Goal: Information Seeking & Learning: Learn about a topic

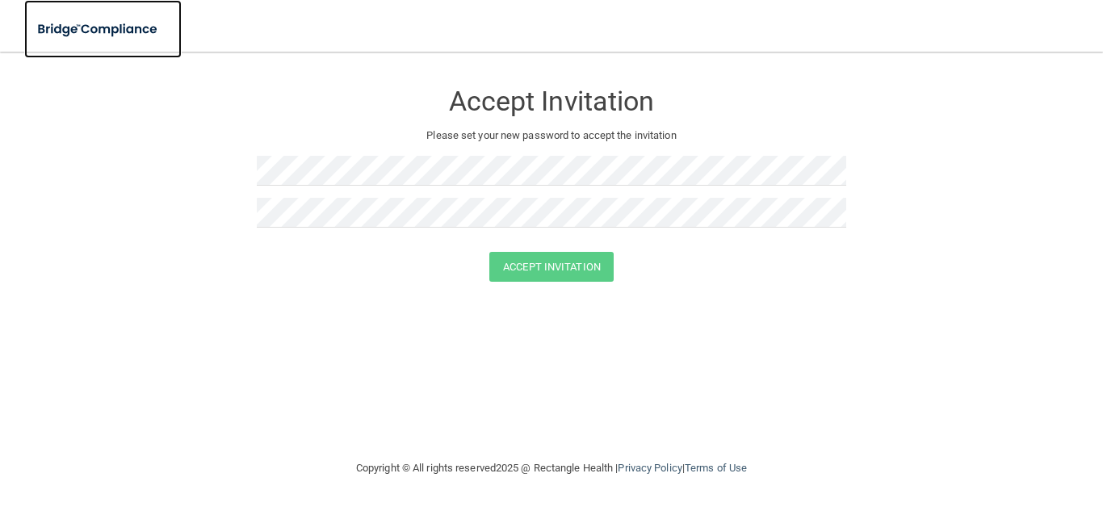
click at [128, 28] on img at bounding box center [98, 29] width 149 height 33
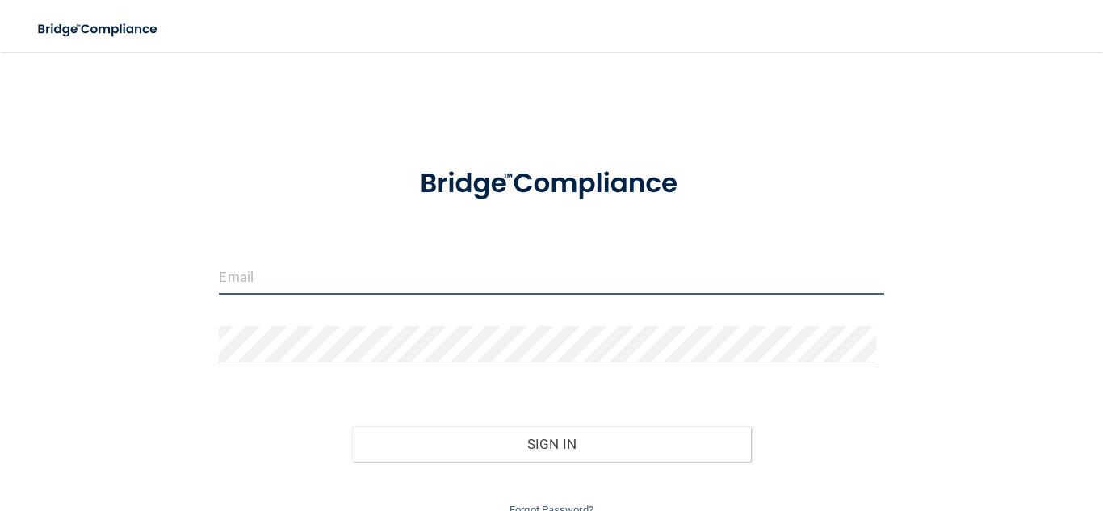
click at [453, 280] on input "email" at bounding box center [551, 276] width 665 height 36
type input "[EMAIL_ADDRESS][DOMAIN_NAME]"
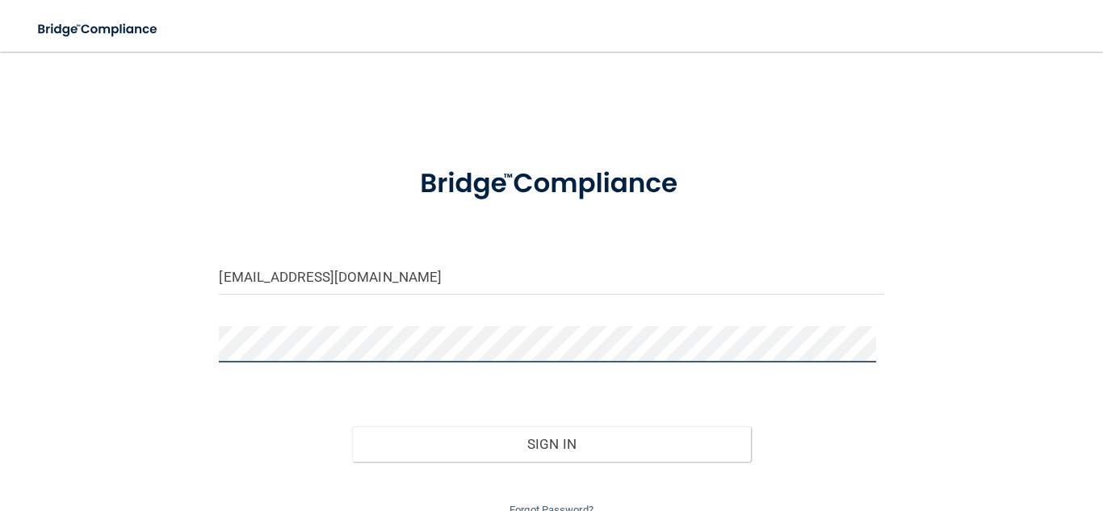
click at [352, 426] on button "Sign In" at bounding box center [551, 444] width 399 height 36
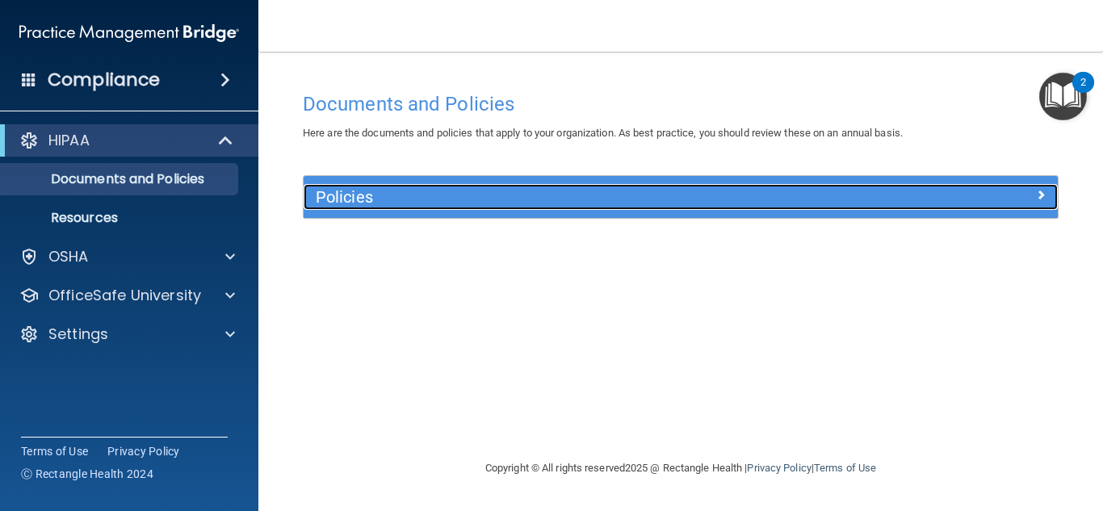
click at [444, 206] on h5 "Policies" at bounding box center [587, 197] width 542 height 18
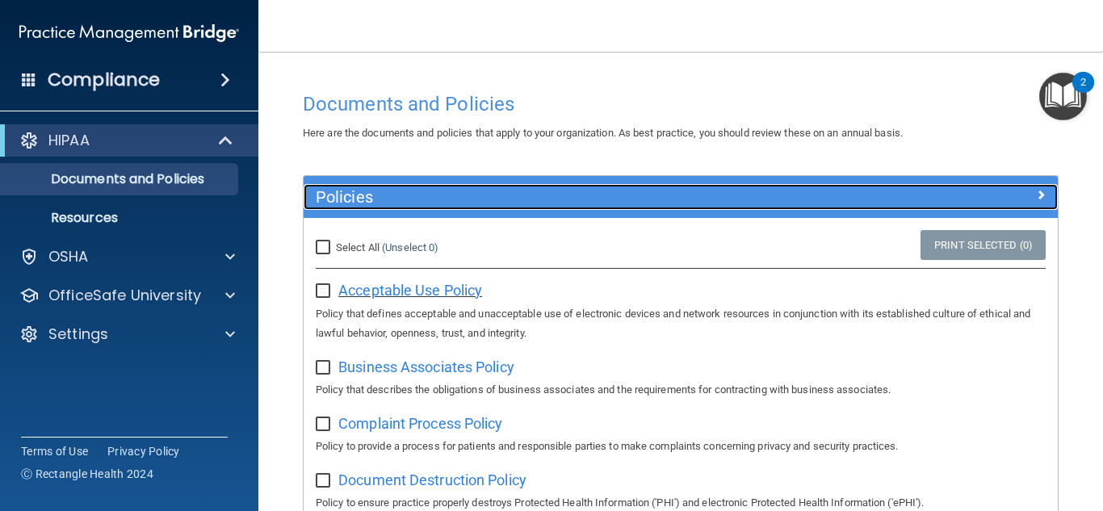
scroll to position [162, 0]
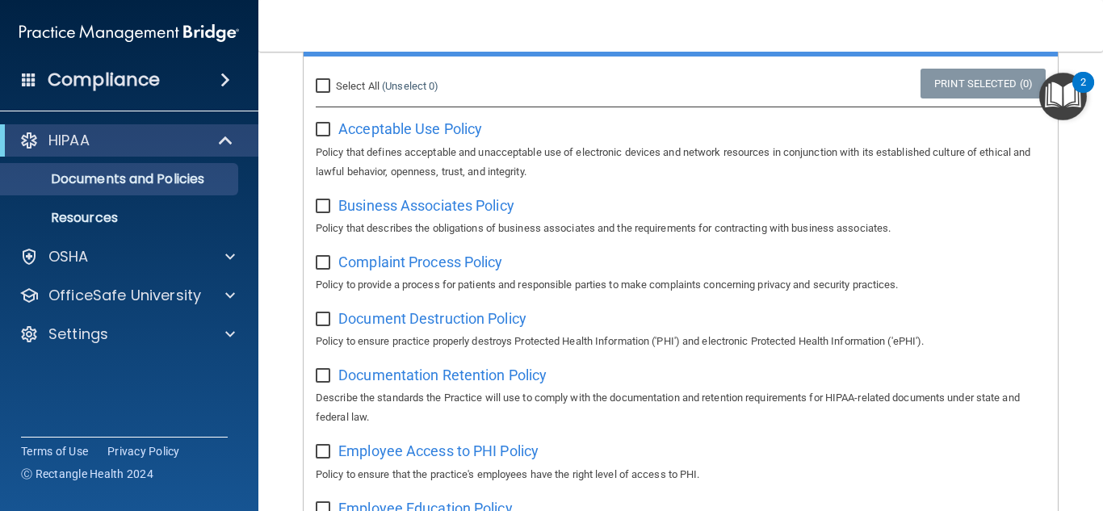
click at [323, 132] on input "checkbox" at bounding box center [325, 130] width 19 height 13
checkbox input "true"
click at [327, 215] on div "Business Associates Policy Policy that describes the obligations of business as…" at bounding box center [681, 215] width 730 height 46
click at [326, 264] on input "checkbox" at bounding box center [325, 263] width 19 height 13
checkbox input "true"
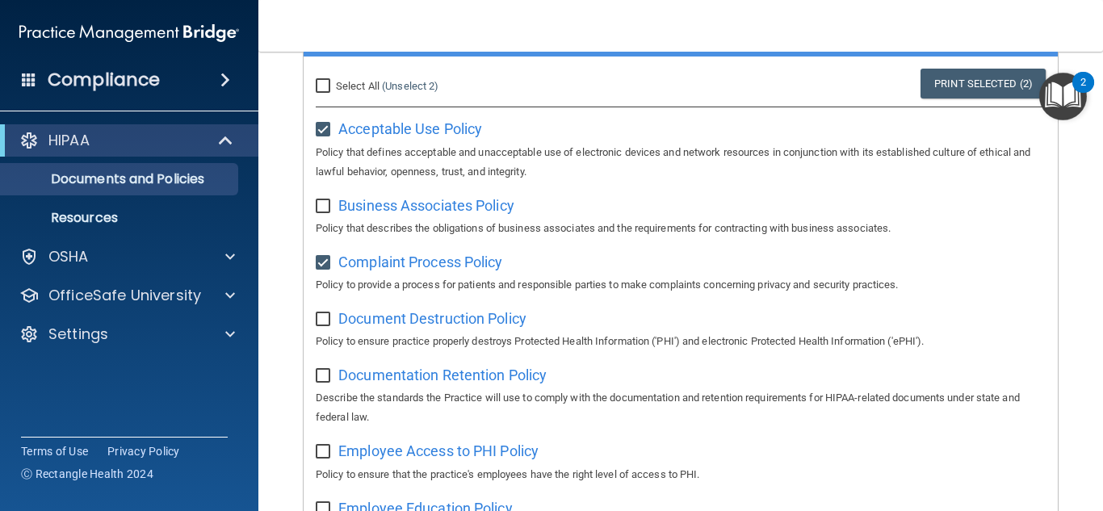
click at [326, 204] on input "checkbox" at bounding box center [325, 206] width 19 height 13
checkbox input "true"
click at [330, 321] on input "checkbox" at bounding box center [325, 319] width 19 height 13
checkbox input "true"
click at [319, 382] on input "checkbox" at bounding box center [325, 376] width 19 height 13
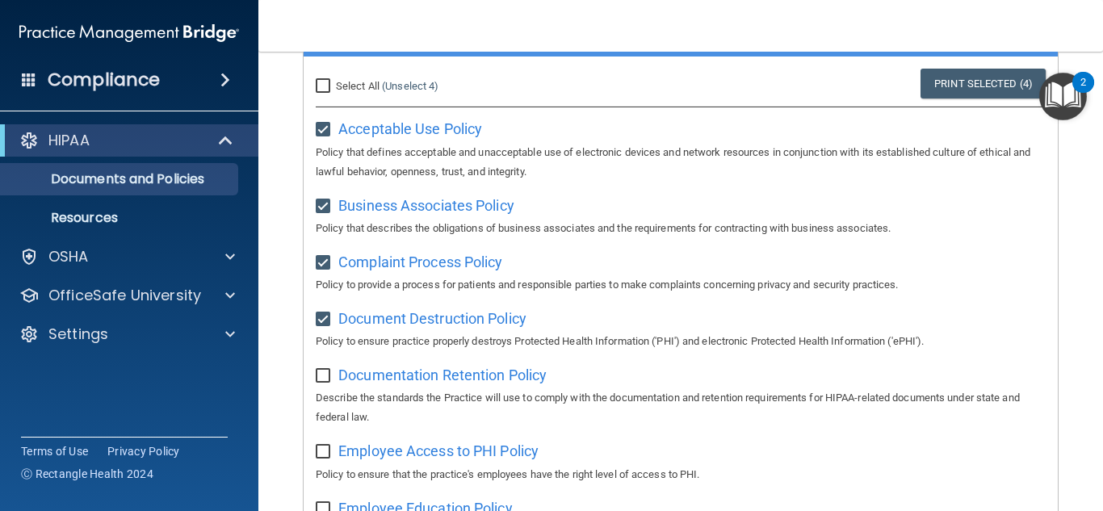
checkbox input "true"
click at [326, 448] on label at bounding box center [326, 447] width 20 height 19
click at [326, 448] on input "checkbox" at bounding box center [325, 452] width 19 height 13
checkbox input "true"
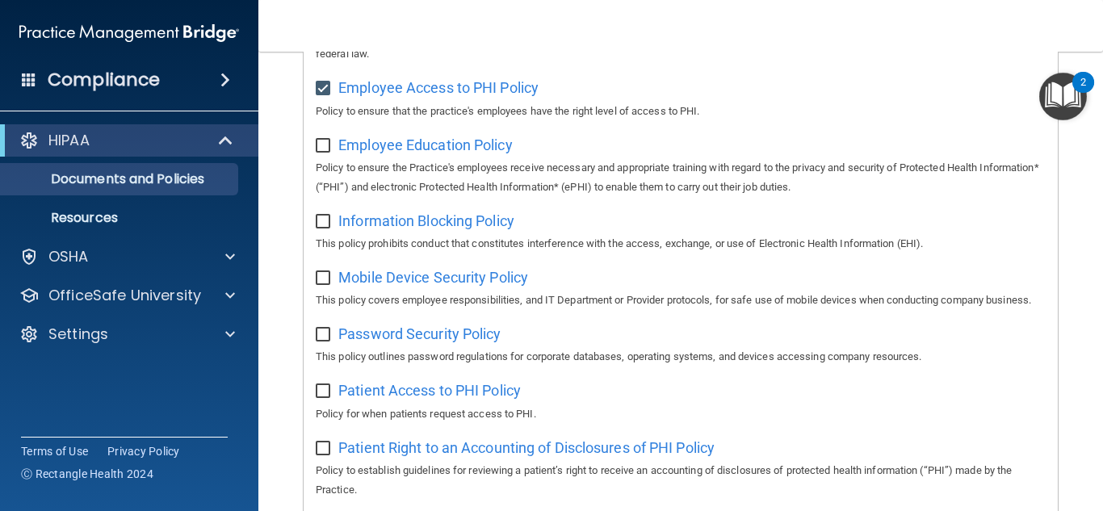
scroll to position [565, 0]
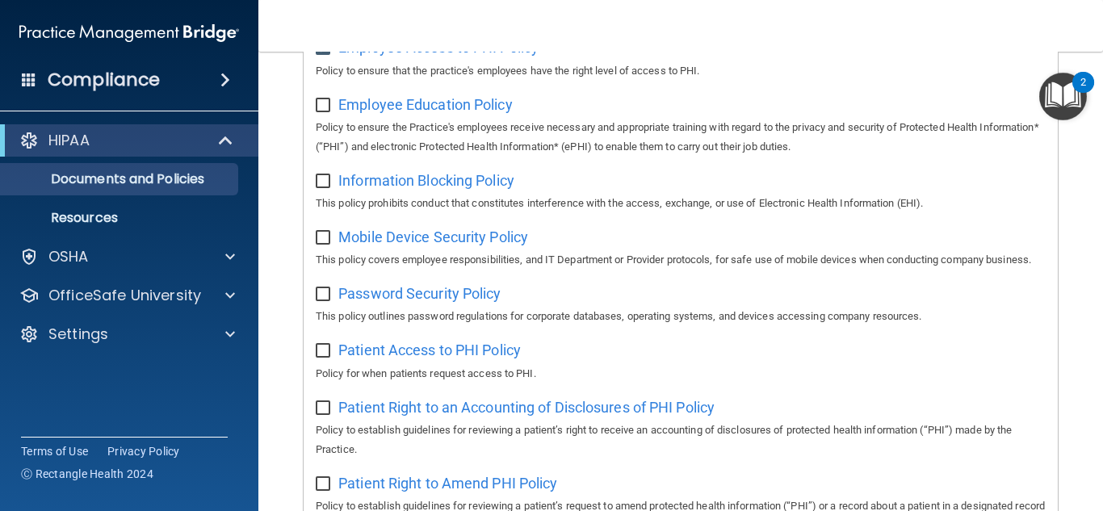
click at [326, 112] on input "checkbox" at bounding box center [325, 105] width 19 height 13
checkbox input "true"
click at [322, 188] on input "checkbox" at bounding box center [325, 181] width 19 height 13
checkbox input "true"
click at [325, 251] on div "Mobile Device Security Policy This policy covers employee responsibilities, and…" at bounding box center [681, 247] width 730 height 46
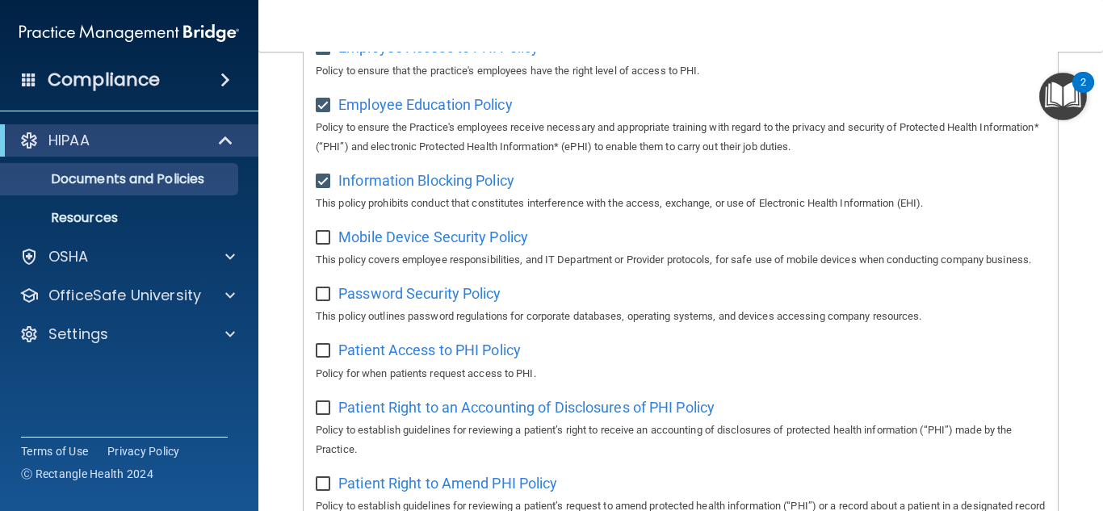
click at [320, 238] on input "checkbox" at bounding box center [325, 238] width 19 height 13
checkbox input "true"
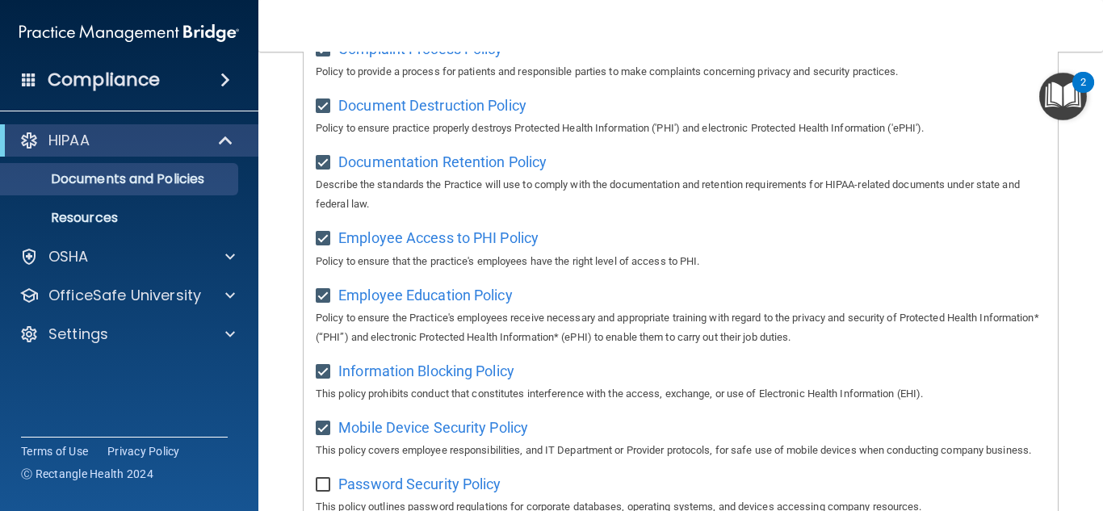
scroll to position [0, 0]
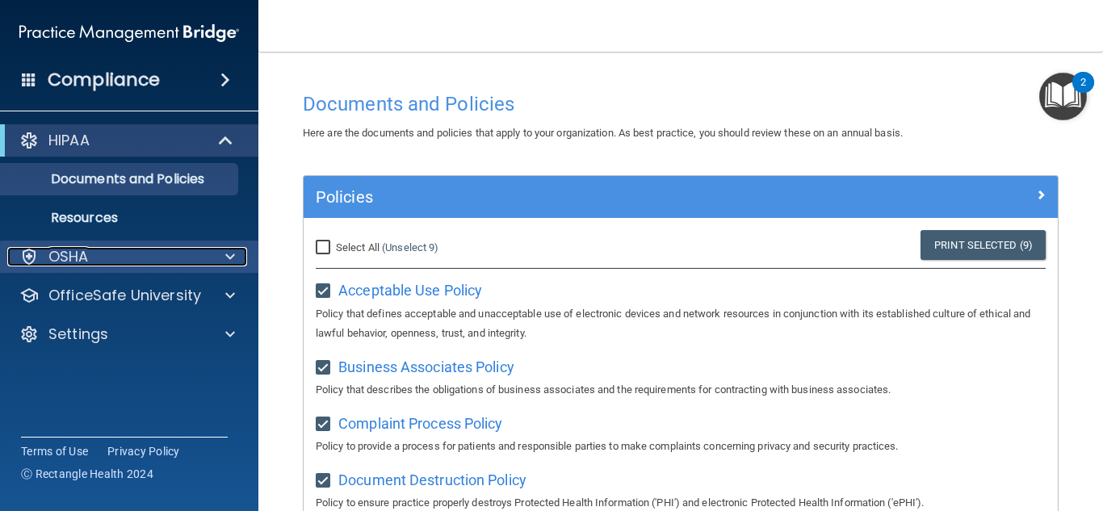
click at [106, 258] on div "OSHA" at bounding box center [107, 256] width 200 height 19
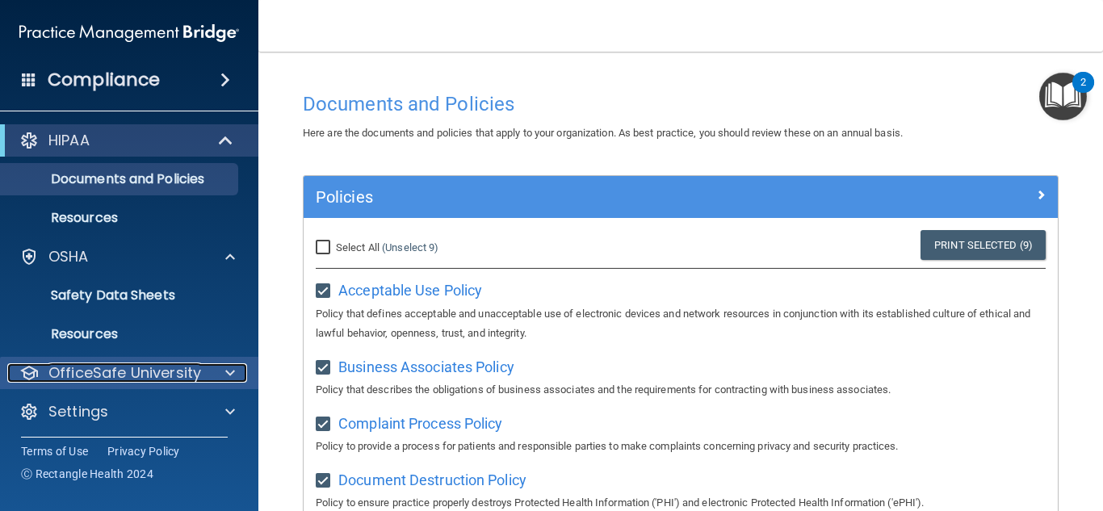
click at [117, 379] on p "OfficeSafe University" at bounding box center [124, 372] width 153 height 19
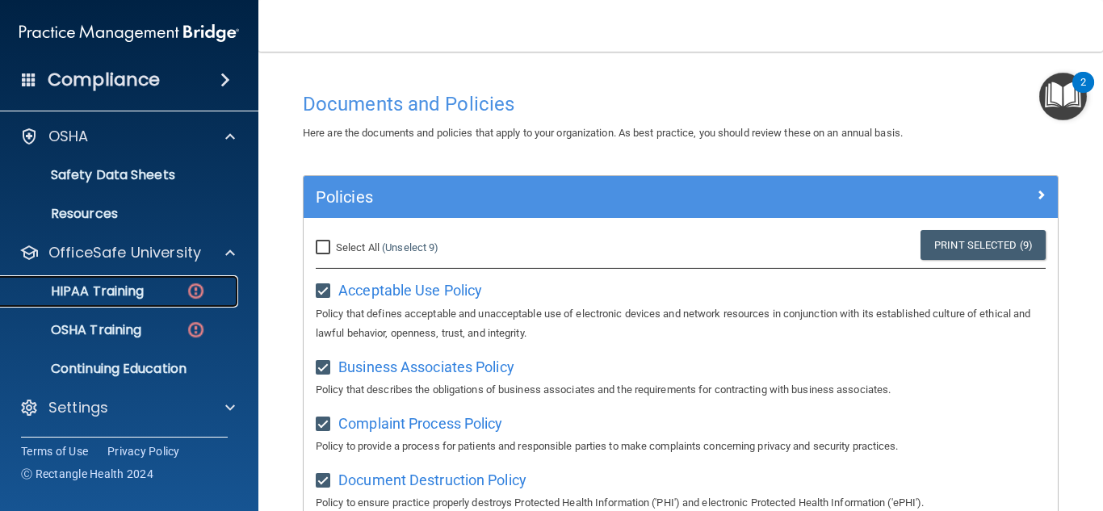
click at [124, 293] on p "HIPAA Training" at bounding box center [77, 292] width 133 height 16
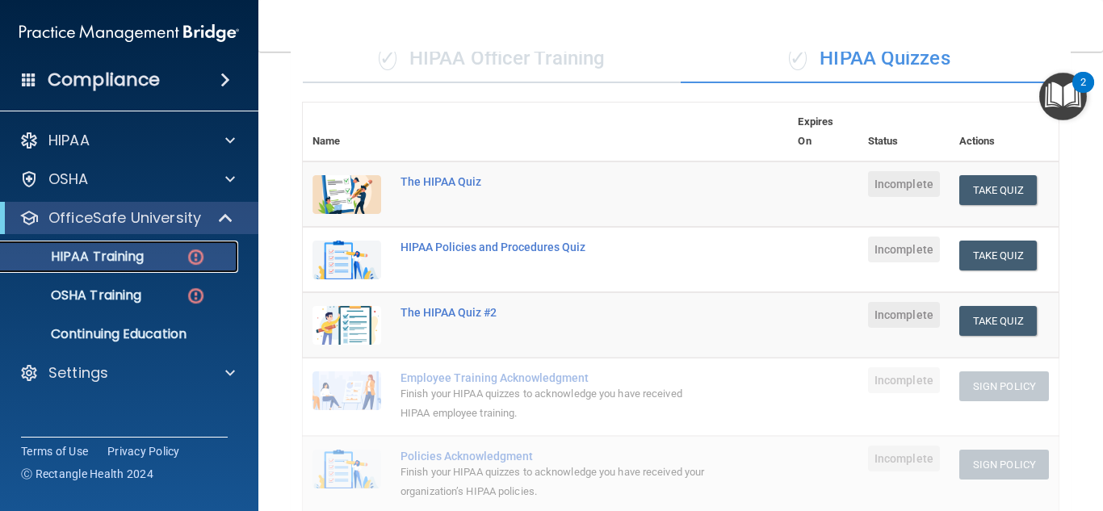
scroll to position [81, 0]
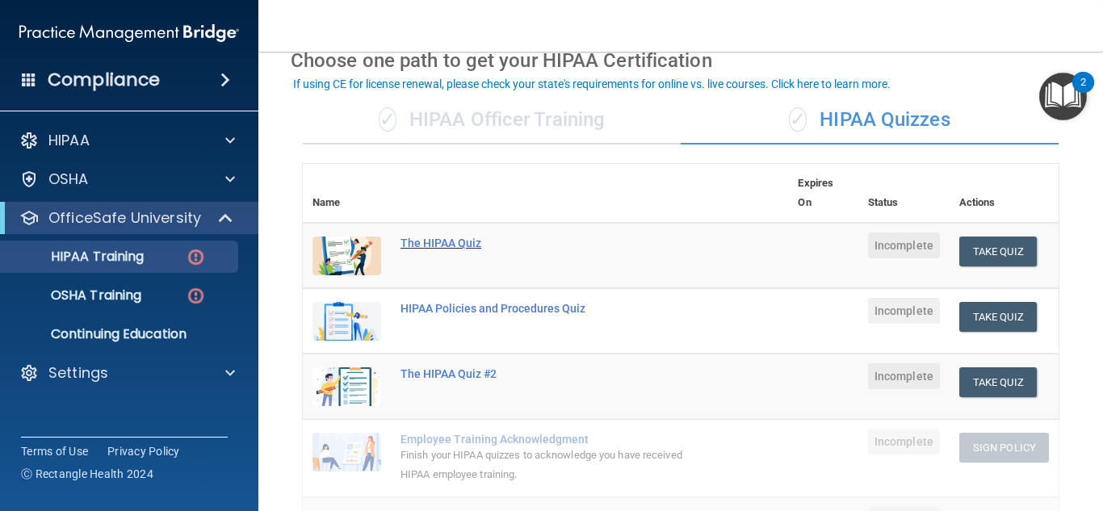
click at [429, 244] on div "The HIPAA Quiz" at bounding box center [554, 243] width 307 height 13
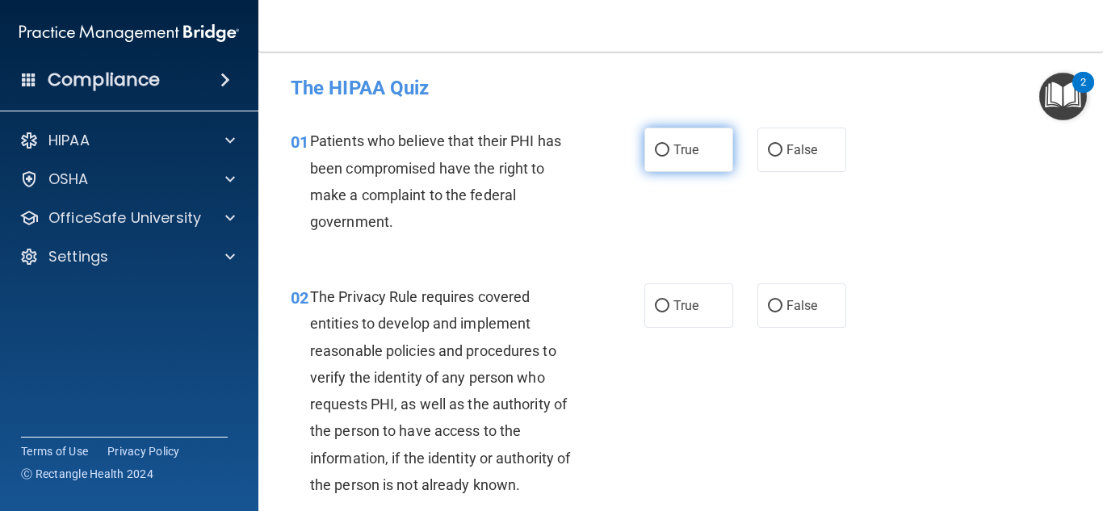
click at [664, 151] on label "True" at bounding box center [689, 150] width 89 height 44
click at [664, 151] on input "True" at bounding box center [662, 151] width 15 height 12
radio input "true"
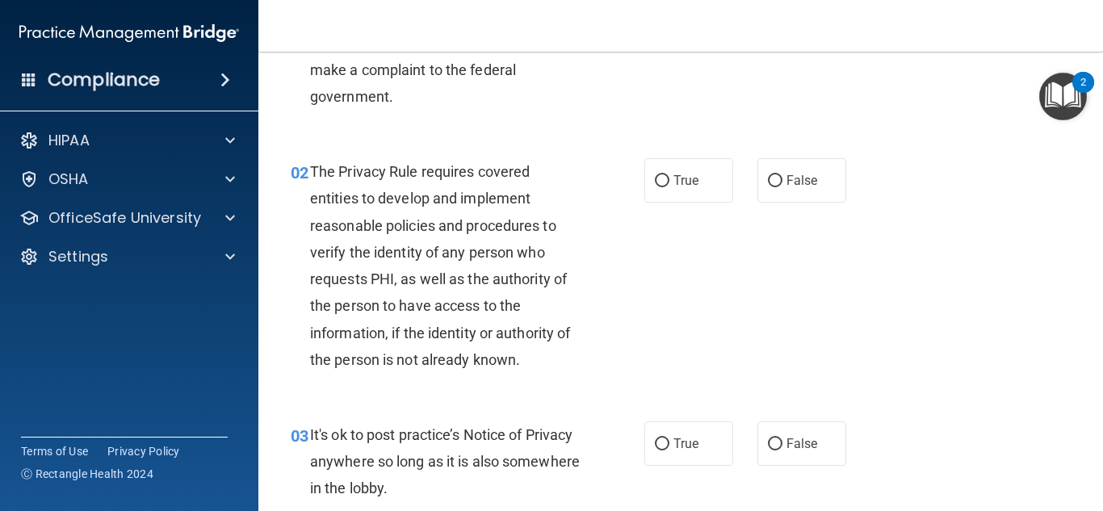
scroll to position [162, 0]
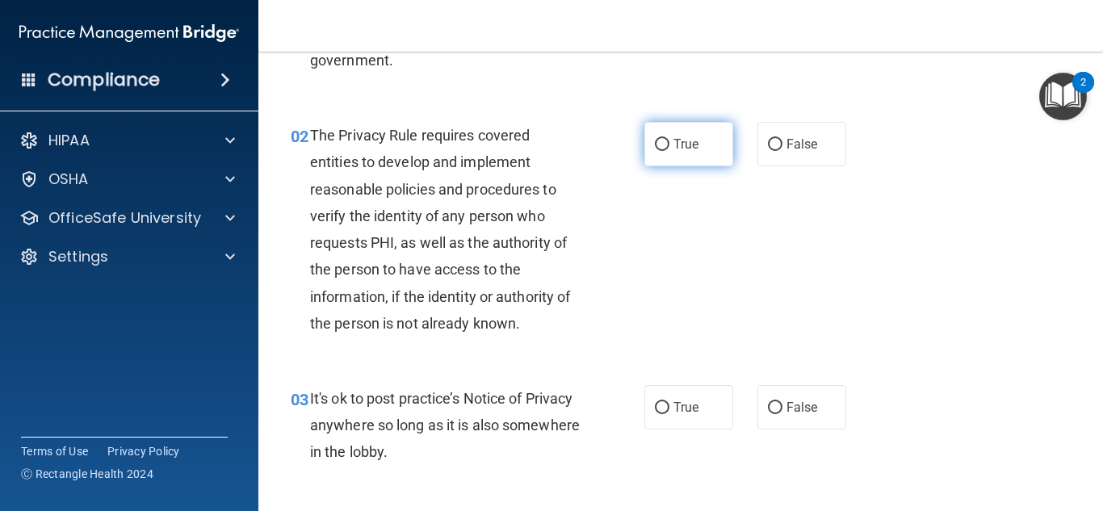
click at [678, 127] on label "True" at bounding box center [689, 144] width 89 height 44
click at [670, 139] on input "True" at bounding box center [662, 145] width 15 height 12
radio input "true"
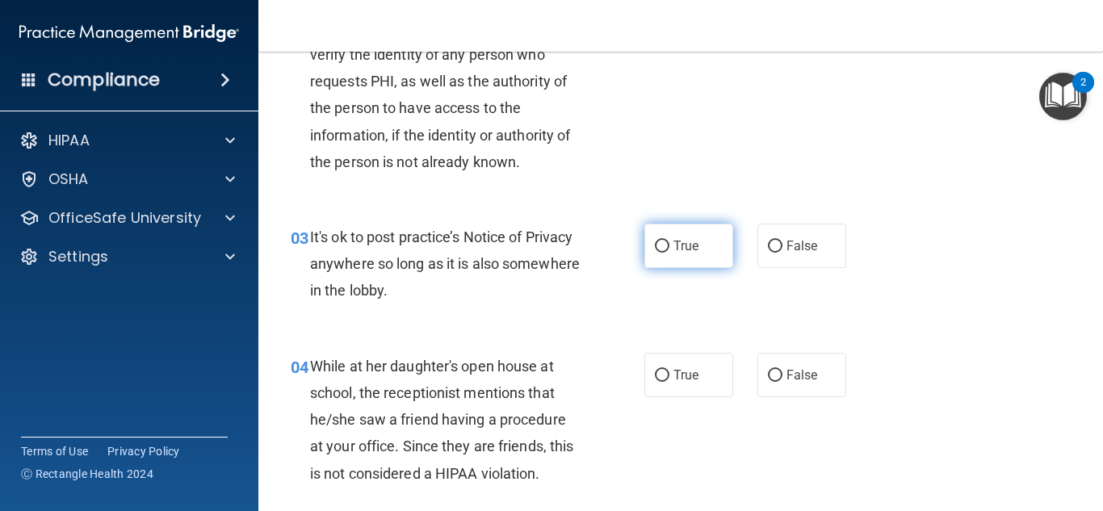
scroll to position [404, 0]
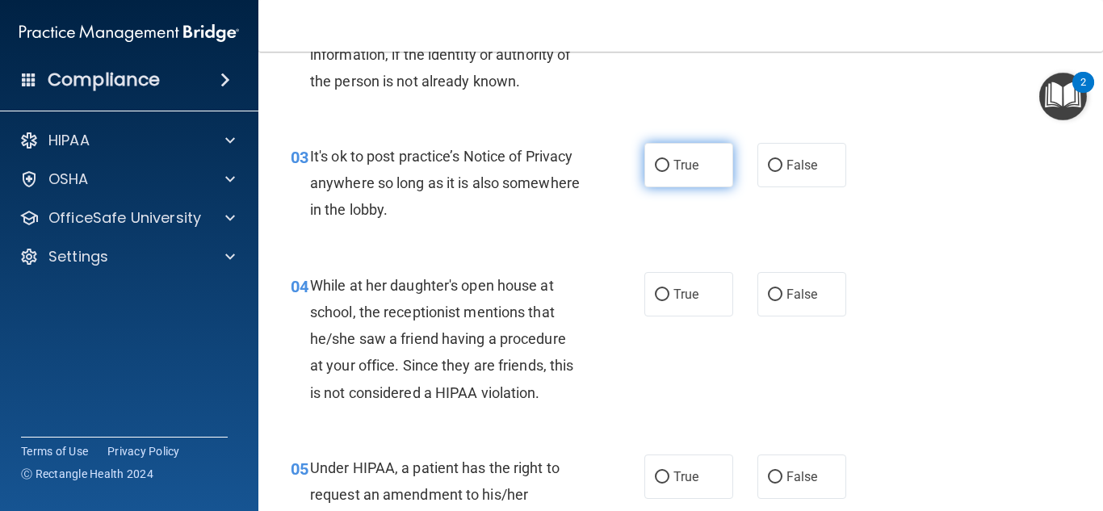
click at [695, 170] on label "True" at bounding box center [689, 165] width 89 height 44
click at [670, 170] on input "True" at bounding box center [662, 166] width 15 height 12
radio input "true"
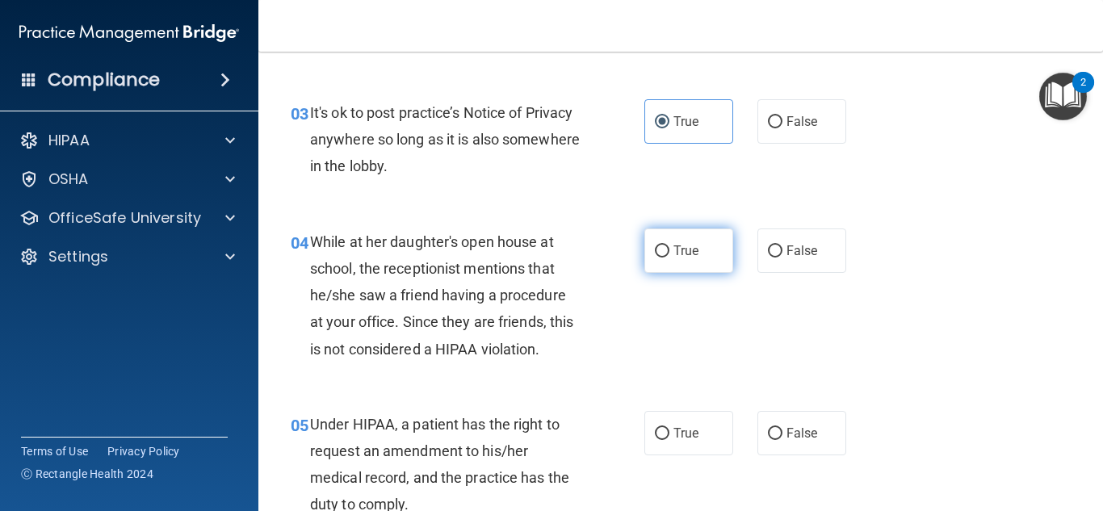
scroll to position [485, 0]
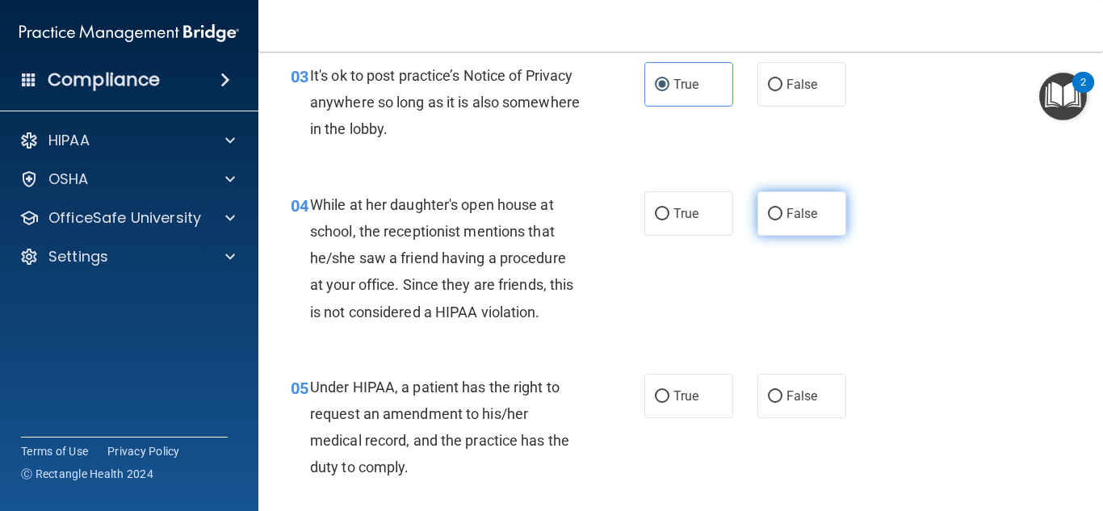
click at [768, 214] on input "False" at bounding box center [775, 214] width 15 height 12
radio input "true"
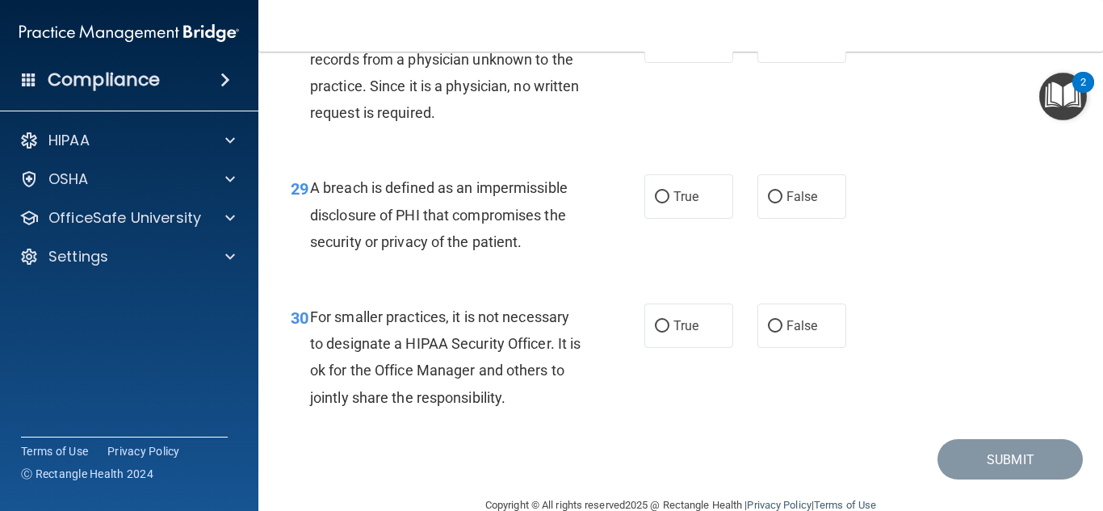
scroll to position [4456, 0]
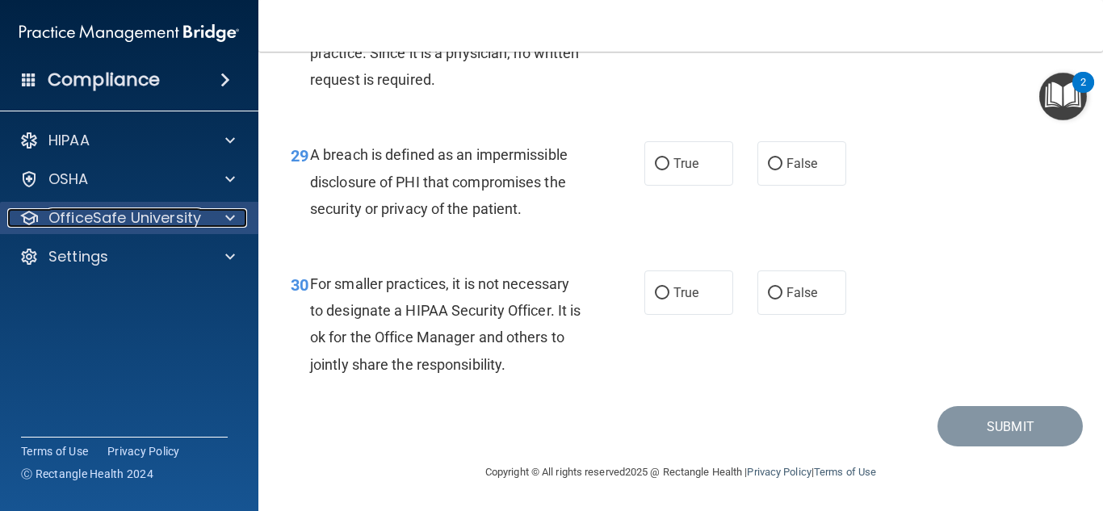
click at [118, 214] on p "OfficeSafe University" at bounding box center [124, 217] width 153 height 19
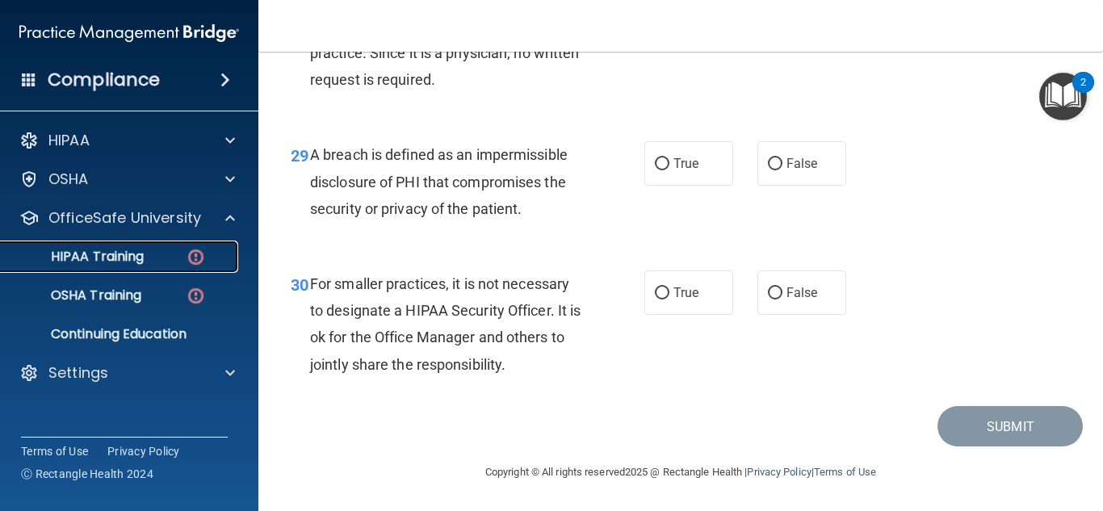
click at [90, 261] on p "HIPAA Training" at bounding box center [77, 257] width 133 height 16
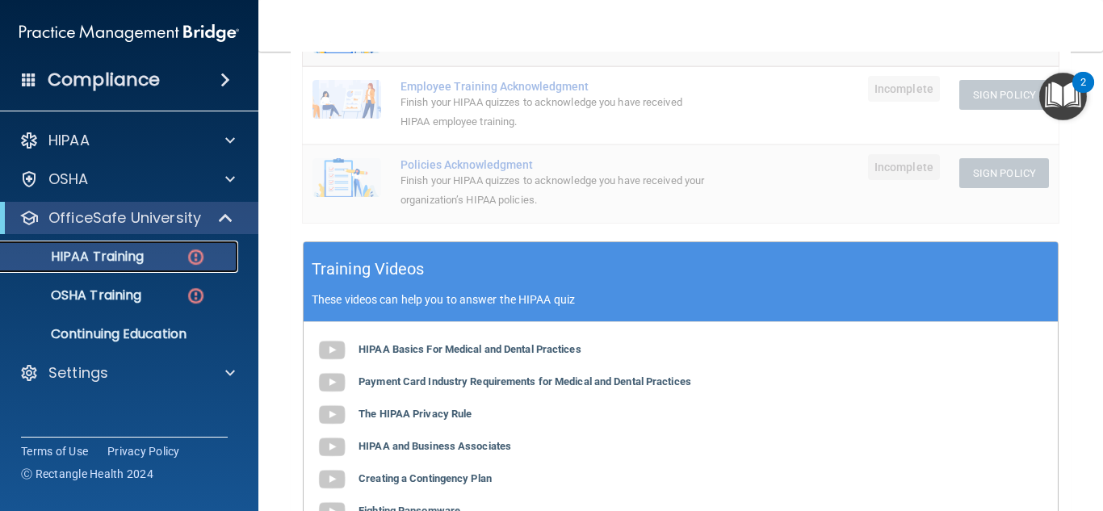
scroll to position [425, 0]
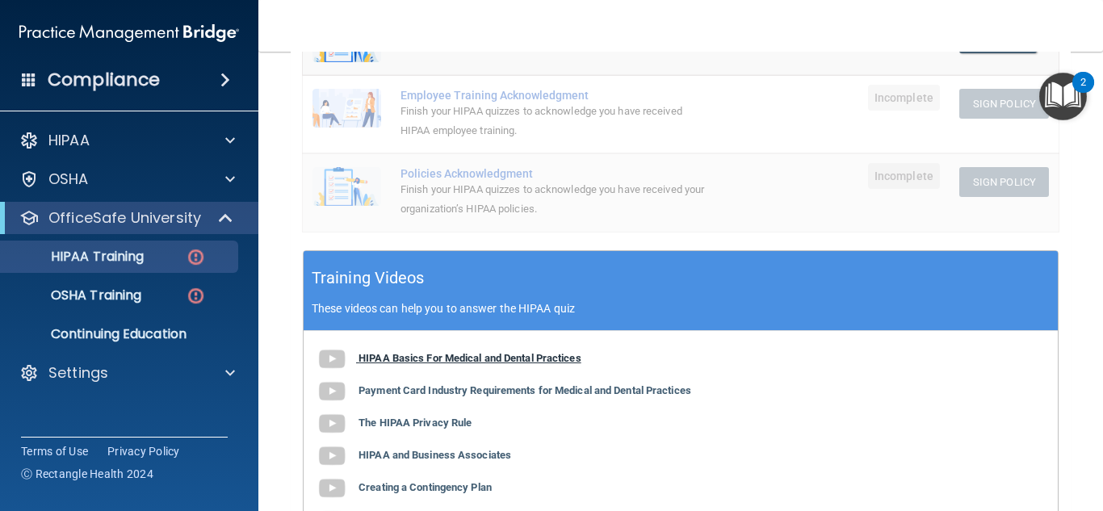
click at [489, 364] on b "HIPAA Basics For Medical and Dental Practices" at bounding box center [470, 358] width 223 height 12
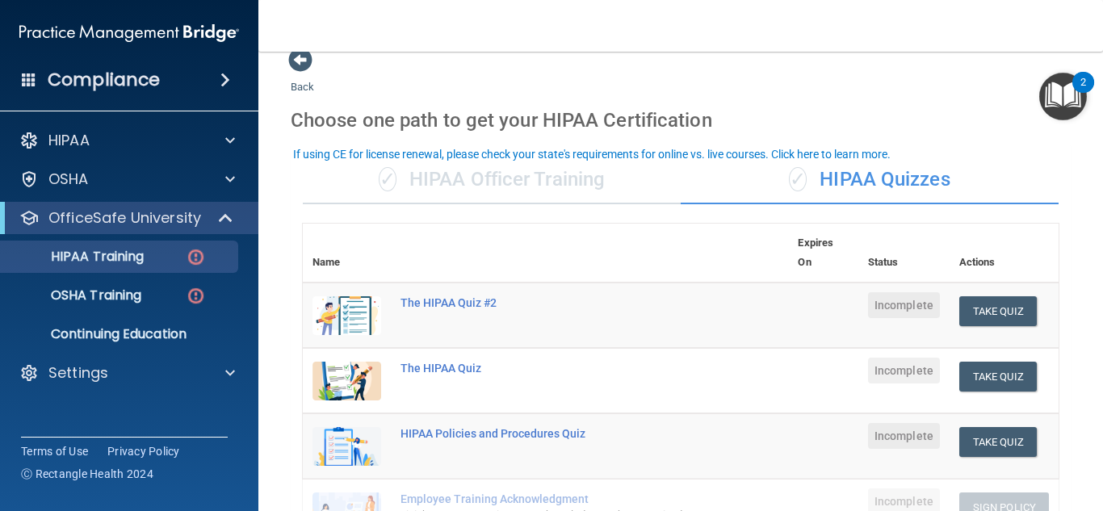
scroll to position [0, 0]
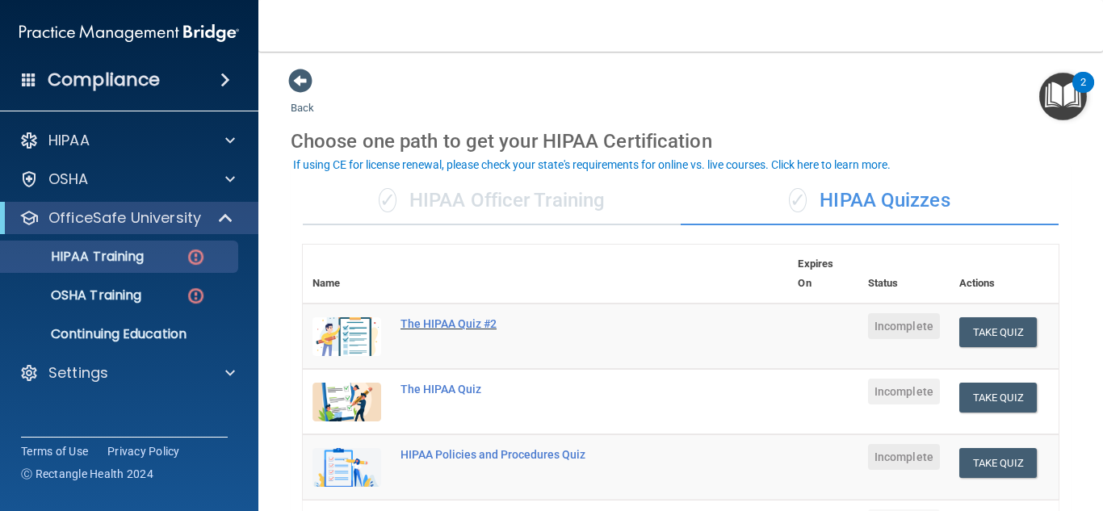
click at [423, 329] on div "The HIPAA Quiz #2" at bounding box center [554, 323] width 307 height 13
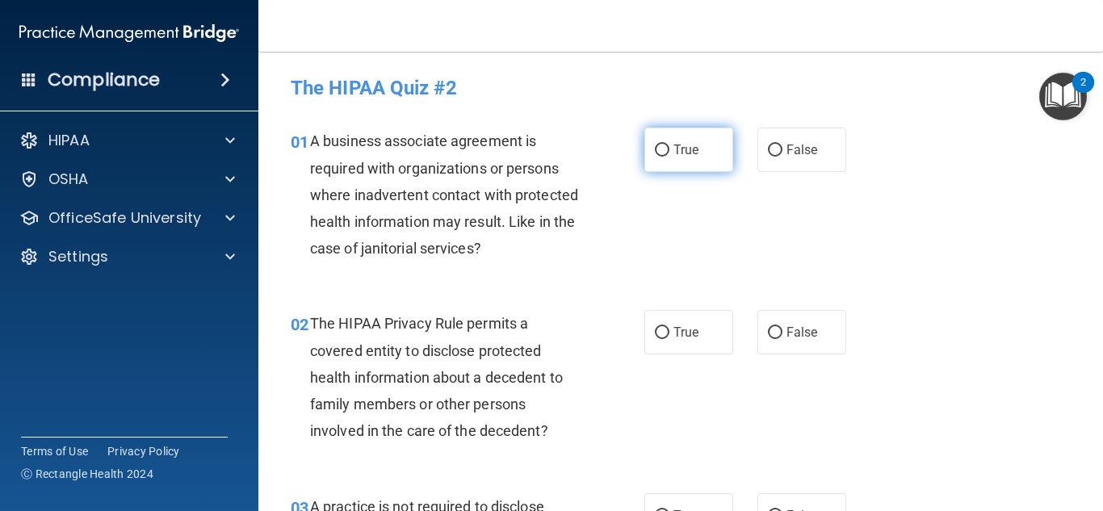
click at [680, 160] on label "True" at bounding box center [689, 150] width 89 height 44
click at [670, 157] on input "True" at bounding box center [662, 151] width 15 height 12
radio input "true"
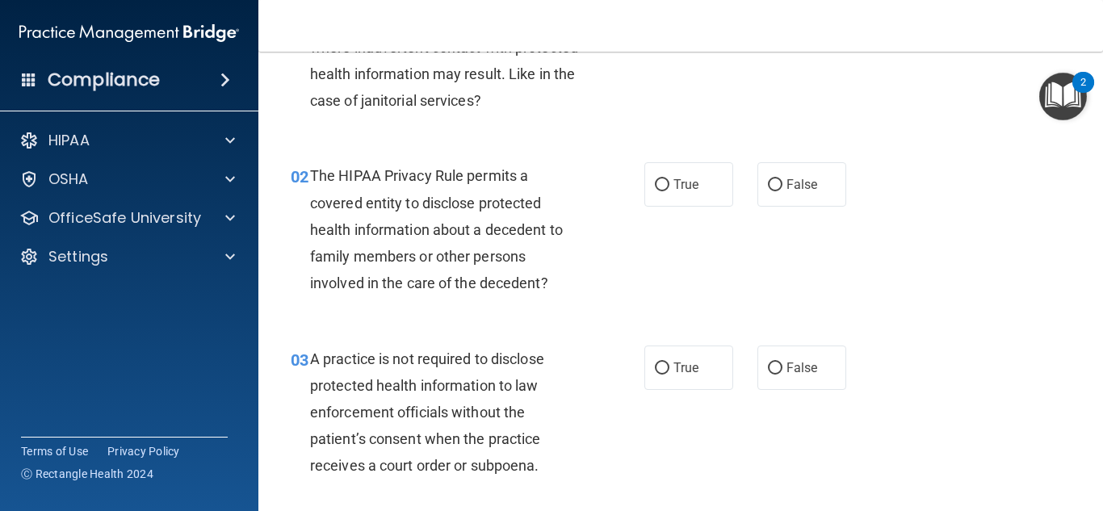
scroll to position [162, 0]
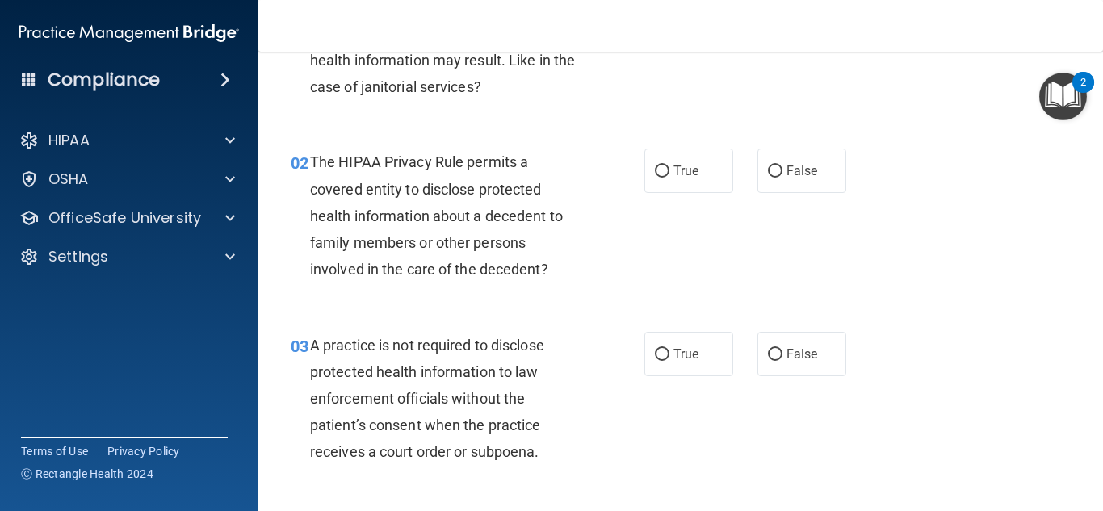
click at [1054, 95] on img "Open Resource Center, 2 new notifications" at bounding box center [1064, 97] width 48 height 48
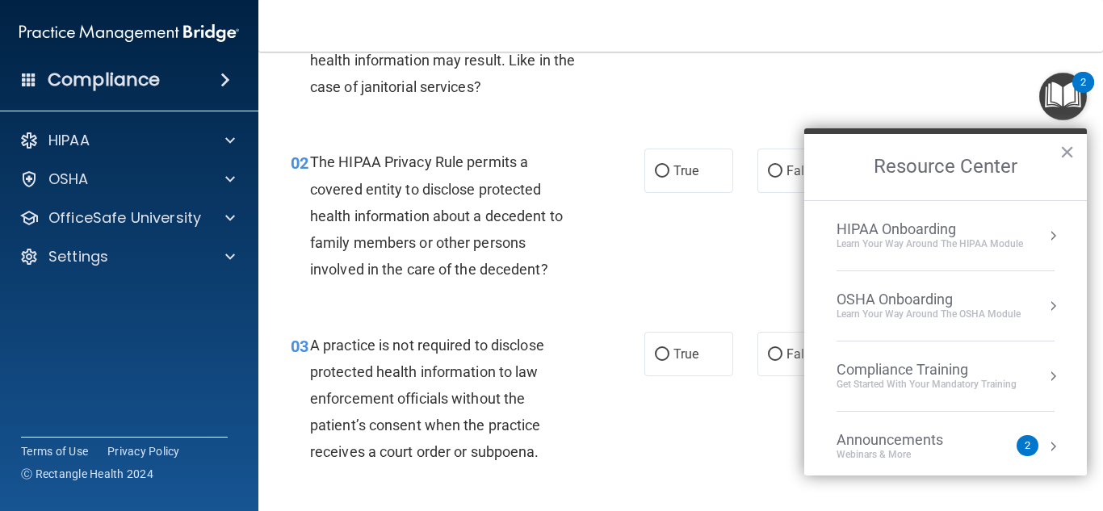
click at [1055, 95] on img "Open Resource Center, 2 new notifications" at bounding box center [1064, 97] width 48 height 48
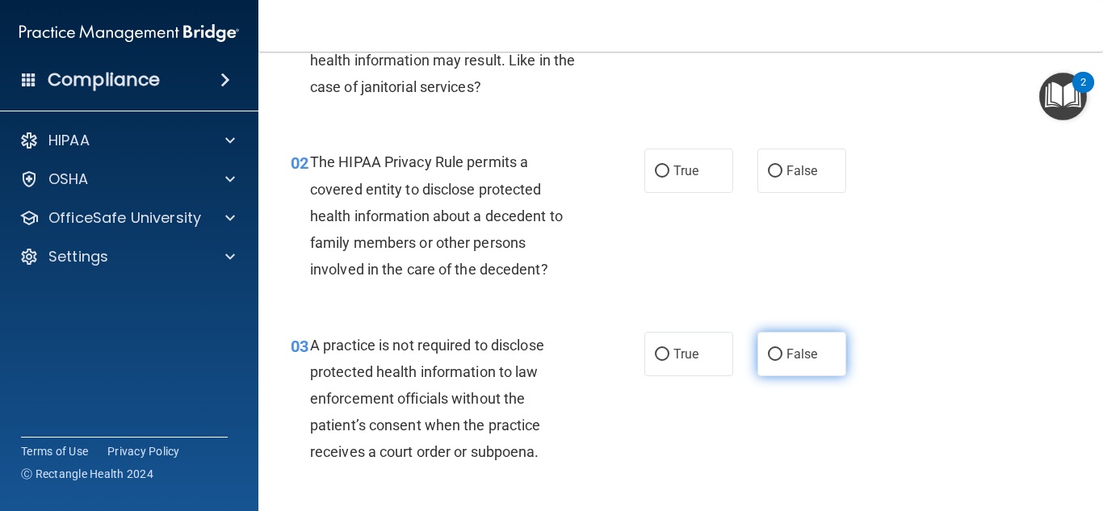
click at [787, 347] on span "False" at bounding box center [803, 354] width 32 height 15
click at [783, 349] on input "False" at bounding box center [775, 355] width 15 height 12
radio input "true"
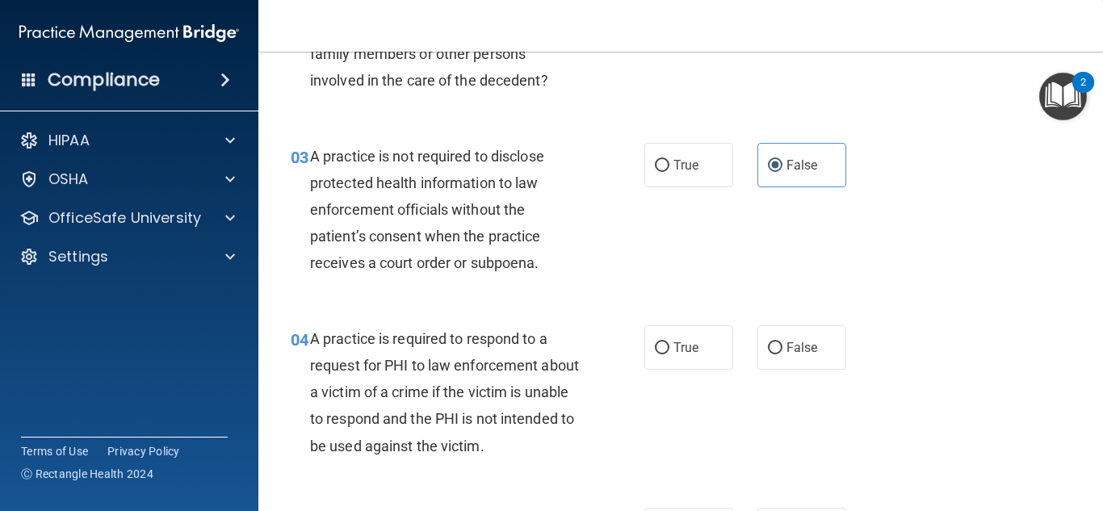
scroll to position [242, 0]
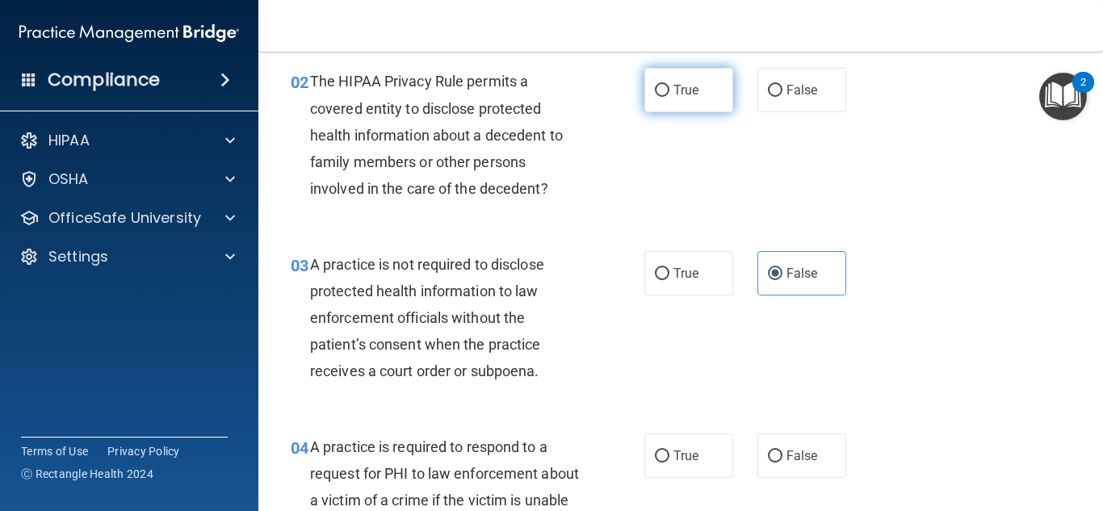
click at [708, 94] on label "True" at bounding box center [689, 90] width 89 height 44
click at [670, 94] on input "True" at bounding box center [662, 91] width 15 height 12
radio input "true"
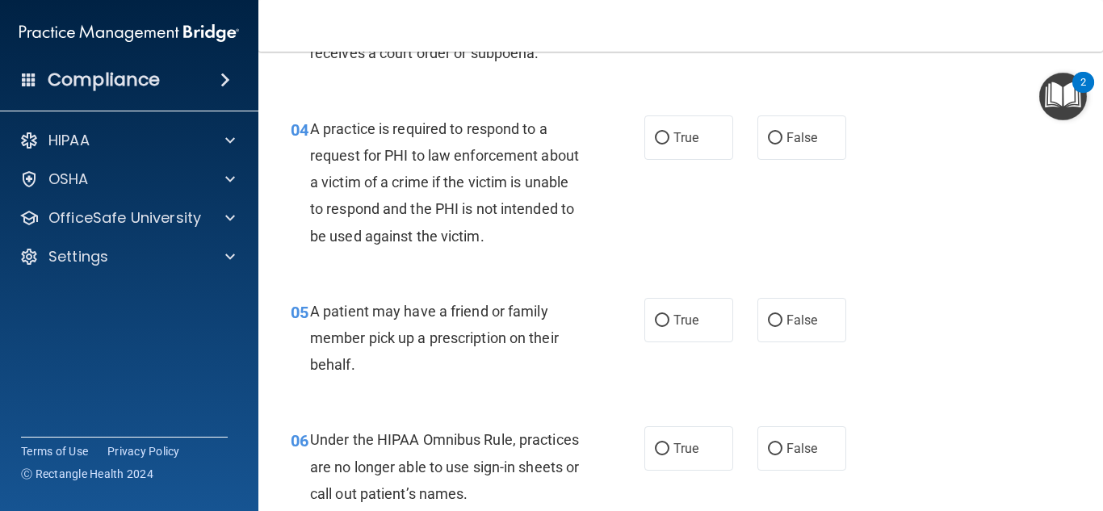
scroll to position [565, 0]
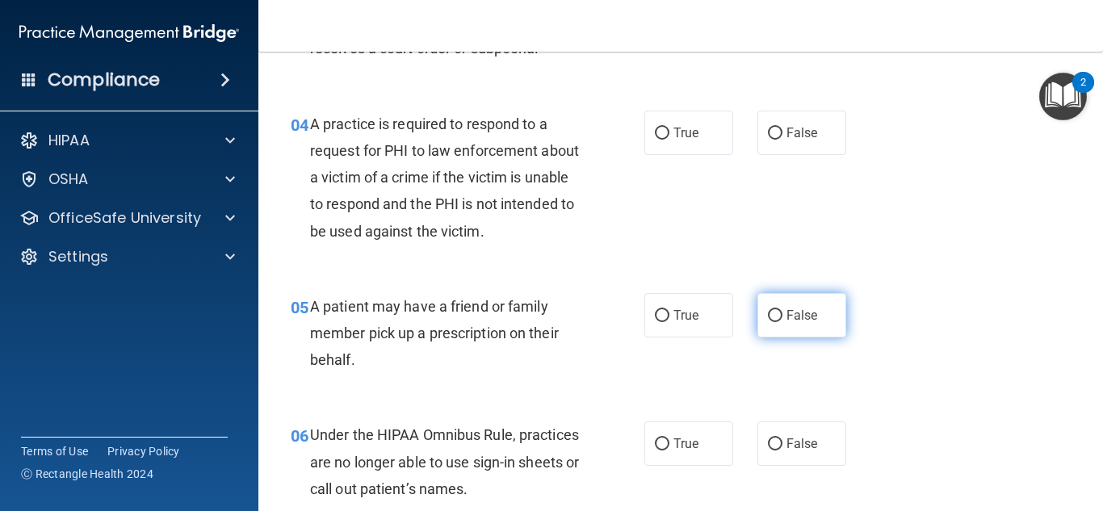
click at [800, 309] on span "False" at bounding box center [803, 315] width 32 height 15
click at [783, 310] on input "False" at bounding box center [775, 316] width 15 height 12
radio input "true"
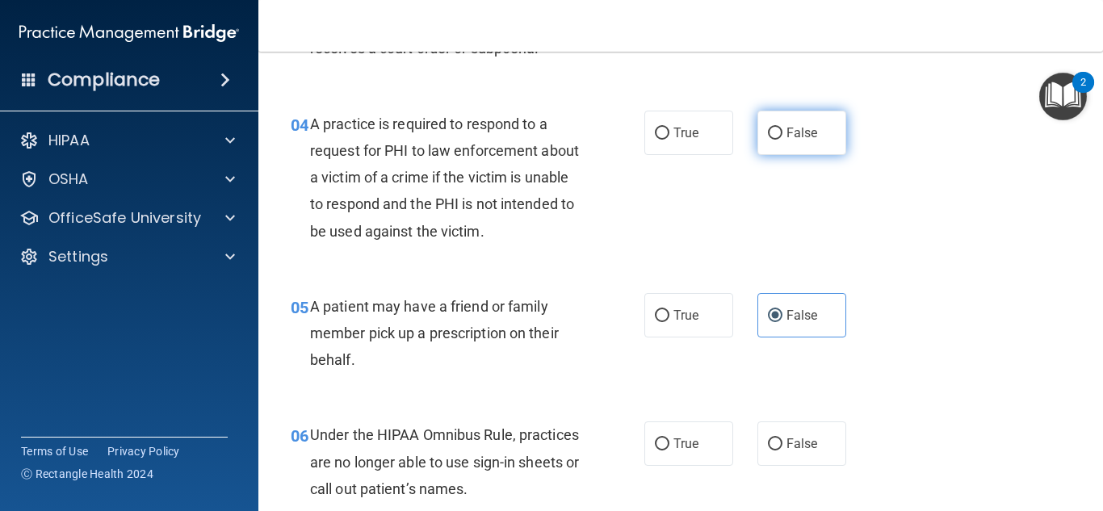
click at [765, 145] on label "False" at bounding box center [802, 133] width 89 height 44
click at [768, 140] on input "False" at bounding box center [775, 134] width 15 height 12
radio input "true"
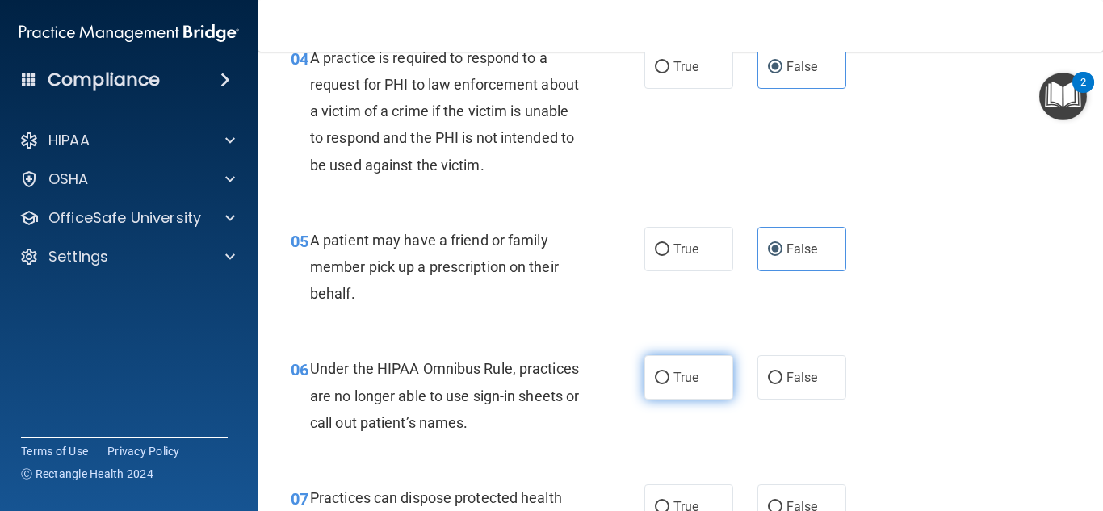
scroll to position [727, 0]
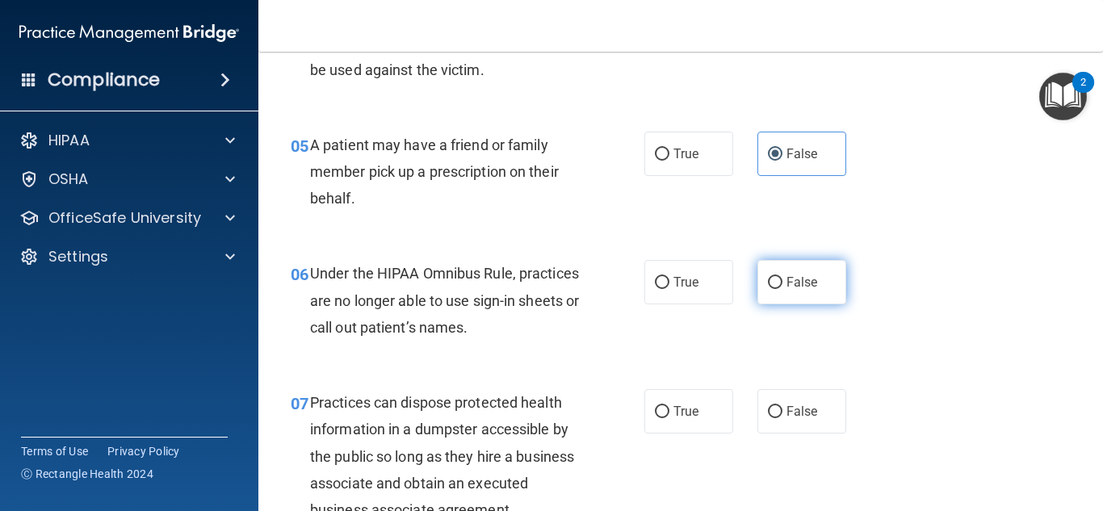
click at [787, 281] on span "False" at bounding box center [803, 282] width 32 height 15
click at [783, 281] on input "False" at bounding box center [775, 283] width 15 height 12
radio input "true"
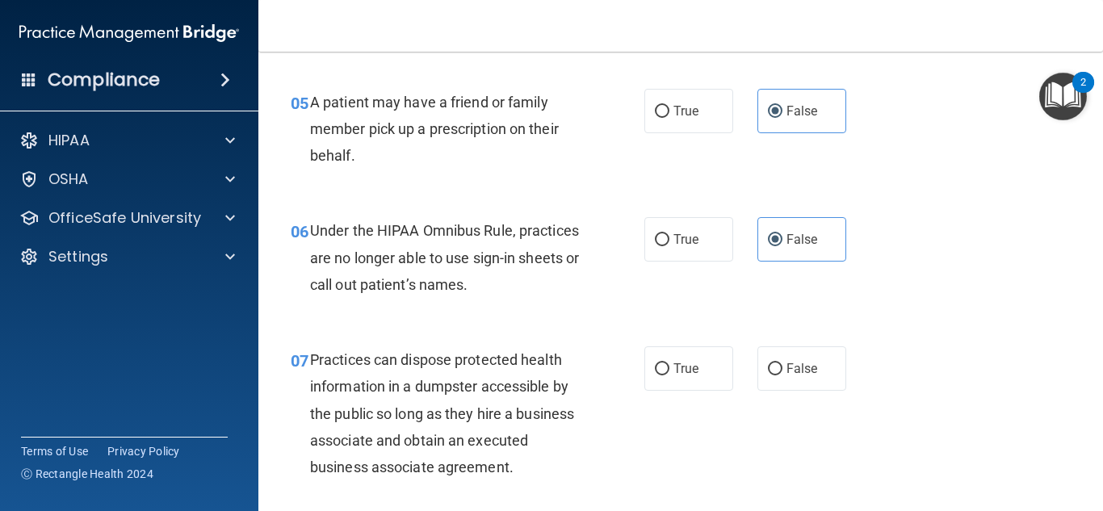
scroll to position [888, 0]
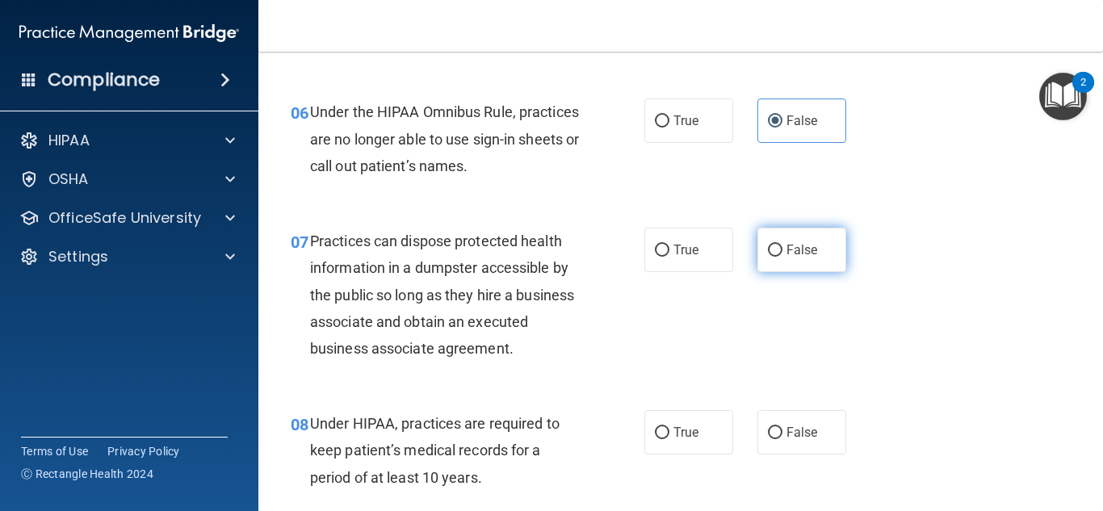
click at [772, 250] on input "False" at bounding box center [775, 251] width 15 height 12
radio input "true"
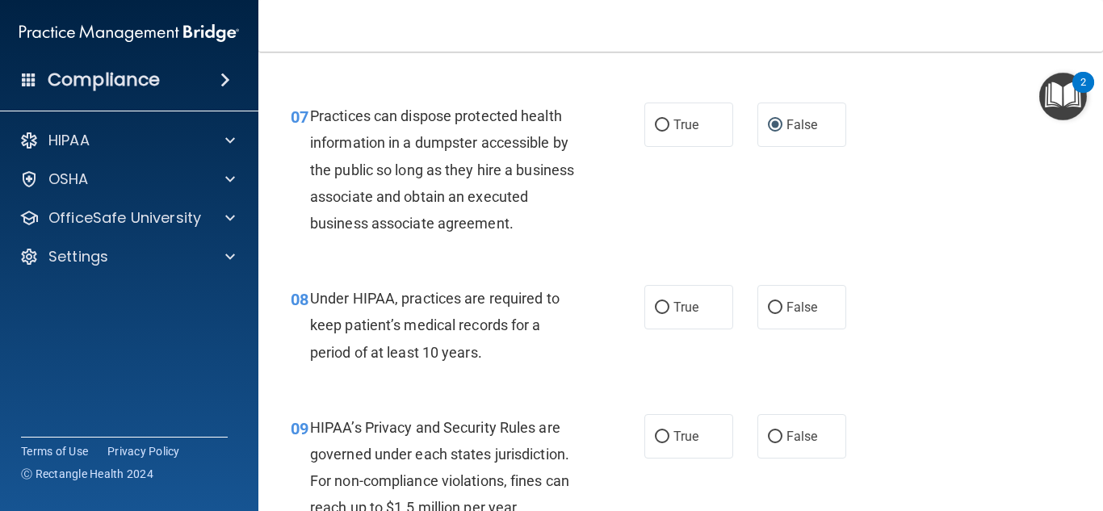
scroll to position [1050, 0]
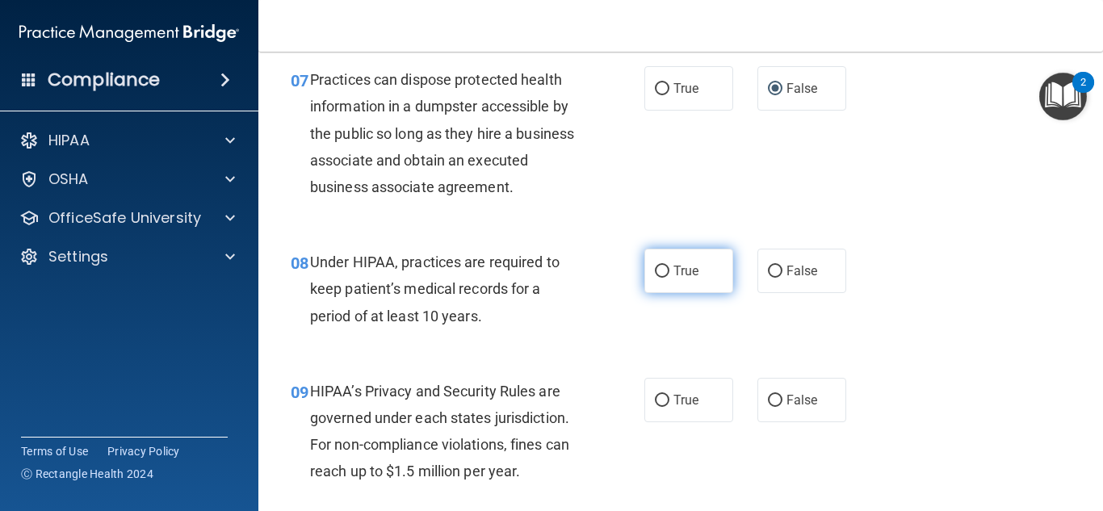
click at [719, 278] on label "True" at bounding box center [689, 271] width 89 height 44
click at [670, 278] on input "True" at bounding box center [662, 272] width 15 height 12
radio input "true"
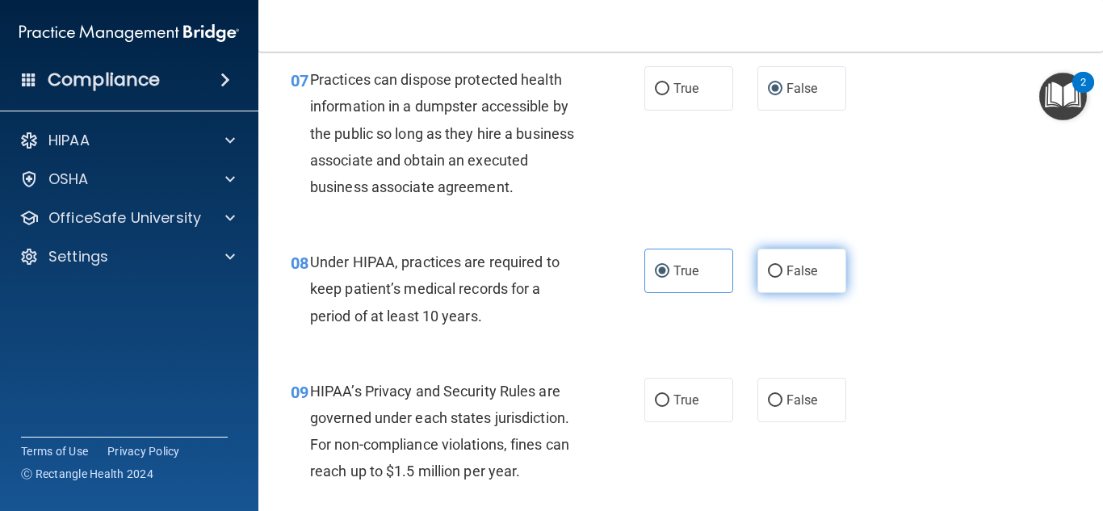
click at [778, 262] on label "False" at bounding box center [802, 271] width 89 height 44
click at [778, 266] on input "False" at bounding box center [775, 272] width 15 height 12
radio input "true"
radio input "false"
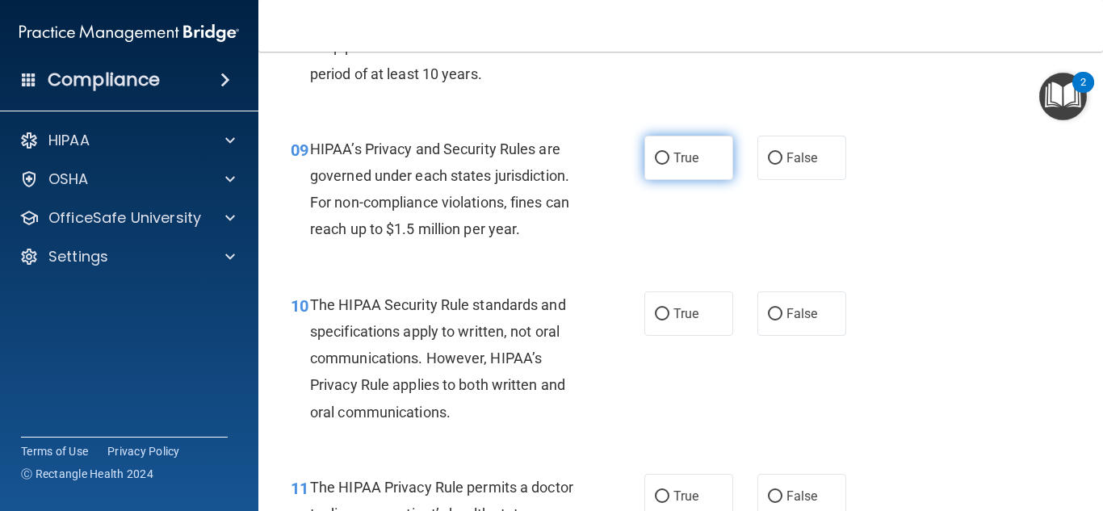
click at [691, 161] on span "True" at bounding box center [686, 157] width 25 height 15
click at [670, 161] on input "True" at bounding box center [662, 159] width 15 height 12
radio input "true"
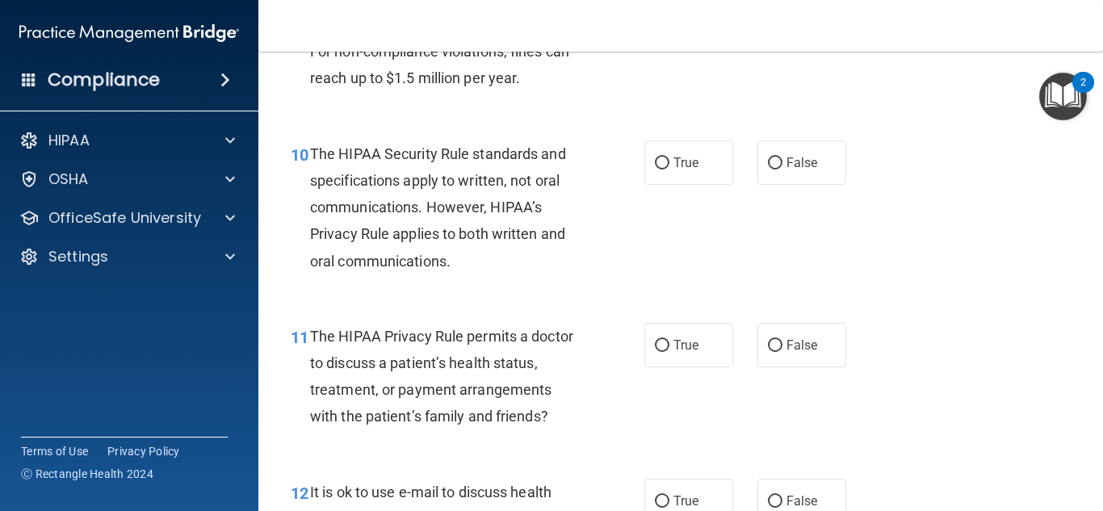
scroll to position [1454, 0]
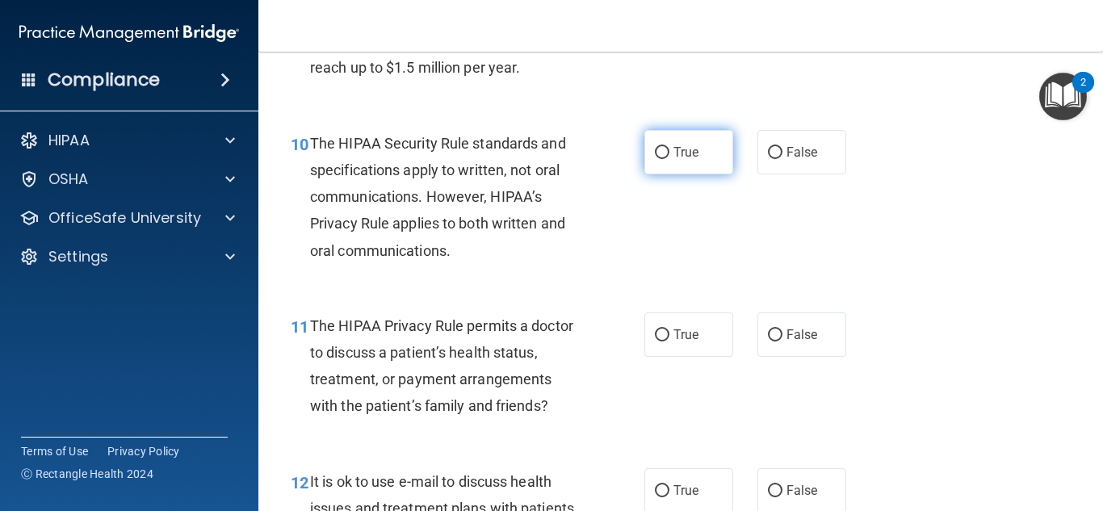
click at [678, 141] on label "True" at bounding box center [689, 152] width 89 height 44
click at [670, 147] on input "True" at bounding box center [662, 153] width 15 height 12
radio input "true"
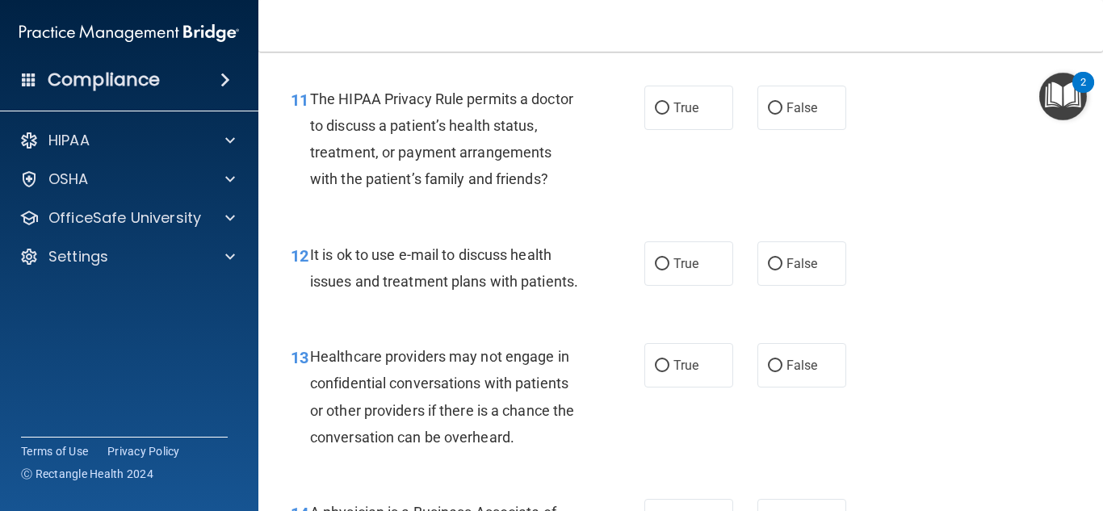
scroll to position [1696, 0]
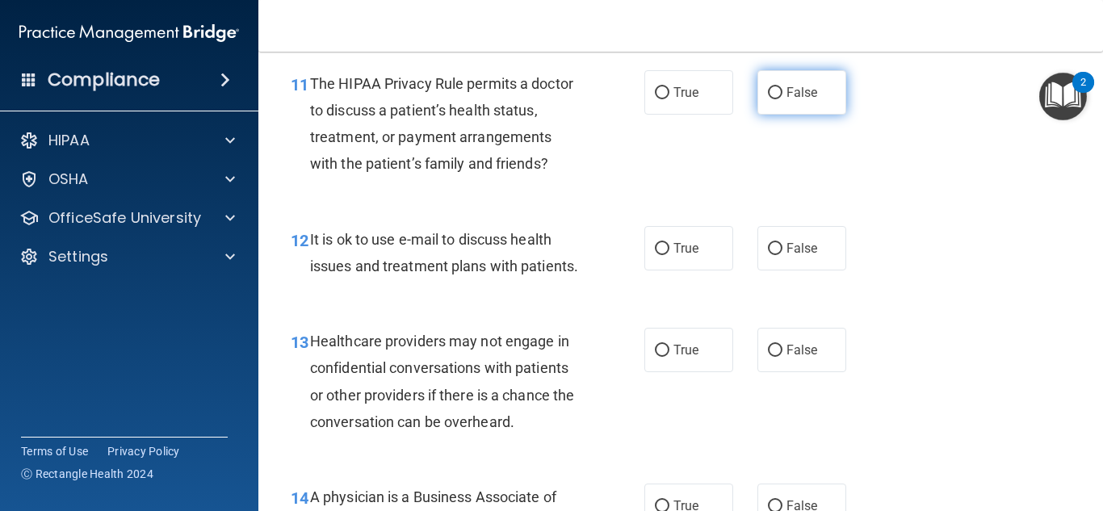
click at [806, 90] on span "False" at bounding box center [803, 92] width 32 height 15
click at [783, 90] on input "False" at bounding box center [775, 93] width 15 height 12
radio input "true"
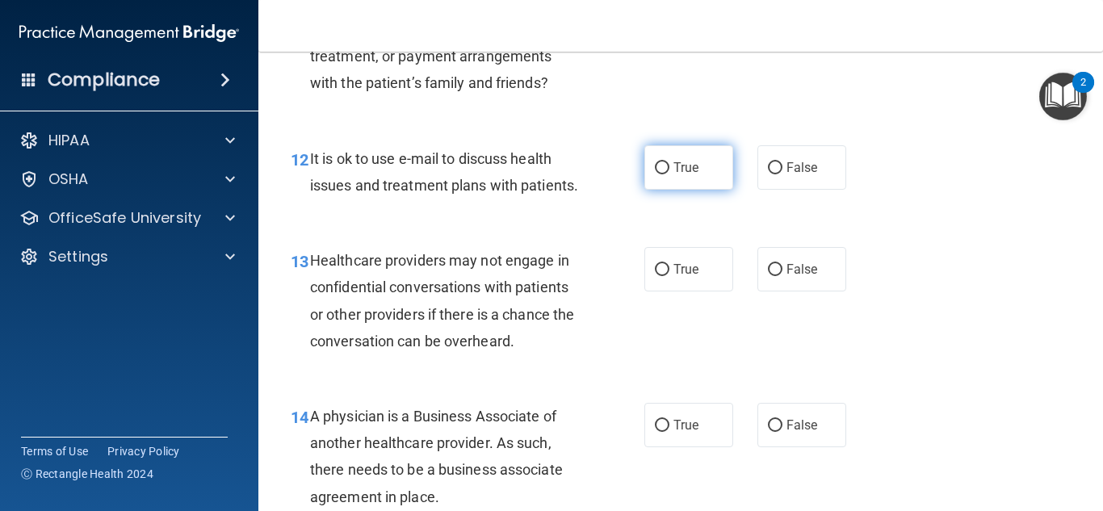
click at [687, 174] on span "True" at bounding box center [686, 167] width 25 height 15
click at [670, 174] on input "True" at bounding box center [662, 168] width 15 height 12
radio input "true"
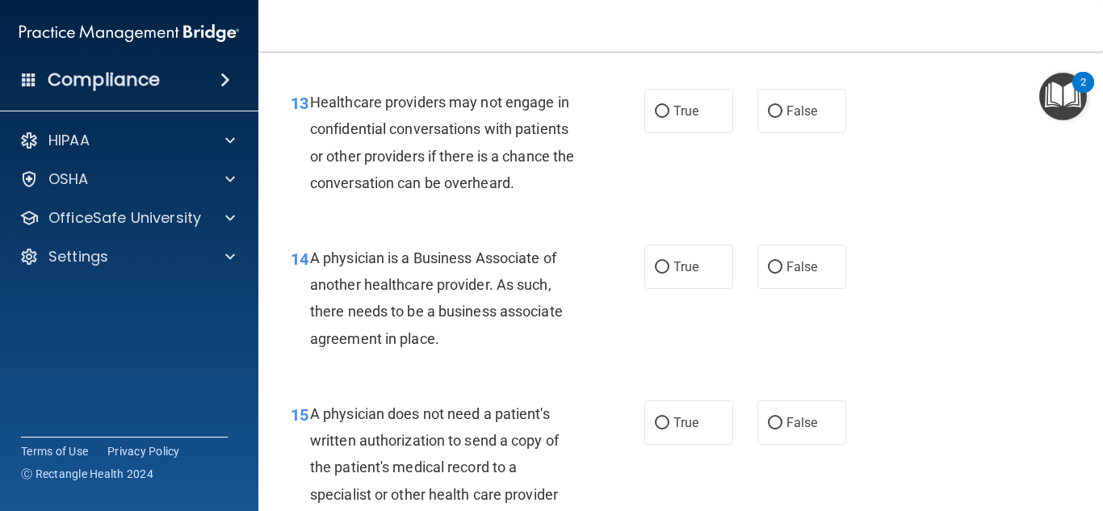
scroll to position [1939, 0]
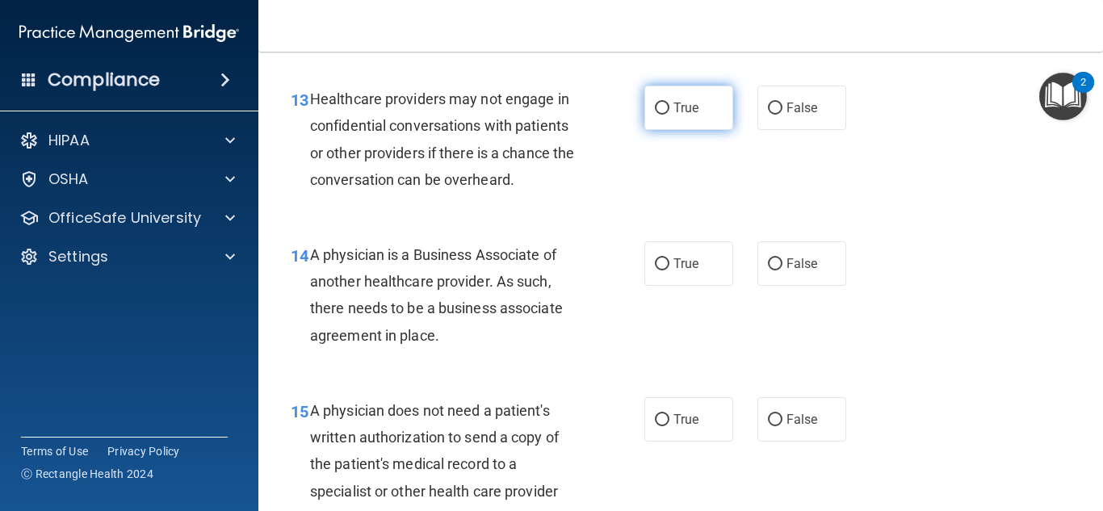
click at [700, 130] on label "True" at bounding box center [689, 108] width 89 height 44
click at [670, 115] on input "True" at bounding box center [662, 109] width 15 height 12
radio input "true"
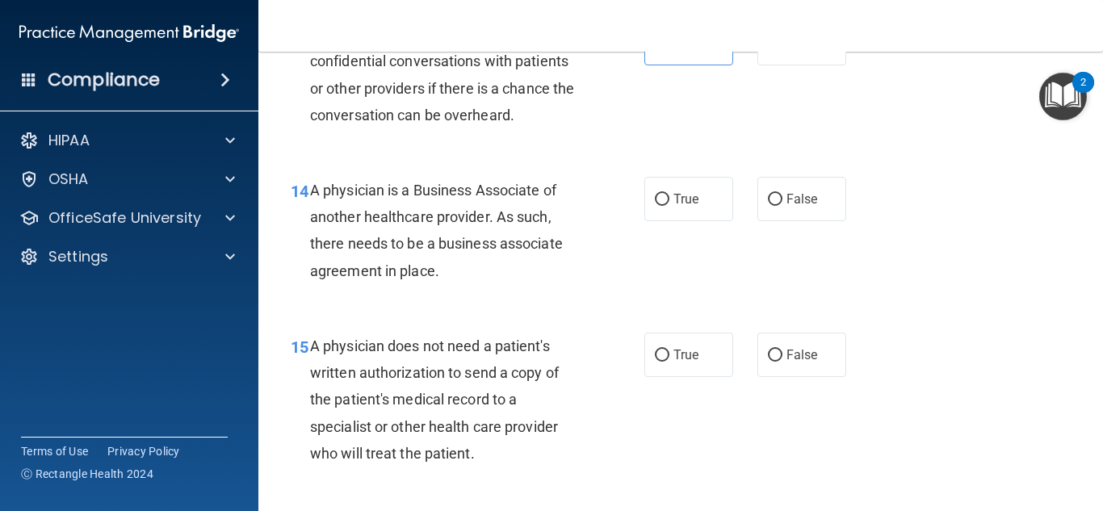
scroll to position [2100, 0]
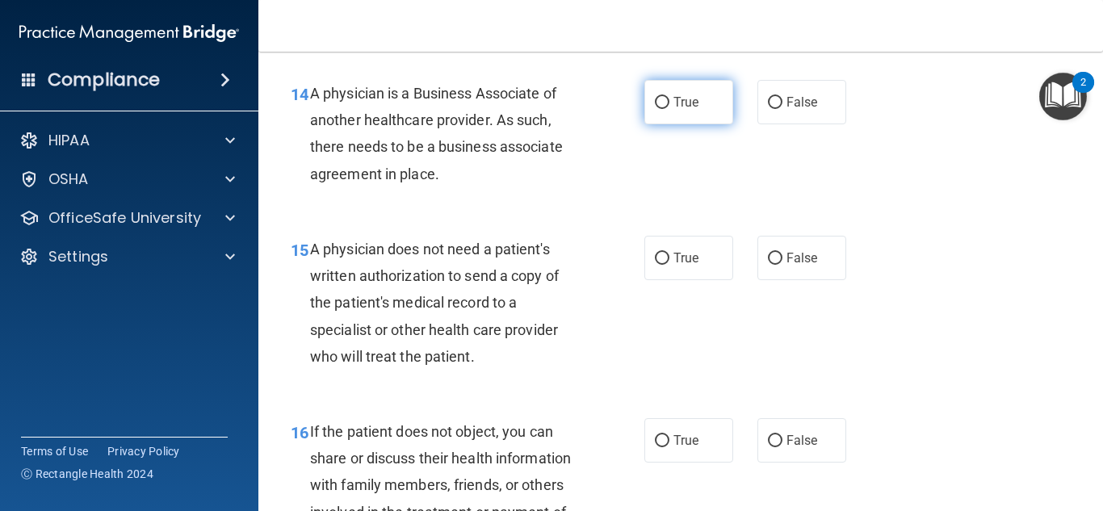
click at [674, 110] on span "True" at bounding box center [686, 102] width 25 height 15
click at [670, 109] on input "True" at bounding box center [662, 103] width 15 height 12
radio input "true"
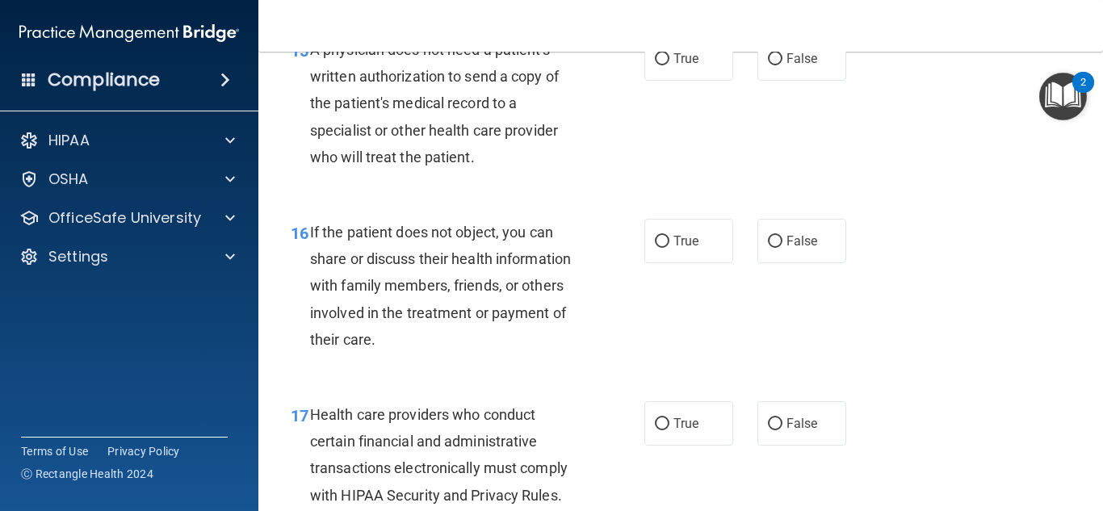
scroll to position [2262, 0]
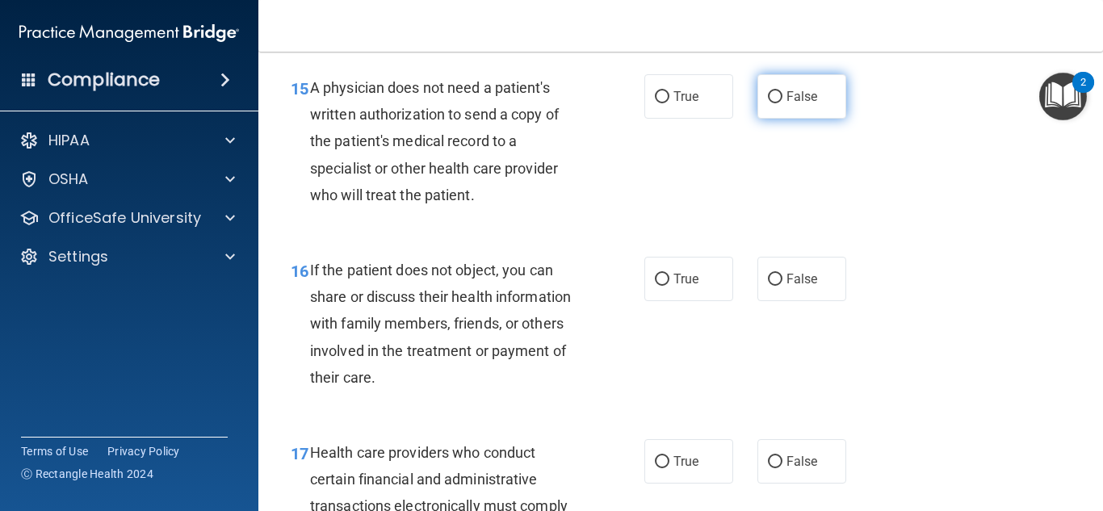
click at [799, 104] on span "False" at bounding box center [803, 96] width 32 height 15
click at [783, 103] on input "False" at bounding box center [775, 97] width 15 height 12
radio input "true"
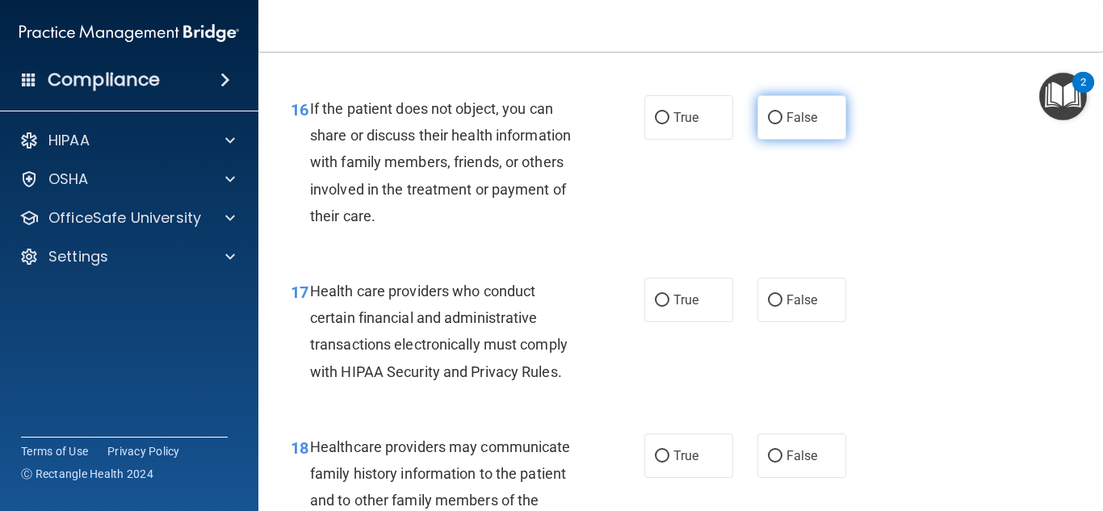
click at [787, 125] on span "False" at bounding box center [803, 117] width 32 height 15
click at [782, 124] on input "False" at bounding box center [775, 118] width 15 height 12
radio input "true"
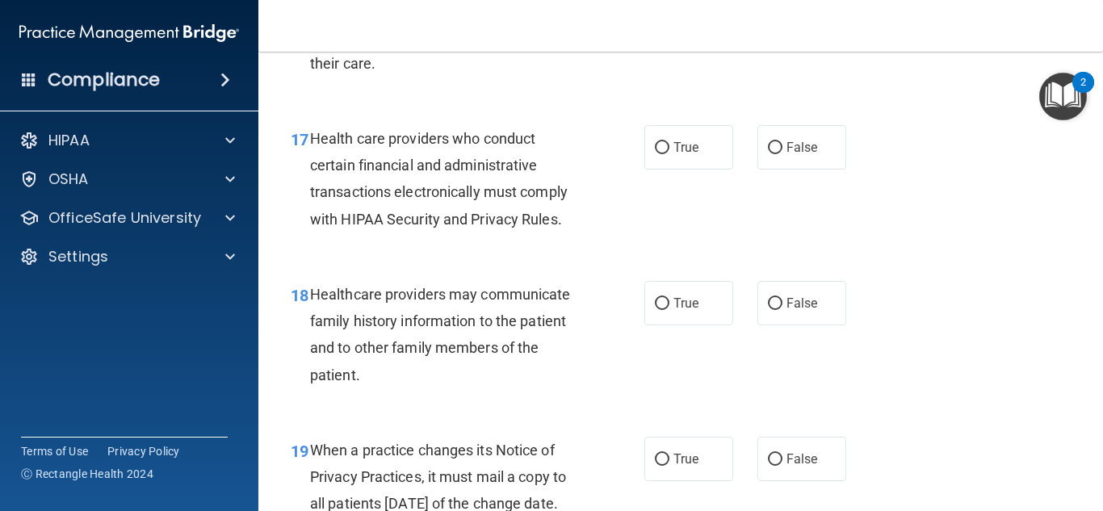
scroll to position [2585, 0]
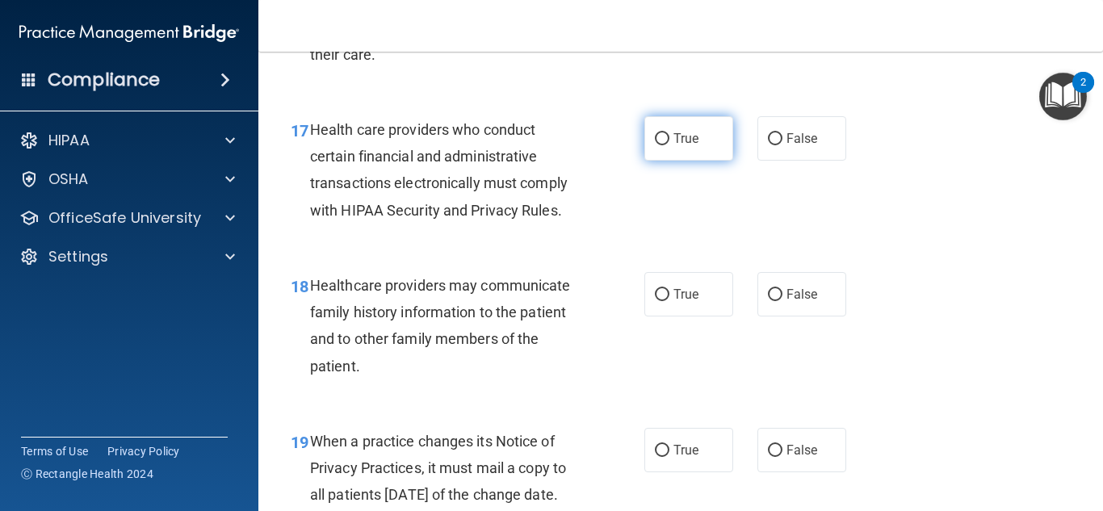
click at [674, 146] on span "True" at bounding box center [686, 138] width 25 height 15
click at [668, 145] on input "True" at bounding box center [662, 139] width 15 height 12
radio input "true"
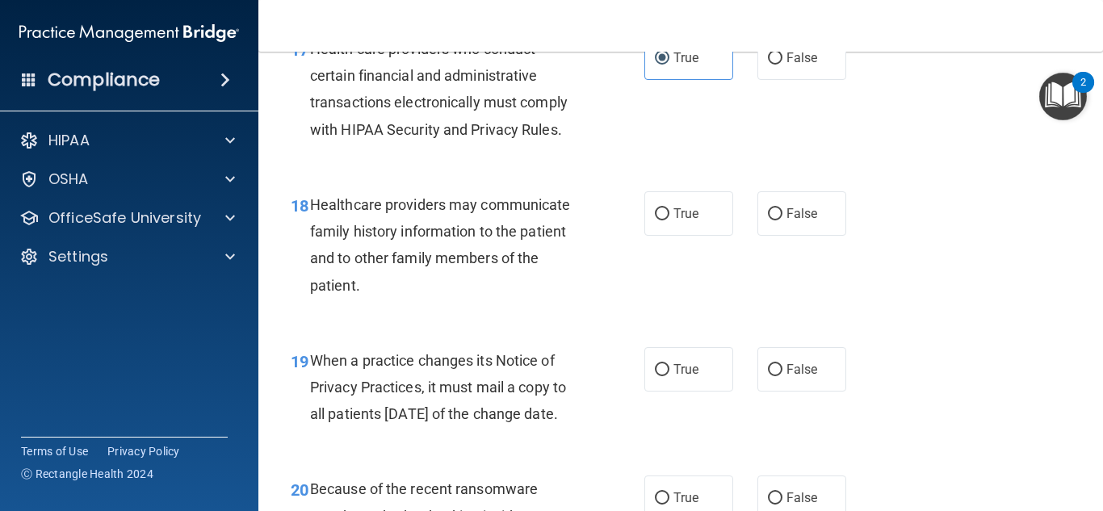
scroll to position [2746, 0]
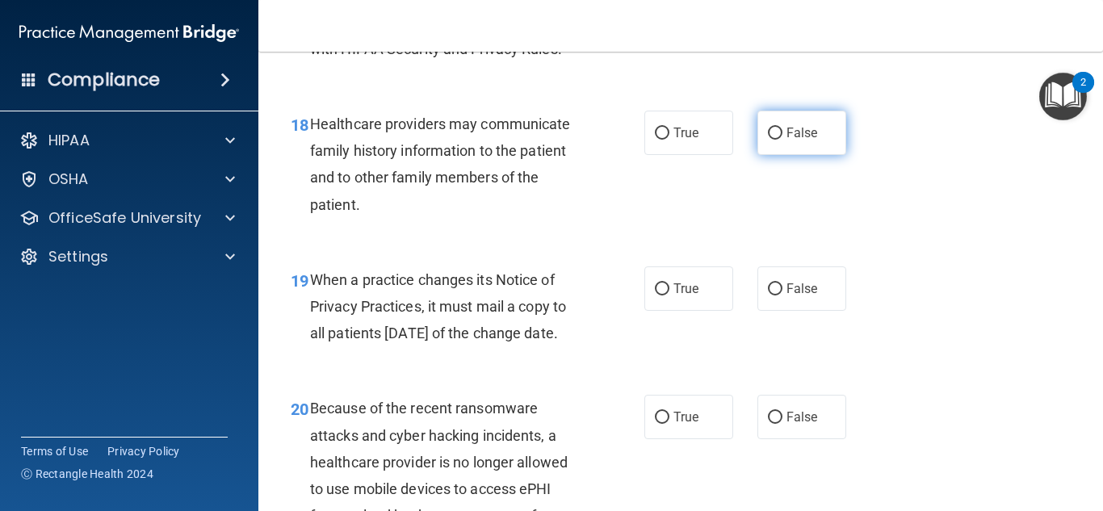
click at [794, 141] on span "False" at bounding box center [803, 132] width 32 height 15
click at [783, 140] on input "False" at bounding box center [775, 134] width 15 height 12
radio input "true"
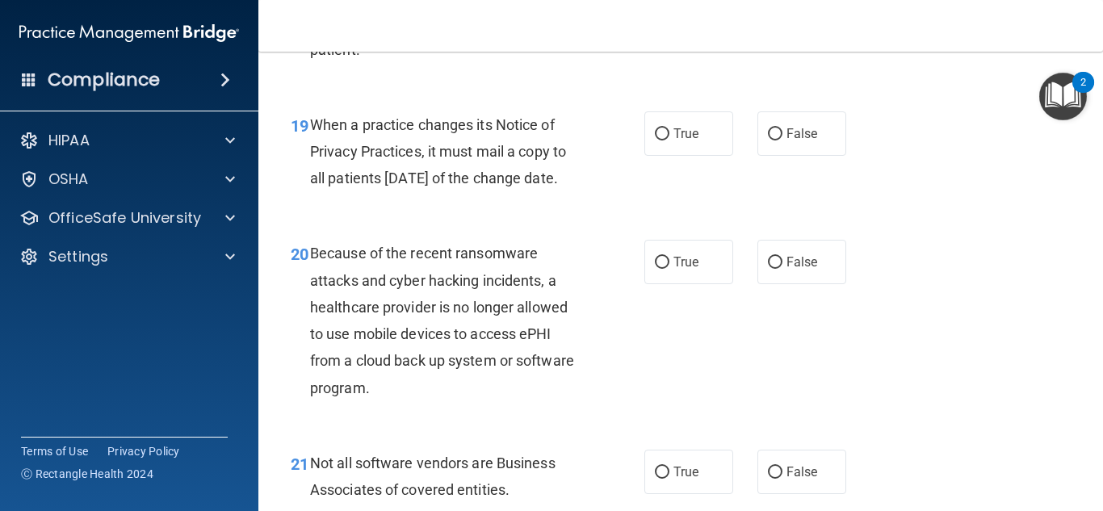
scroll to position [2908, 0]
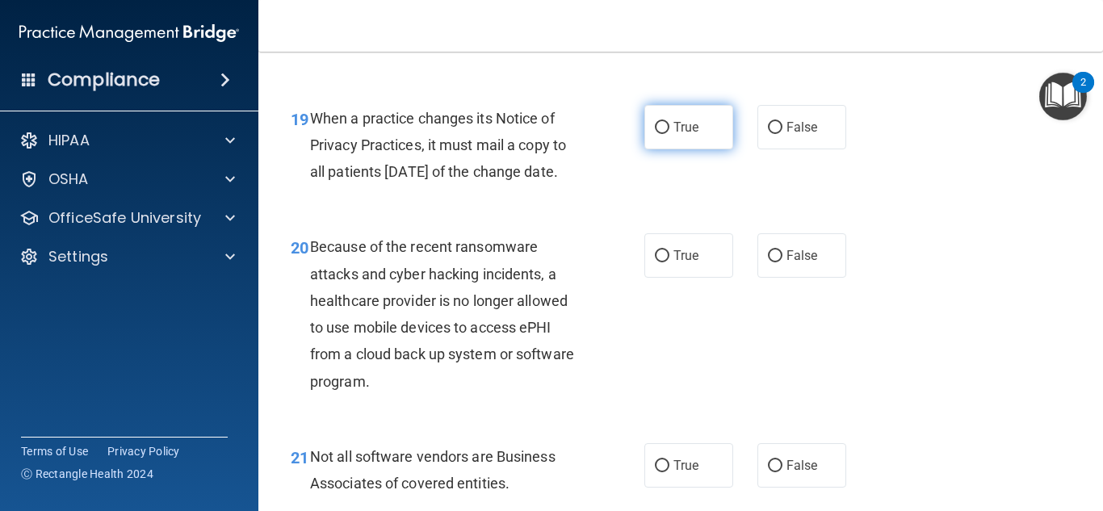
click at [682, 135] on span "True" at bounding box center [686, 127] width 25 height 15
click at [670, 134] on input "True" at bounding box center [662, 128] width 15 height 12
radio input "true"
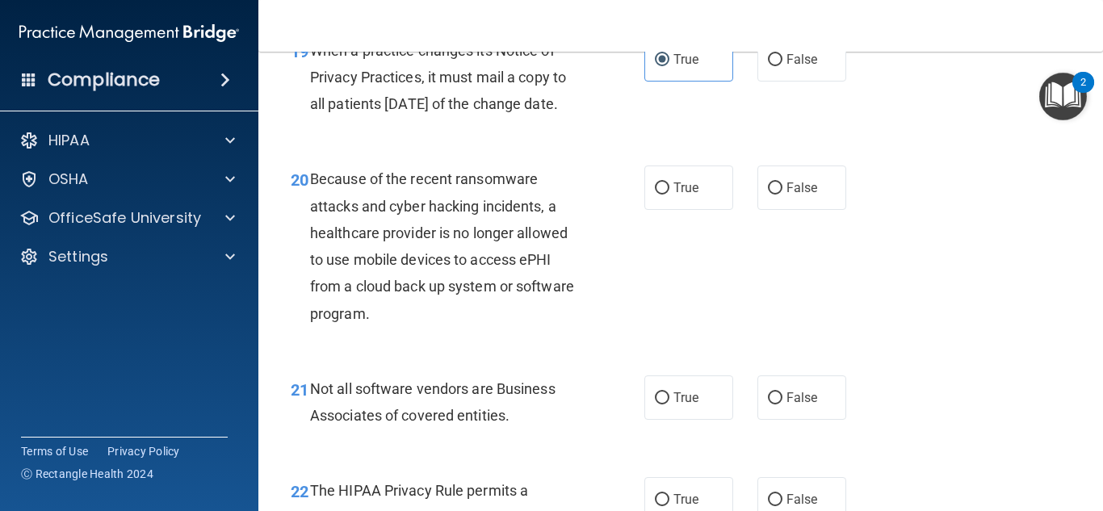
scroll to position [3069, 0]
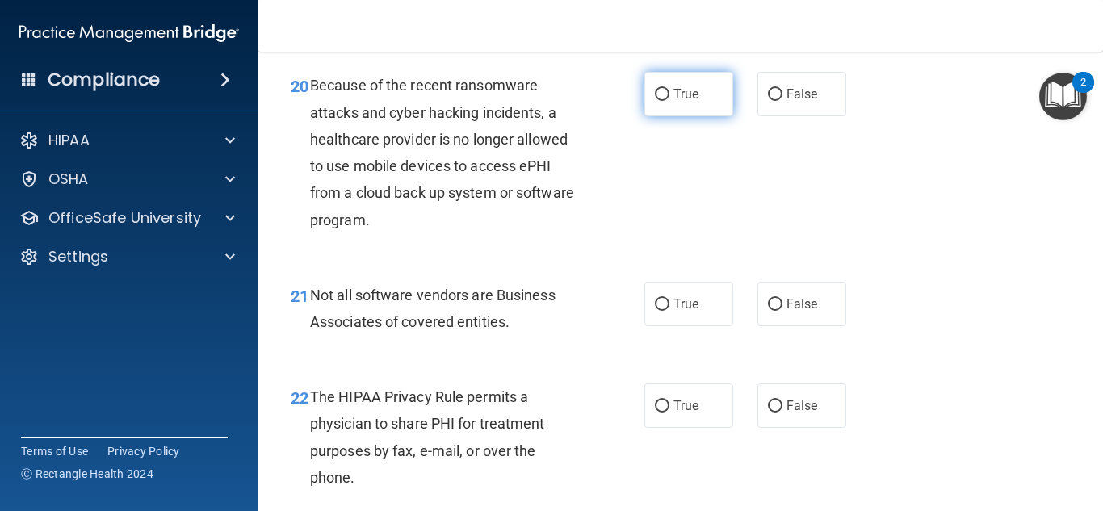
click at [710, 116] on label "True" at bounding box center [689, 94] width 89 height 44
click at [670, 101] on input "True" at bounding box center [662, 95] width 15 height 12
radio input "true"
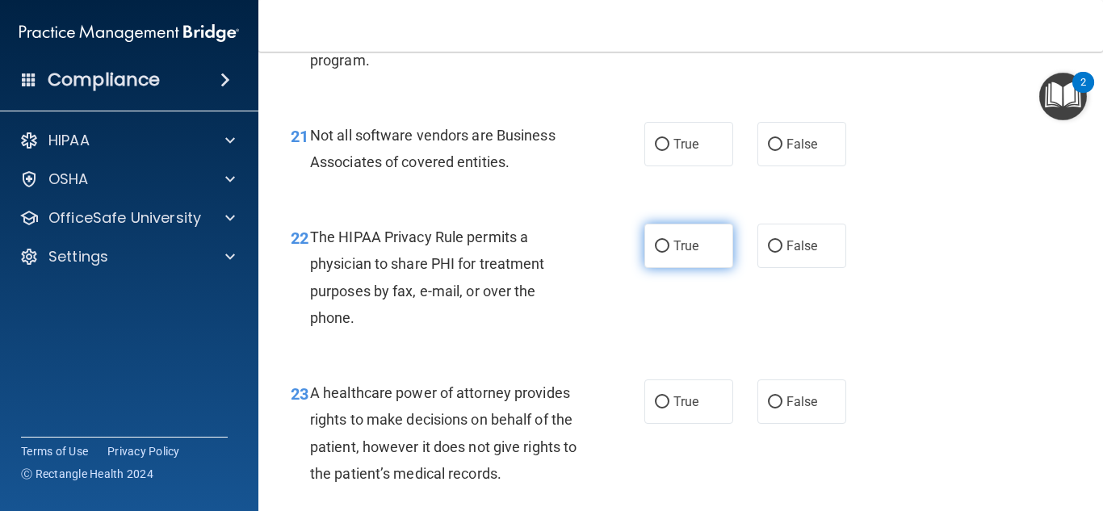
scroll to position [3231, 0]
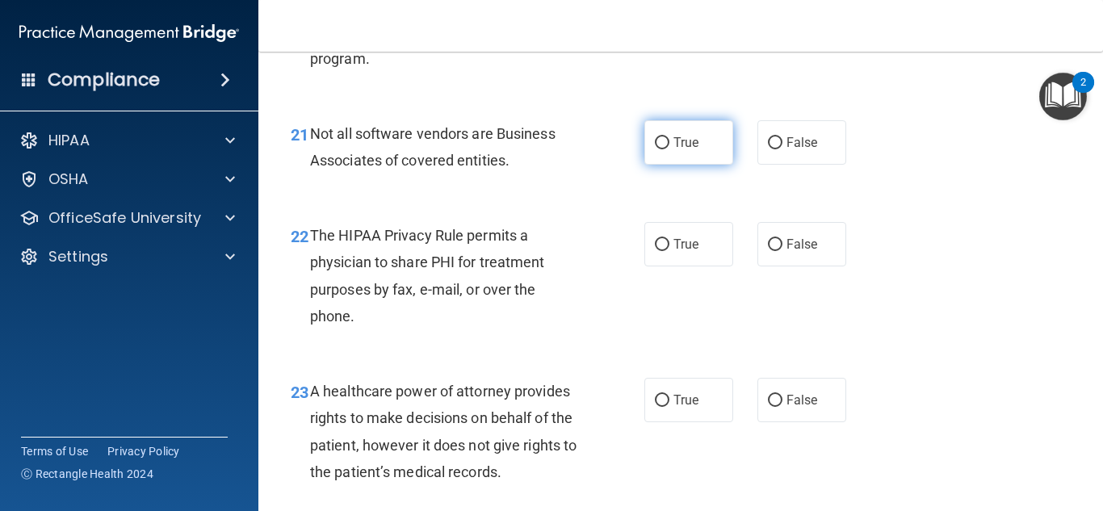
click at [687, 165] on label "True" at bounding box center [689, 142] width 89 height 44
click at [670, 149] on input "True" at bounding box center [662, 143] width 15 height 12
radio input "true"
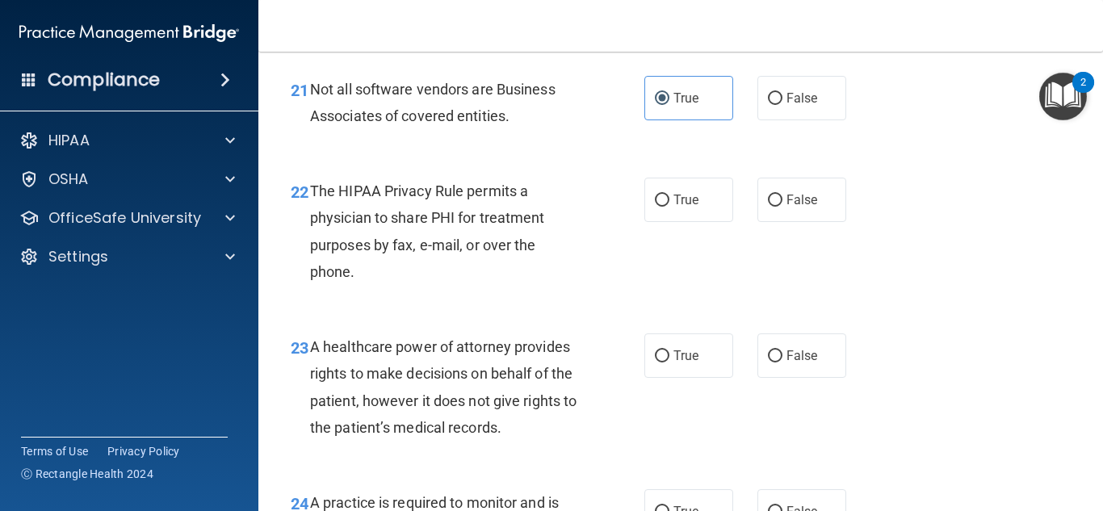
scroll to position [3312, 0]
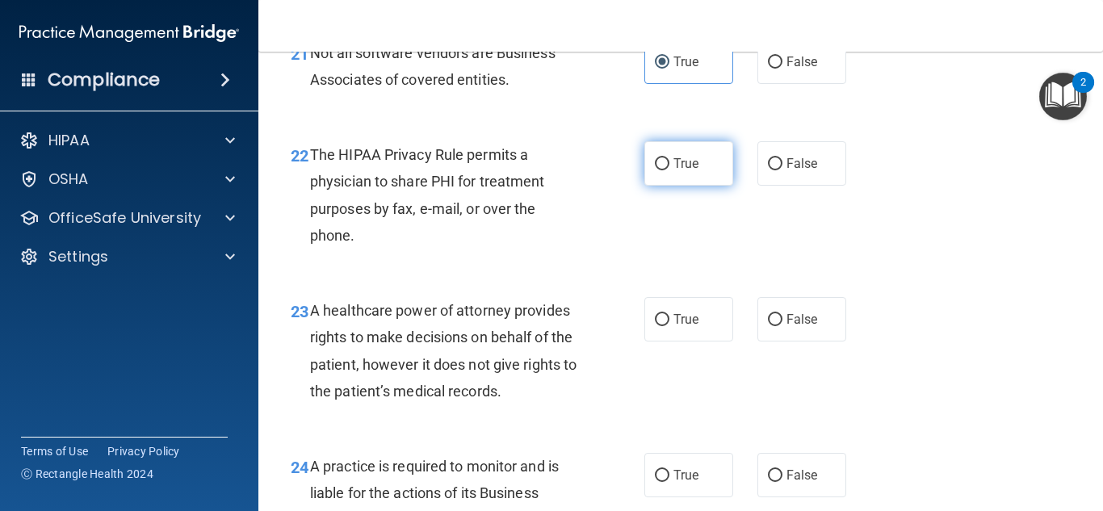
click at [690, 186] on label "True" at bounding box center [689, 163] width 89 height 44
click at [670, 170] on input "True" at bounding box center [662, 164] width 15 height 12
radio input "true"
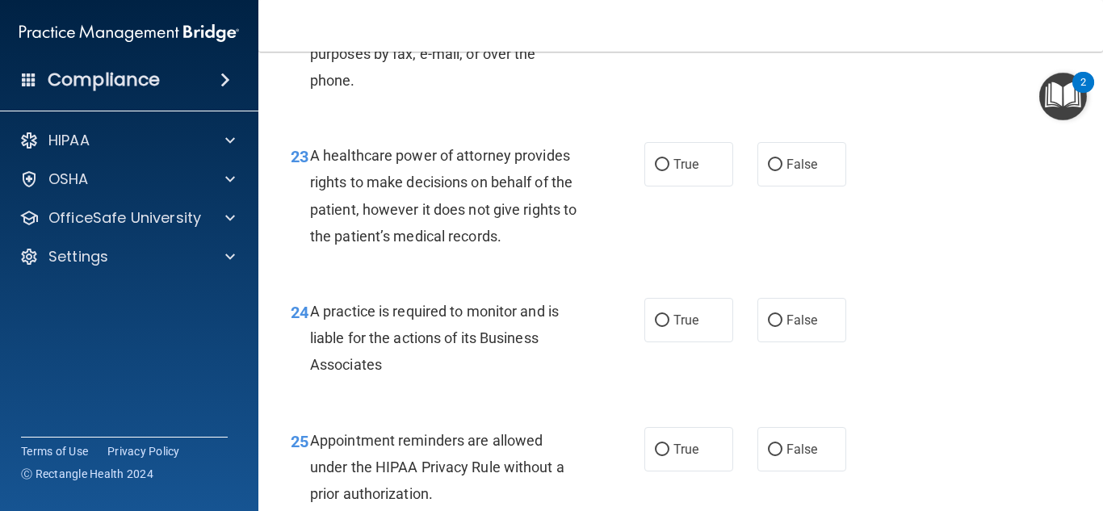
scroll to position [3473, 0]
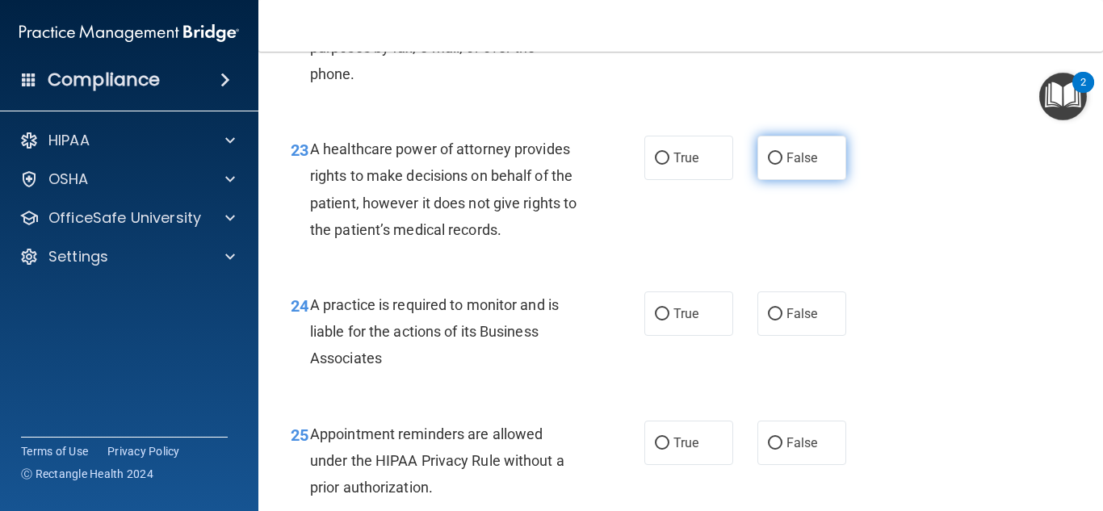
click at [771, 165] on input "False" at bounding box center [775, 159] width 15 height 12
radio input "true"
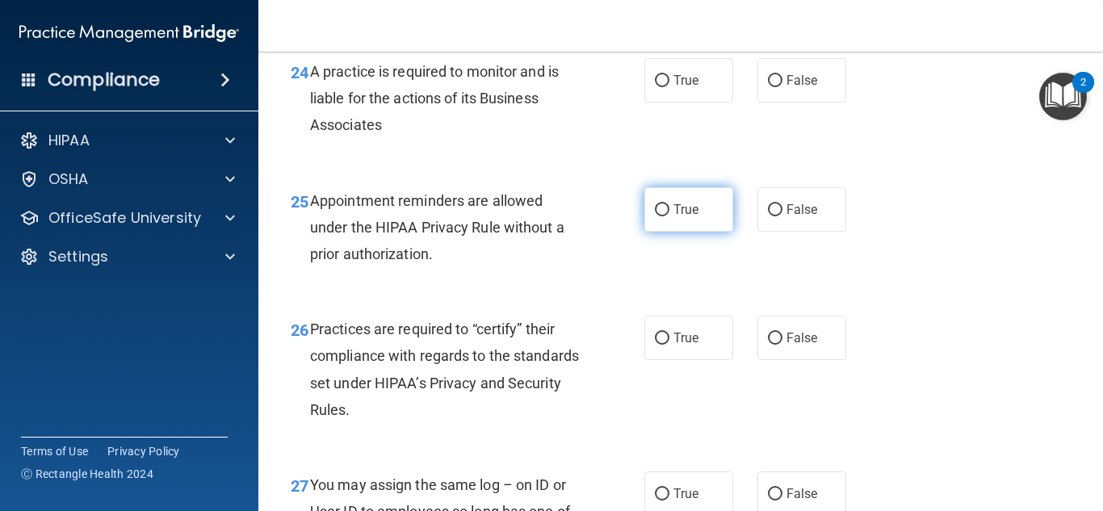
scroll to position [3715, 0]
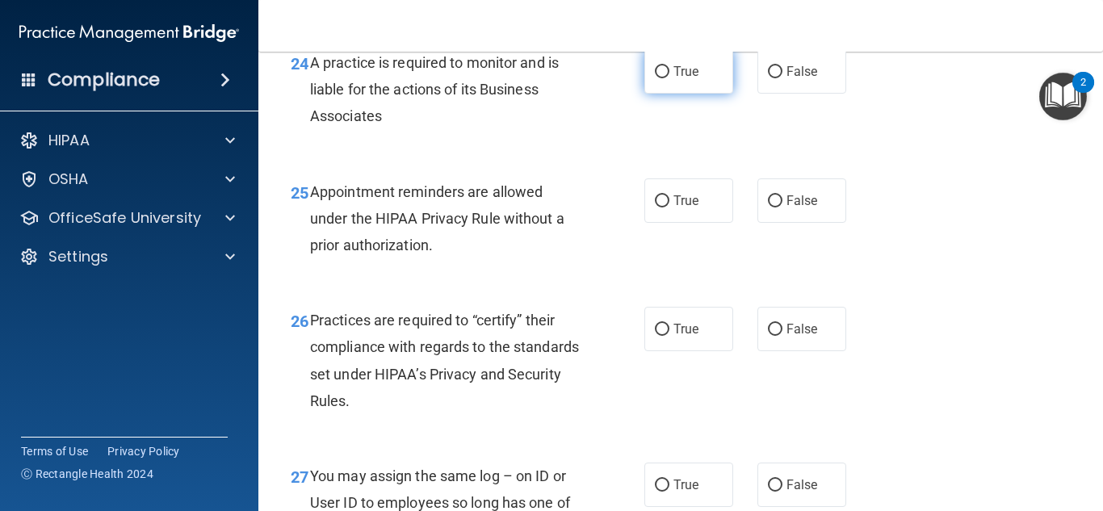
click at [674, 79] on span "True" at bounding box center [686, 71] width 25 height 15
click at [670, 78] on input "True" at bounding box center [662, 72] width 15 height 12
radio input "true"
click at [674, 208] on span "True" at bounding box center [686, 200] width 25 height 15
click at [670, 208] on input "True" at bounding box center [662, 201] width 15 height 12
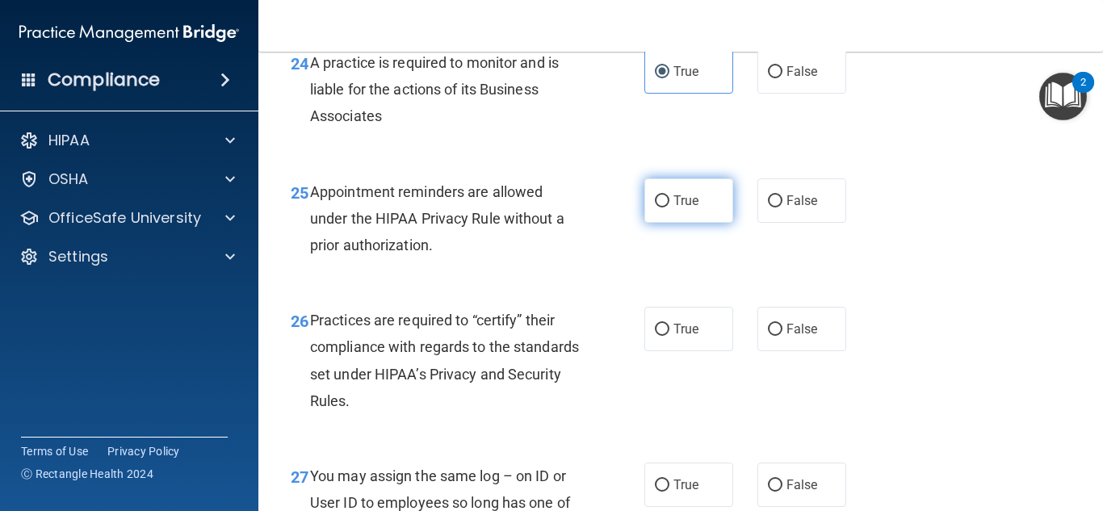
radio input "true"
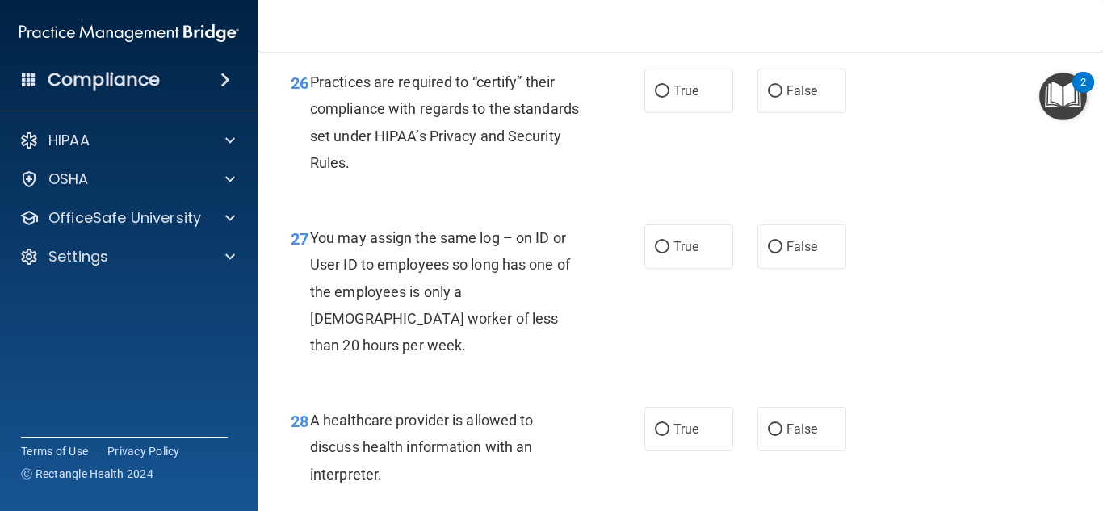
scroll to position [3958, 0]
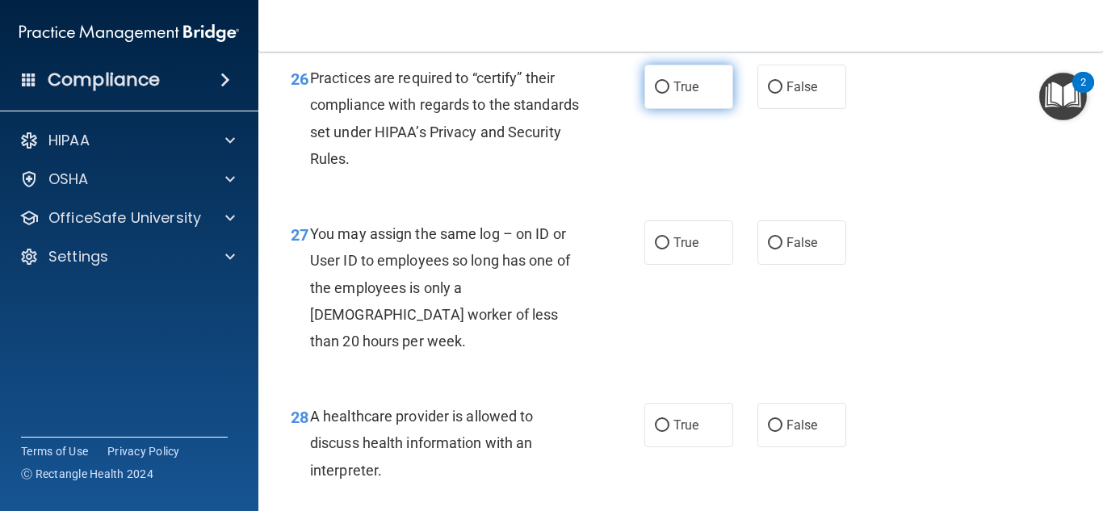
click at [663, 94] on input "True" at bounding box center [662, 88] width 15 height 12
radio input "true"
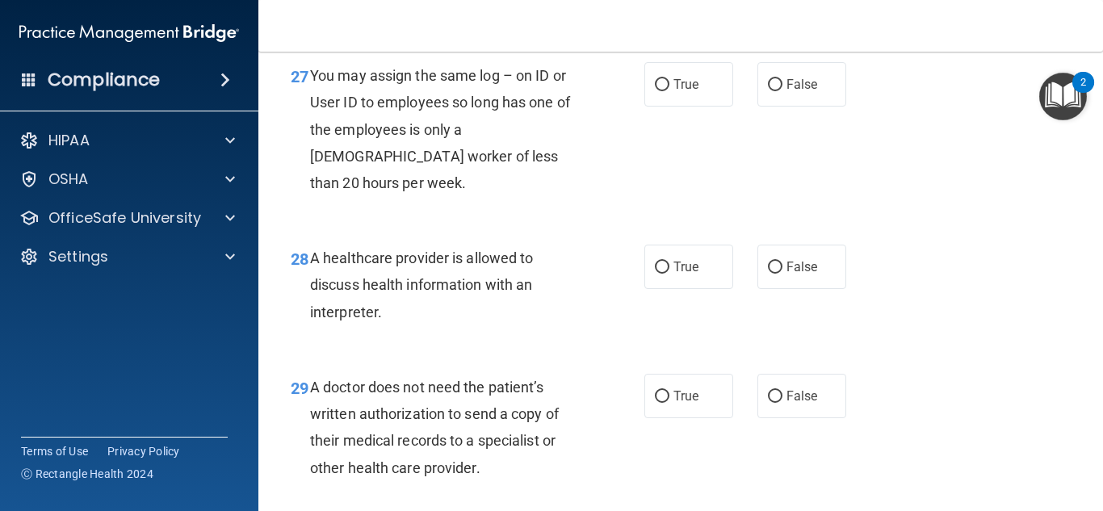
scroll to position [4119, 0]
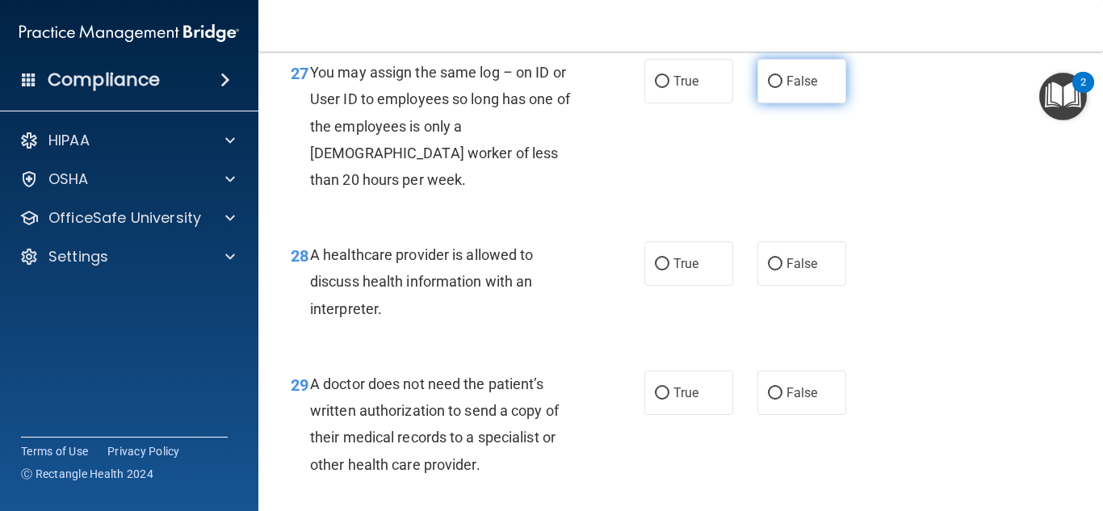
click at [771, 103] on label "False" at bounding box center [802, 81] width 89 height 44
click at [771, 88] on input "False" at bounding box center [775, 82] width 15 height 12
radio input "true"
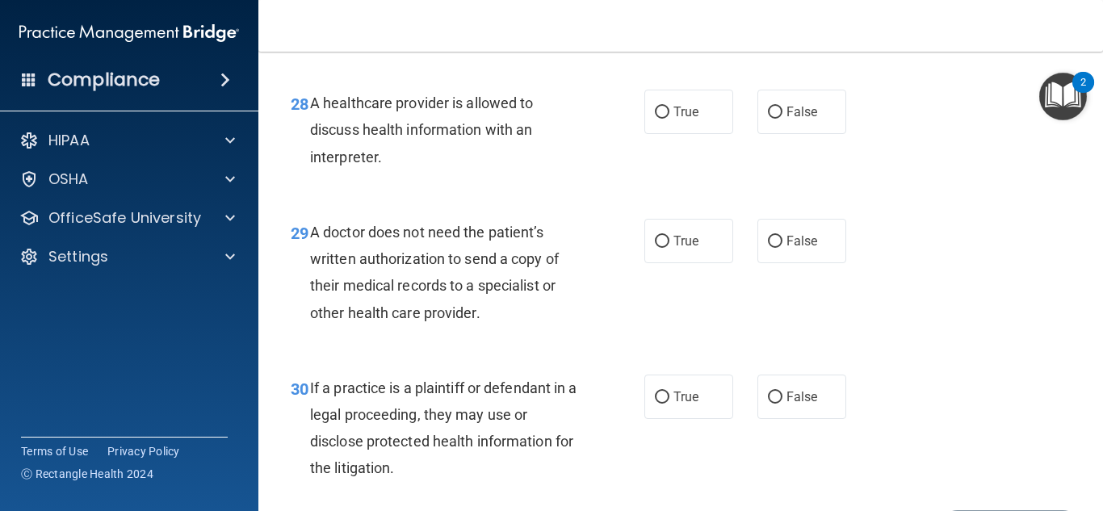
scroll to position [4281, 0]
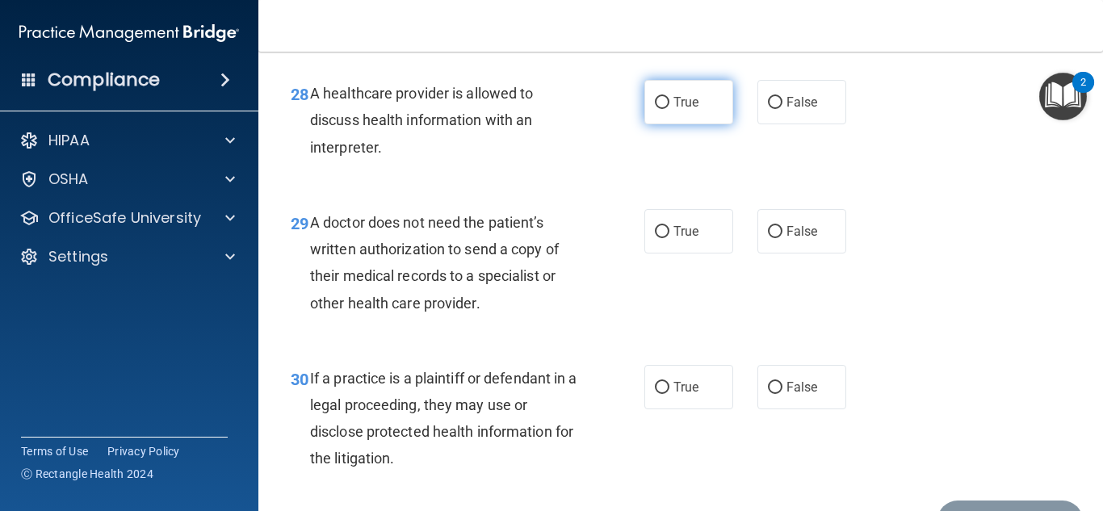
click at [687, 110] on span "True" at bounding box center [686, 102] width 25 height 15
click at [670, 109] on input "True" at bounding box center [662, 103] width 15 height 12
radio input "true"
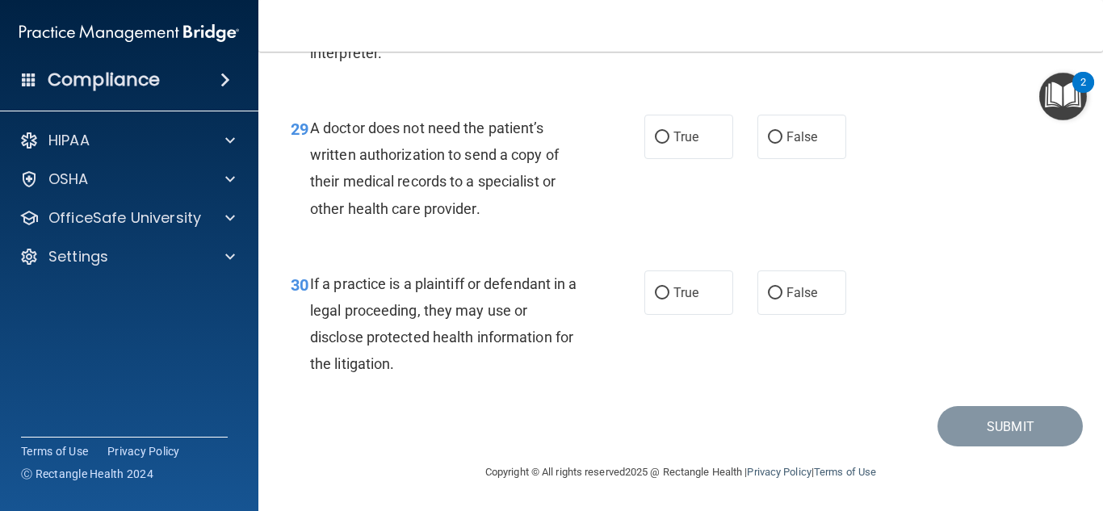
scroll to position [4402, 0]
click at [789, 135] on span "False" at bounding box center [803, 136] width 32 height 15
click at [783, 135] on input "False" at bounding box center [775, 138] width 15 height 12
radio input "true"
click at [827, 294] on label "False" at bounding box center [802, 293] width 89 height 44
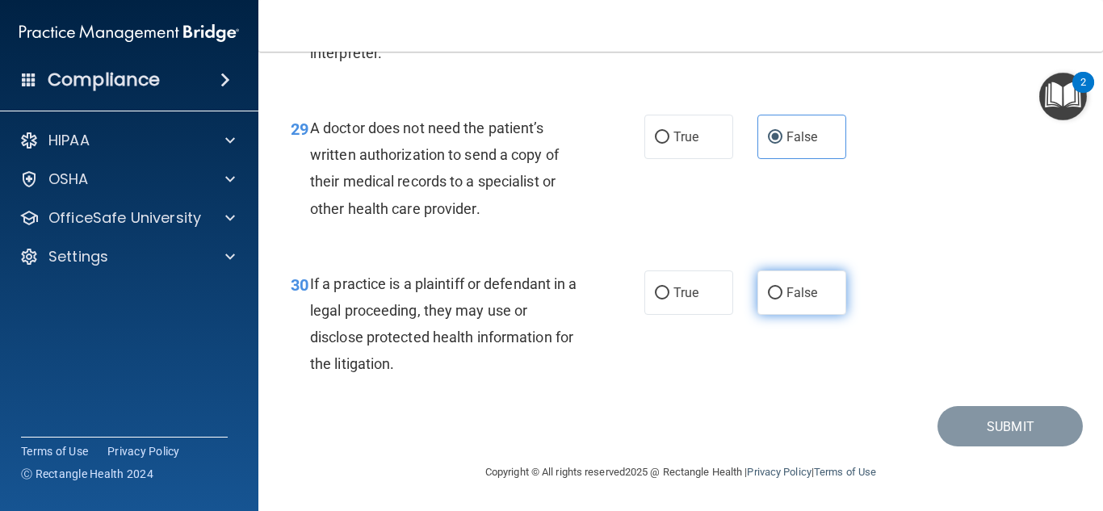
click at [783, 294] on input "False" at bounding box center [775, 294] width 15 height 12
radio input "true"
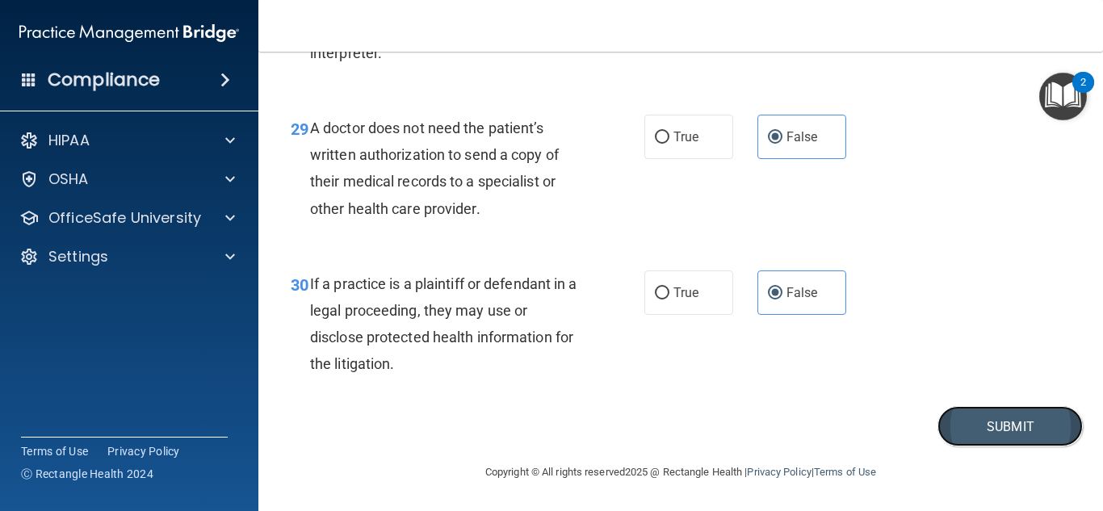
click at [951, 420] on button "Submit" at bounding box center [1010, 426] width 145 height 41
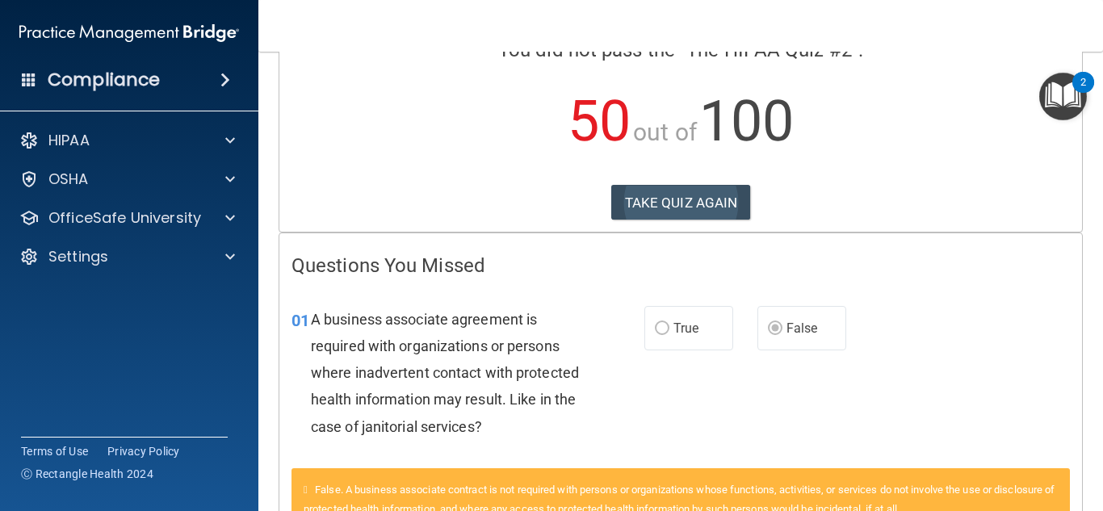
scroll to position [81, 0]
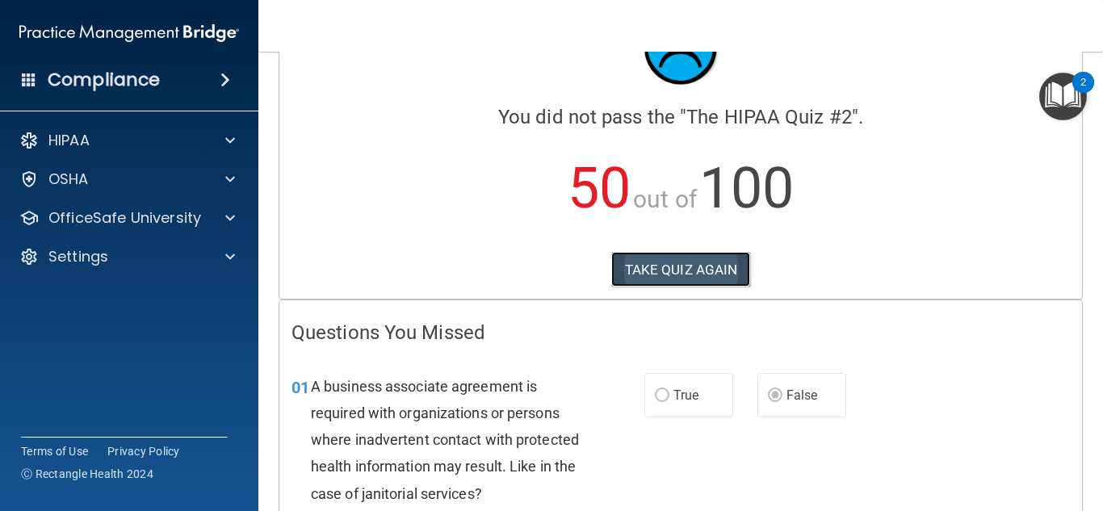
click at [712, 267] on button "TAKE QUIZ AGAIN" at bounding box center [681, 270] width 140 height 36
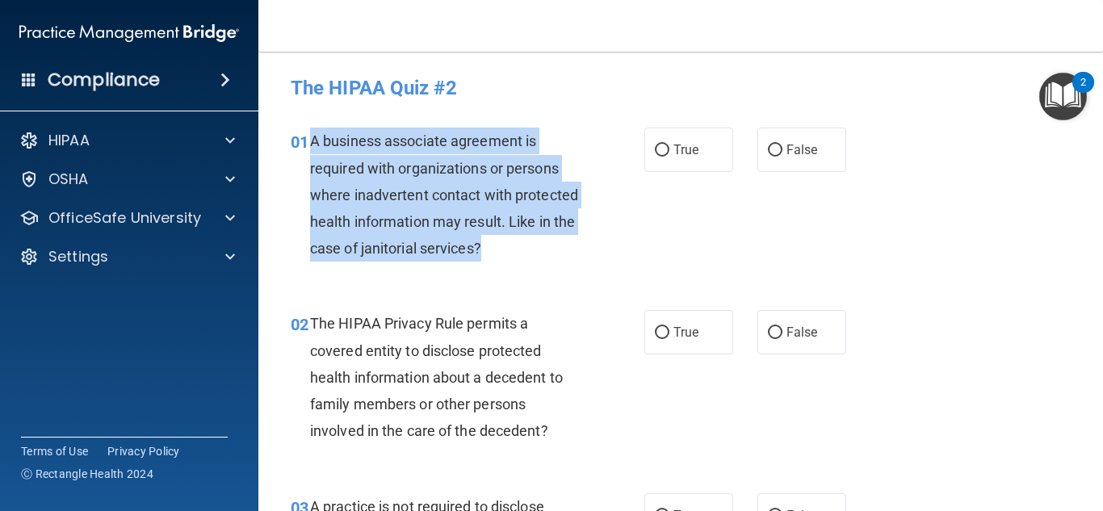
drag, startPoint x: 573, startPoint y: 243, endPoint x: 309, endPoint y: 140, distance: 284.4
click at [309, 140] on div "01 A business associate agreement is required with organizations or persons whe…" at bounding box center [468, 199] width 402 height 142
copy div "A business associate agreement is required with organizations or persons where …"
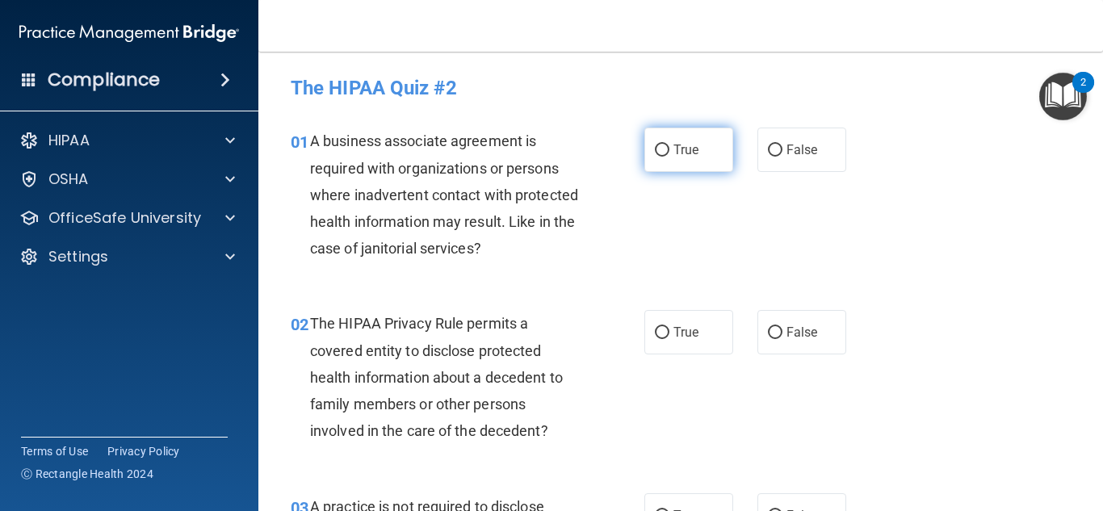
click at [695, 150] on label "True" at bounding box center [689, 150] width 89 height 44
click at [670, 150] on input "True" at bounding box center [662, 151] width 15 height 12
radio input "true"
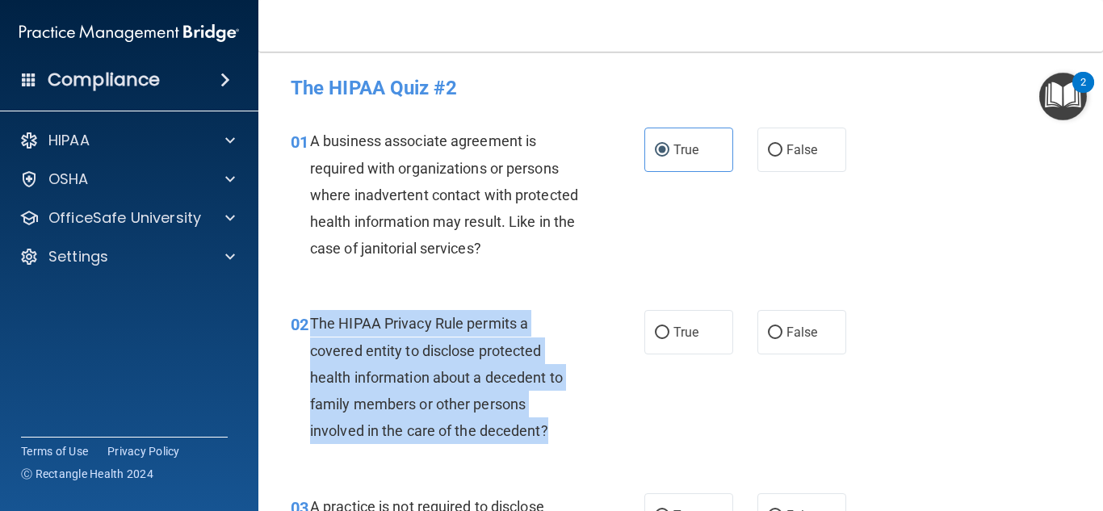
drag, startPoint x: 308, startPoint y: 322, endPoint x: 553, endPoint y: 432, distance: 269.0
click at [556, 439] on div "02 The HIPAA Privacy Rule permits a covered entity to disclose protected health…" at bounding box center [468, 381] width 402 height 142
copy div "The HIPAA Privacy Rule permits a covered entity to disclose protected health in…"
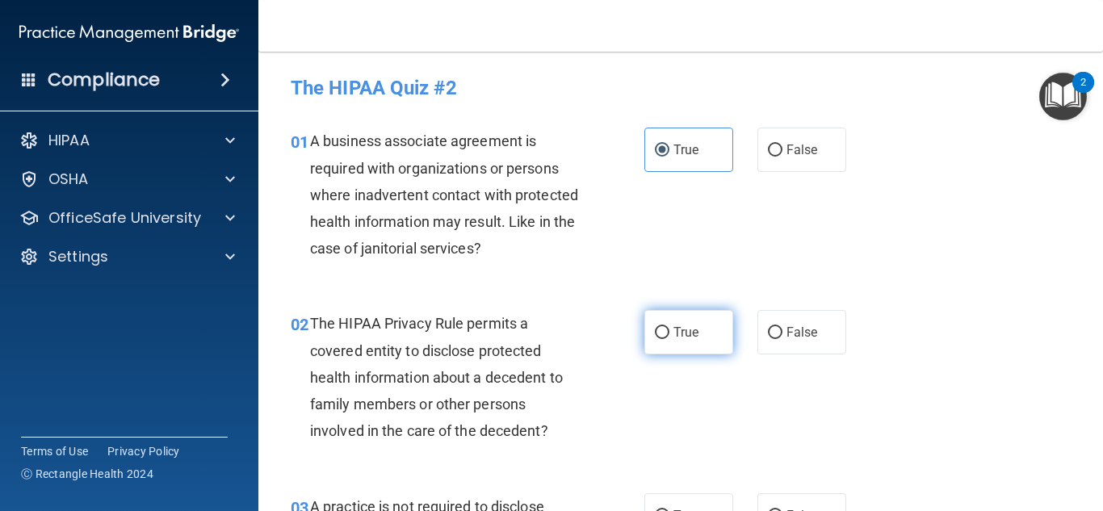
click at [696, 317] on label "True" at bounding box center [689, 332] width 89 height 44
click at [670, 327] on input "True" at bounding box center [662, 333] width 15 height 12
radio input "true"
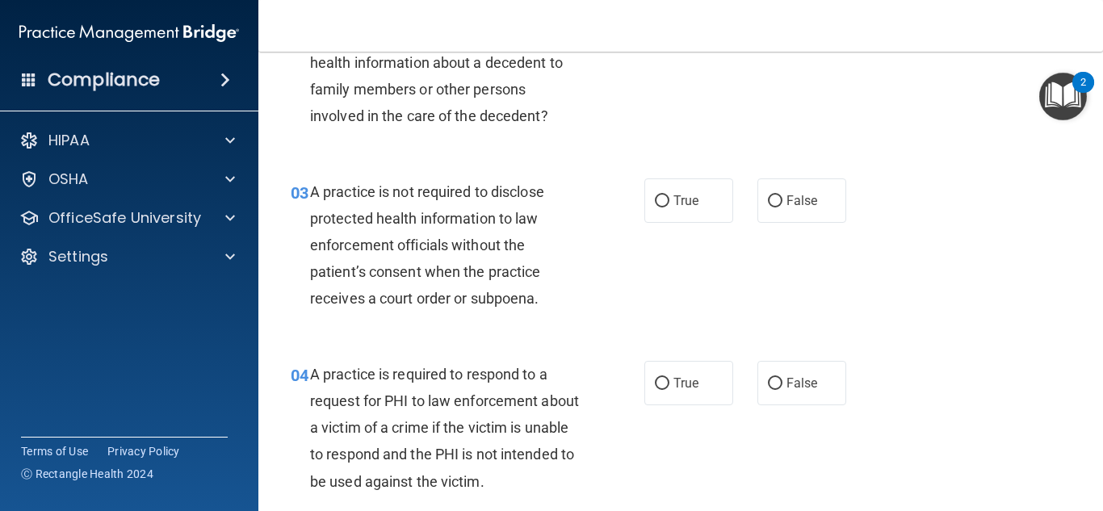
scroll to position [323, 0]
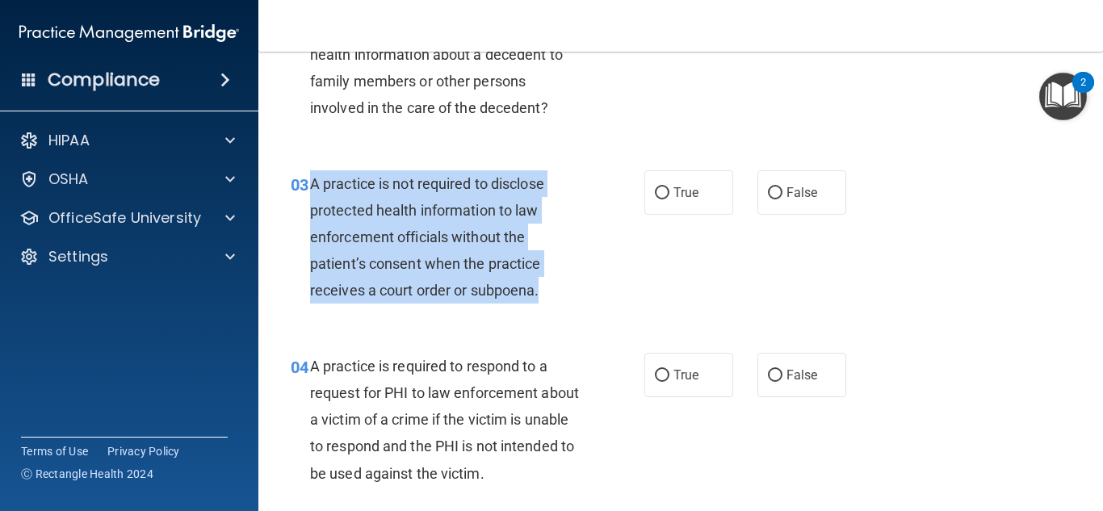
drag, startPoint x: 308, startPoint y: 185, endPoint x: 547, endPoint y: 293, distance: 262.4
click at [549, 297] on div "03 A practice is not required to disclose protected health information to law e…" at bounding box center [468, 241] width 402 height 142
copy div "A practice is not required to disclose protected health information to law enfo…"
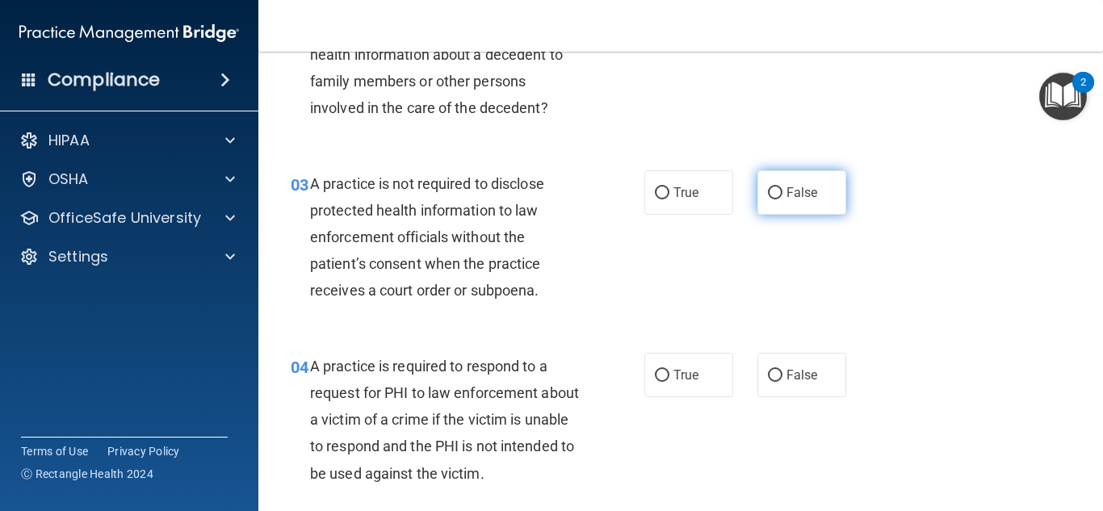
click at [784, 203] on label "False" at bounding box center [802, 192] width 89 height 44
click at [783, 200] on input "False" at bounding box center [775, 193] width 15 height 12
radio input "true"
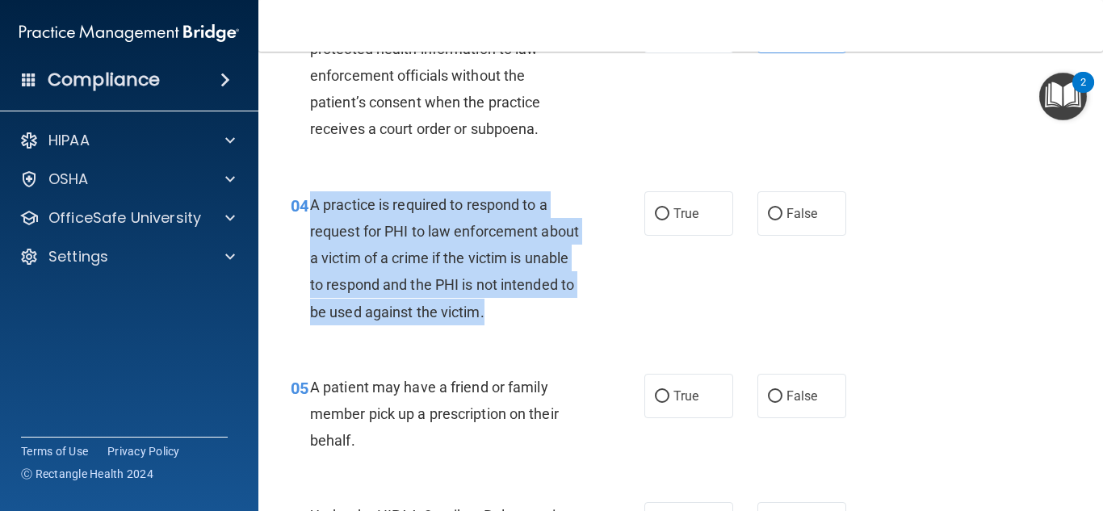
drag, startPoint x: 569, startPoint y: 318, endPoint x: 305, endPoint y: 197, distance: 290.6
click at [305, 197] on div "04 A practice is required to respond to a request for PHI to law enforcement ab…" at bounding box center [468, 262] width 402 height 142
copy div "A practice is required to respond to a request for PHI to law enforcement about…"
click at [594, 251] on div "04 A practice is required to respond to a request for PHI to law enforcement ab…" at bounding box center [468, 262] width 402 height 142
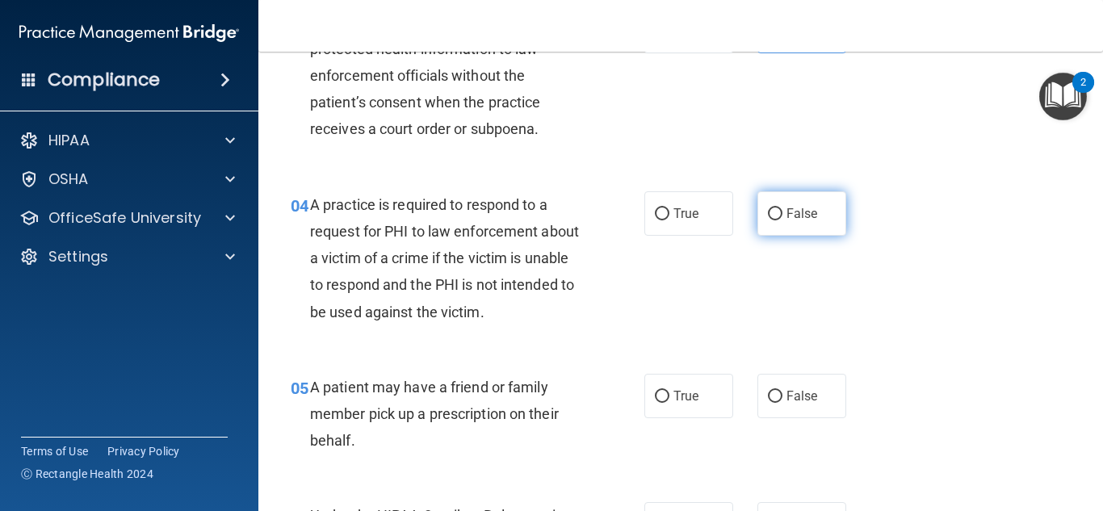
click at [787, 215] on span "False" at bounding box center [803, 213] width 32 height 15
click at [779, 215] on input "False" at bounding box center [775, 214] width 15 height 12
radio input "true"
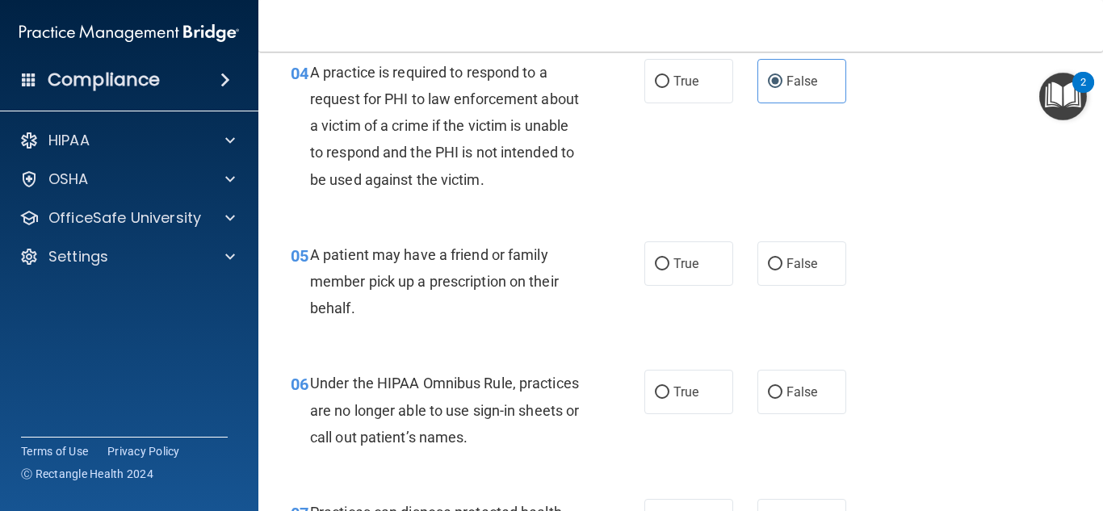
scroll to position [646, 0]
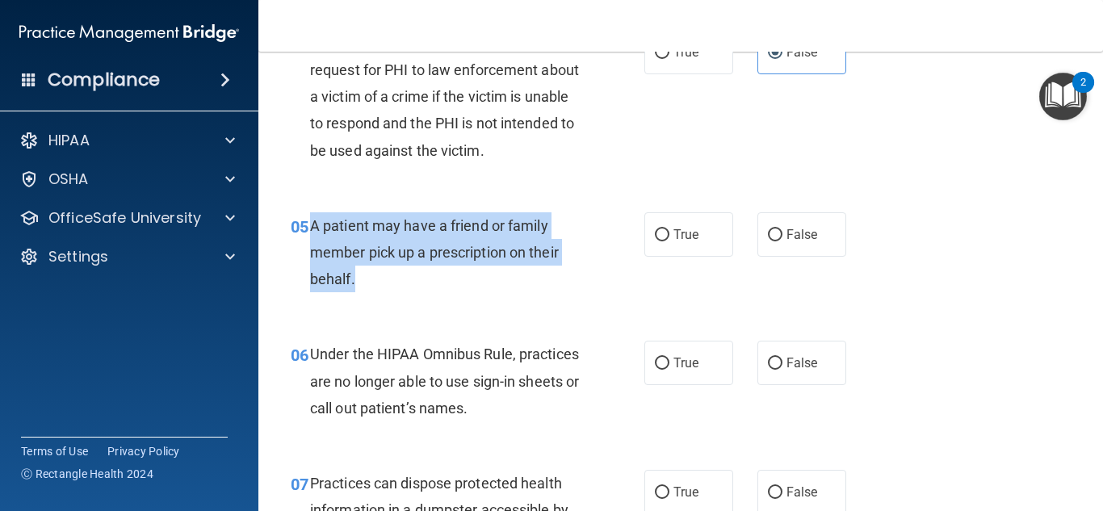
drag, startPoint x: 374, startPoint y: 276, endPoint x: 313, endPoint y: 229, distance: 76.6
click at [313, 229] on div "A patient may have a friend or family member pick up a prescription on their be…" at bounding box center [452, 252] width 284 height 81
copy span "A patient may have a friend or family member pick up a prescription on their be…"
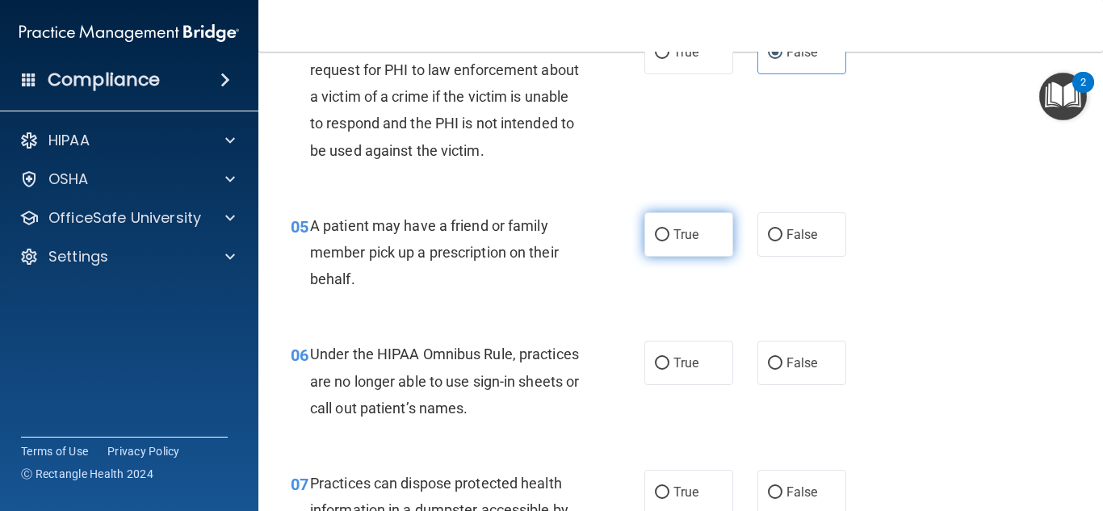
click at [652, 227] on label "True" at bounding box center [689, 234] width 89 height 44
click at [655, 229] on input "True" at bounding box center [662, 235] width 15 height 12
radio input "true"
click at [498, 312] on div "05 A patient may have a friend or family member pick up a prescription on their…" at bounding box center [681, 256] width 804 height 129
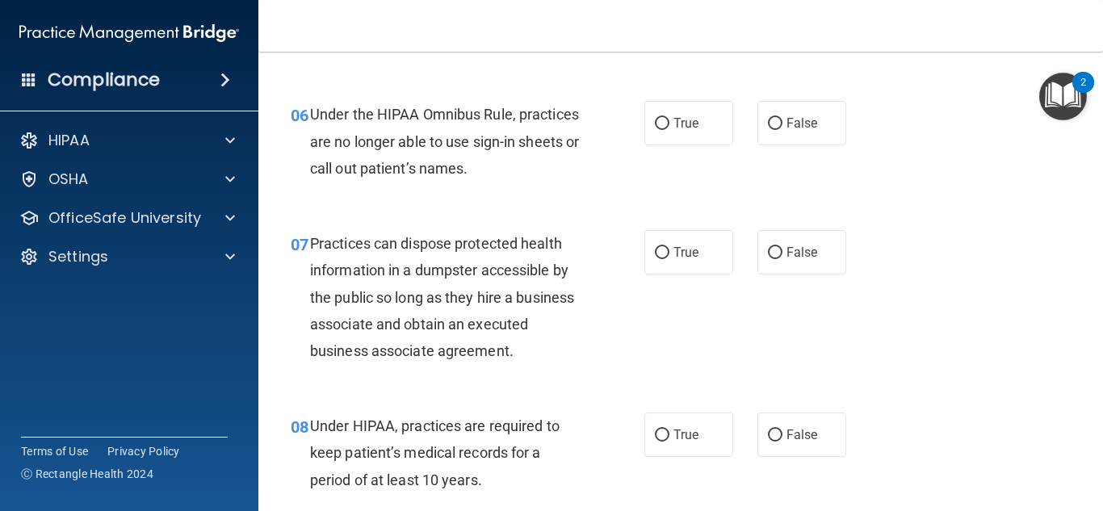
scroll to position [888, 0]
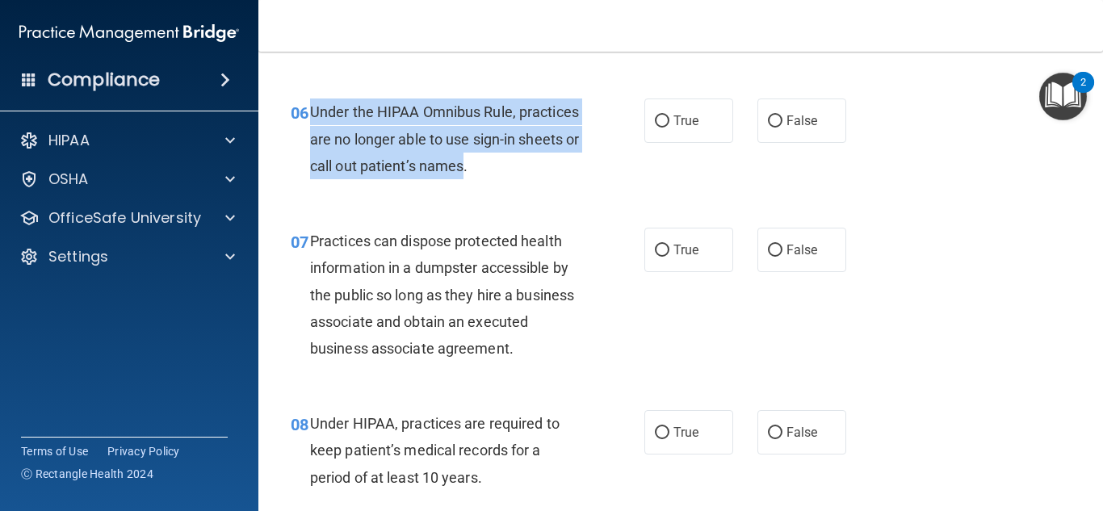
drag, startPoint x: 312, startPoint y: 108, endPoint x: 540, endPoint y: 177, distance: 237.9
click at [545, 181] on div "06 Under the HIPAA Omnibus Rule, practices are no longer able to use sign-in sh…" at bounding box center [468, 143] width 402 height 89
copy div "Under the HIPAA Omnibus Rule, practices are no longer able to use sign-in sheet…"
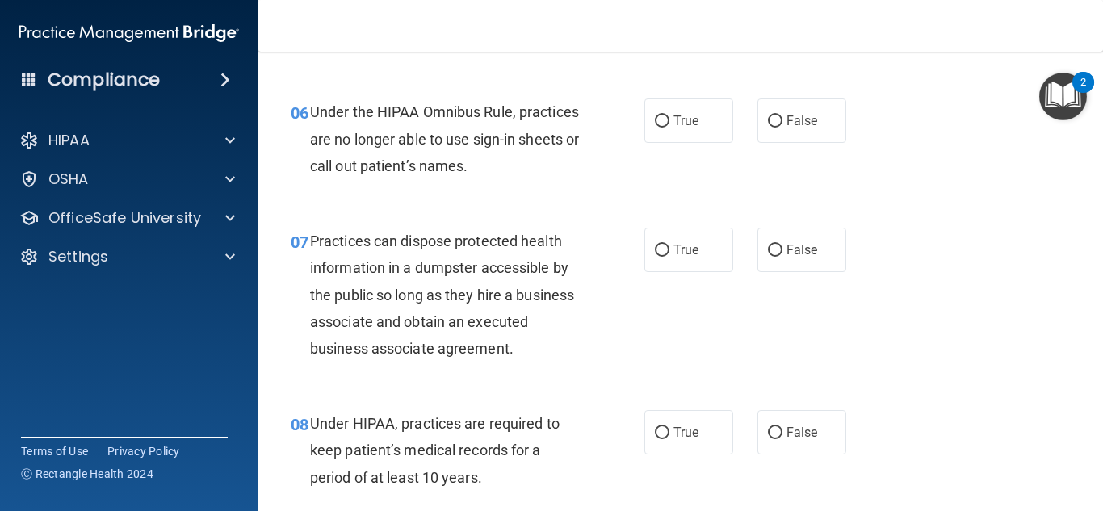
click at [622, 171] on div "06 Under the HIPAA Omnibus Rule, practices are no longer able to use sign-in sh…" at bounding box center [468, 143] width 402 height 89
click at [773, 125] on input "False" at bounding box center [775, 122] width 15 height 12
radio input "true"
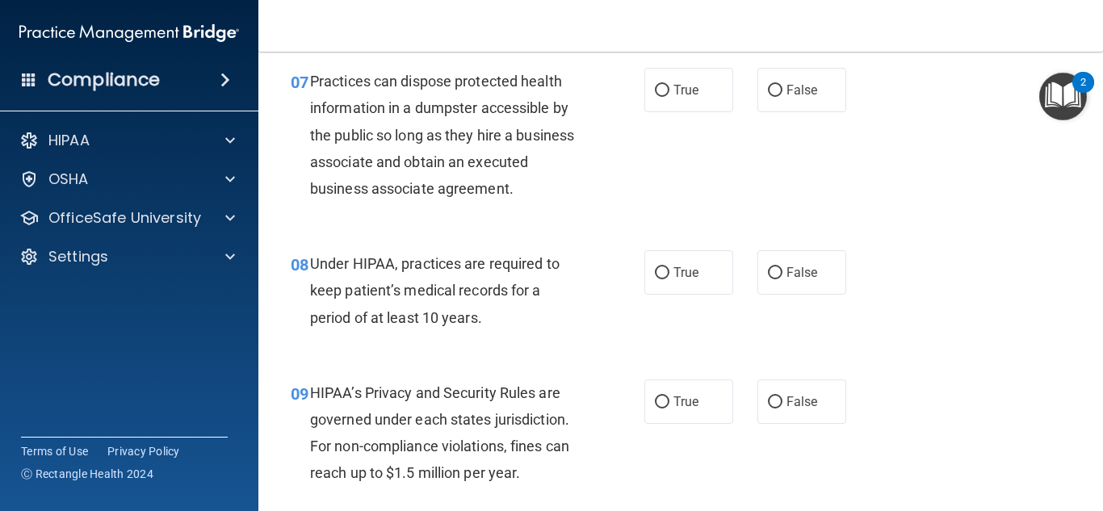
scroll to position [969, 0]
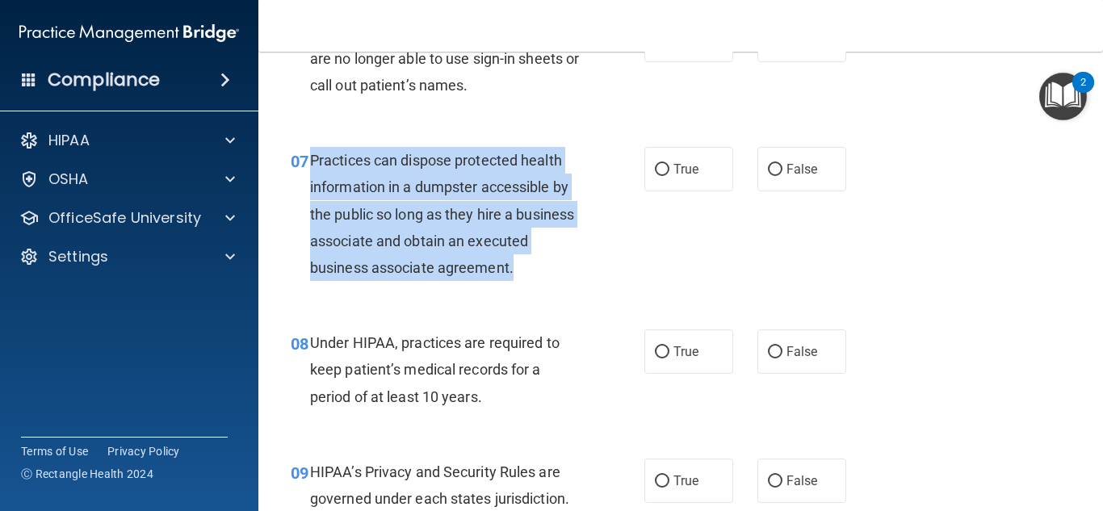
drag, startPoint x: 585, startPoint y: 270, endPoint x: 313, endPoint y: 149, distance: 297.2
click at [313, 149] on div "Practices can dispose protected health information in a dumpster accessible by …" at bounding box center [452, 214] width 284 height 134
copy span "Practices can dispose protected health information in a dumpster accessible by …"
click at [635, 269] on div "07 Practices can dispose protected health information in a dumpster accessible …" at bounding box center [468, 218] width 402 height 142
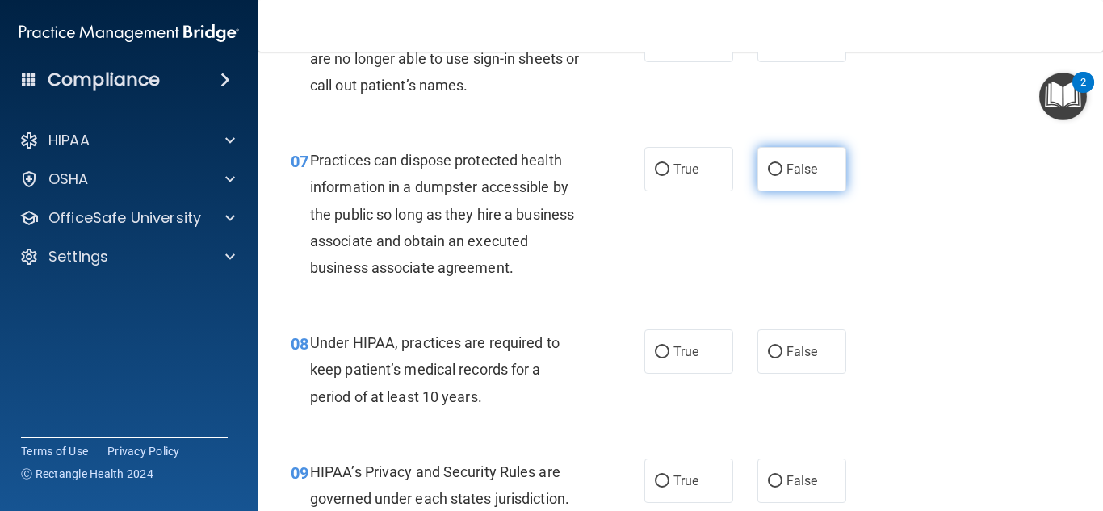
click at [791, 165] on span "False" at bounding box center [803, 169] width 32 height 15
click at [783, 165] on input "False" at bounding box center [775, 170] width 15 height 12
radio input "true"
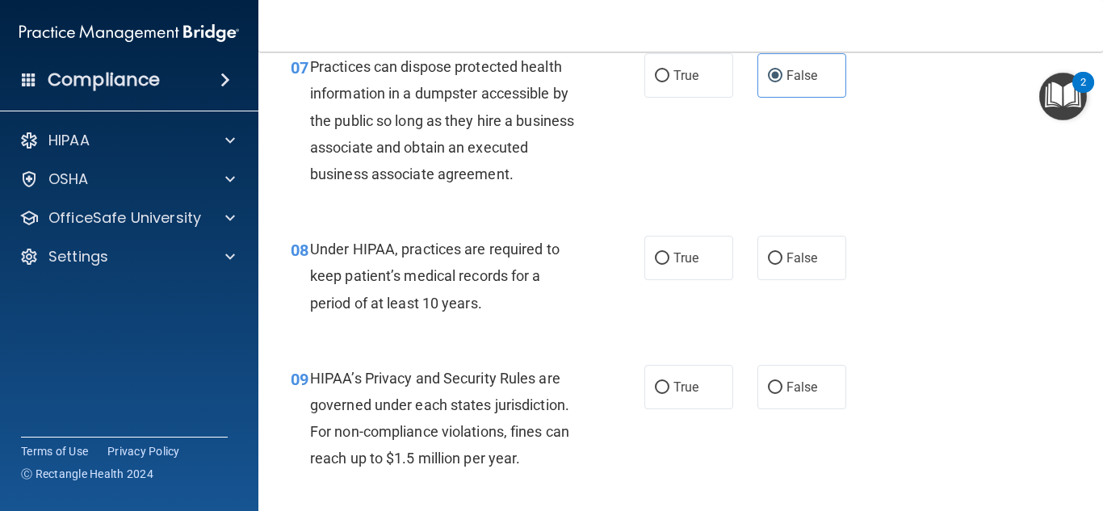
scroll to position [1212, 0]
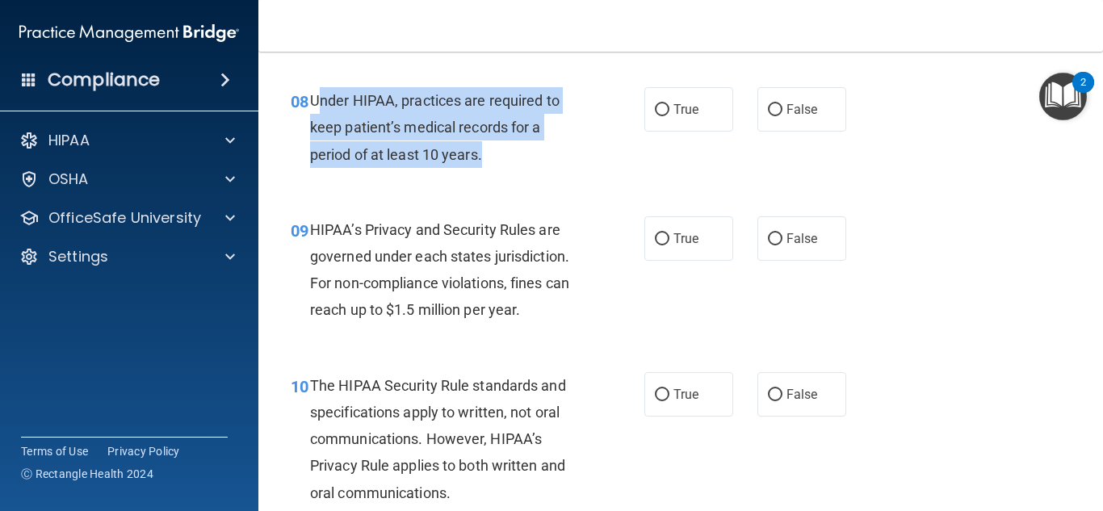
drag, startPoint x: 491, startPoint y: 150, endPoint x: 316, endPoint y: 101, distance: 182.1
click at [316, 101] on div "Under HIPAA, practices are required to keep patient’s medical records for a per…" at bounding box center [452, 127] width 284 height 81
click at [320, 110] on div "Under HIPAA, practices are required to keep patient’s medical records for a per…" at bounding box center [452, 127] width 284 height 81
drag, startPoint x: 309, startPoint y: 96, endPoint x: 457, endPoint y: 157, distance: 160.5
click at [457, 157] on div "08 Under HIPAA, practices are required to keep patient’s medical records for a …" at bounding box center [468, 131] width 402 height 89
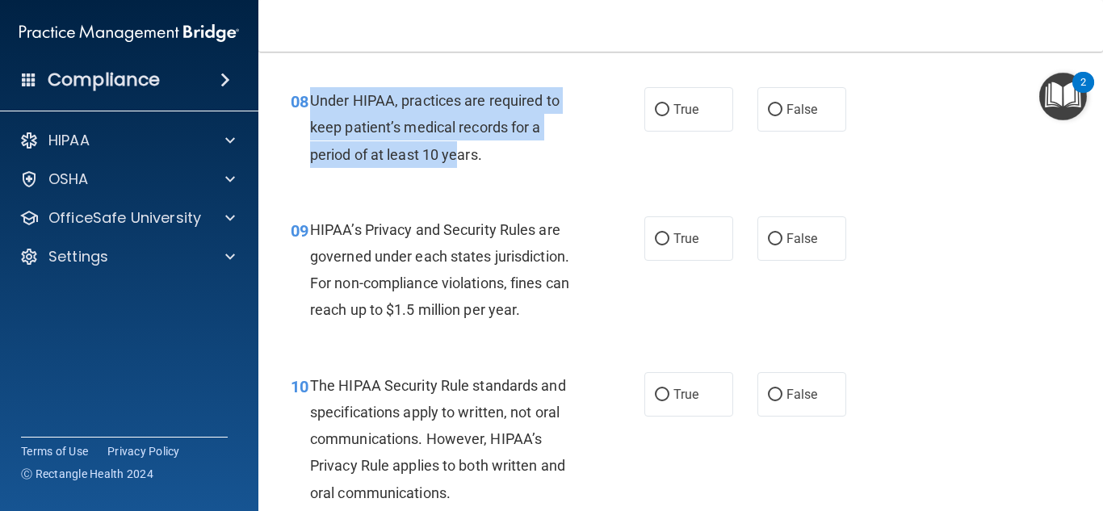
click at [457, 157] on span "Under HIPAA, practices are required to keep patient’s medical records for a per…" at bounding box center [435, 127] width 250 height 70
drag, startPoint x: 495, startPoint y: 154, endPoint x: 313, endPoint y: 103, distance: 189.7
click at [313, 103] on div "Under HIPAA, practices are required to keep patient’s medical records for a per…" at bounding box center [452, 127] width 284 height 81
copy span "Under HIPAA, practices are required to keep patient’s medical records for a per…"
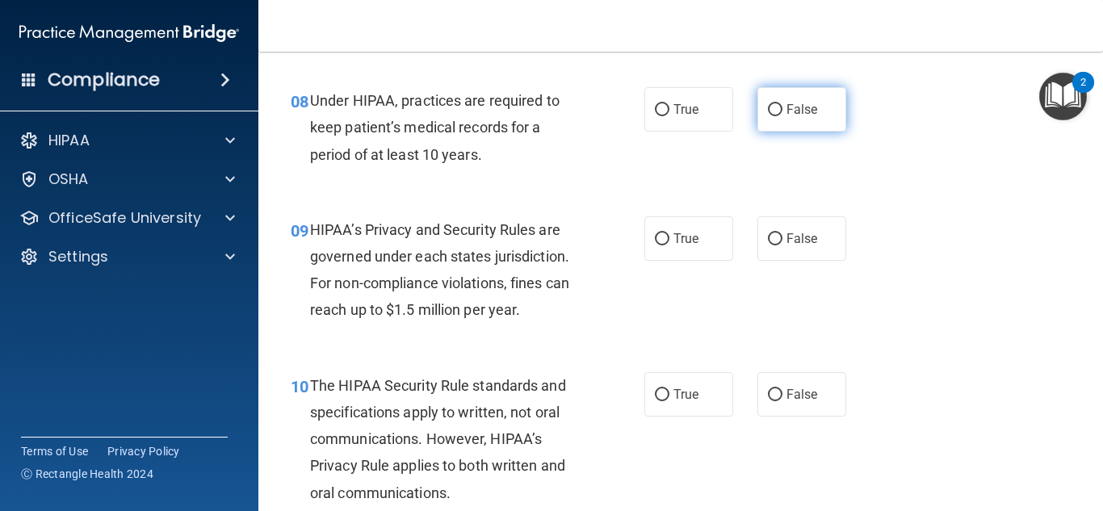
click at [798, 116] on span "False" at bounding box center [803, 109] width 32 height 15
click at [783, 116] on input "False" at bounding box center [775, 110] width 15 height 12
radio input "true"
click at [573, 285] on div "HIPAA’s Privacy and Security Rules are governed under each states jurisdiction.…" at bounding box center [452, 269] width 284 height 107
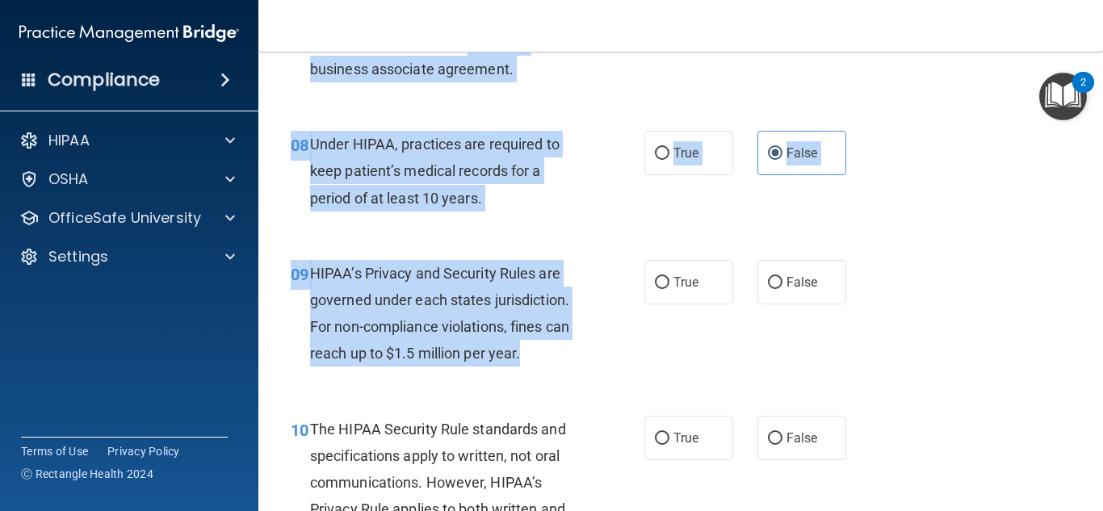
scroll to position [1138, 0]
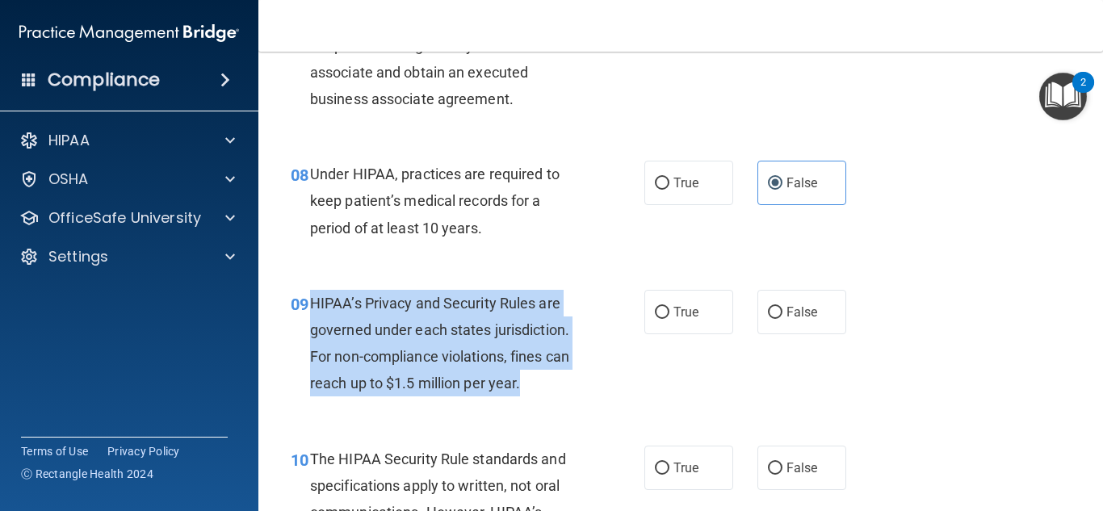
drag, startPoint x: 536, startPoint y: 144, endPoint x: 313, endPoint y: 305, distance: 275.5
click at [313, 305] on div "HIPAA’s Privacy and Security Rules are governed under each states jurisdiction.…" at bounding box center [452, 343] width 284 height 107
copy span "HIPAA’s Privacy and Security Rules are governed under each states jurisdiction.…"
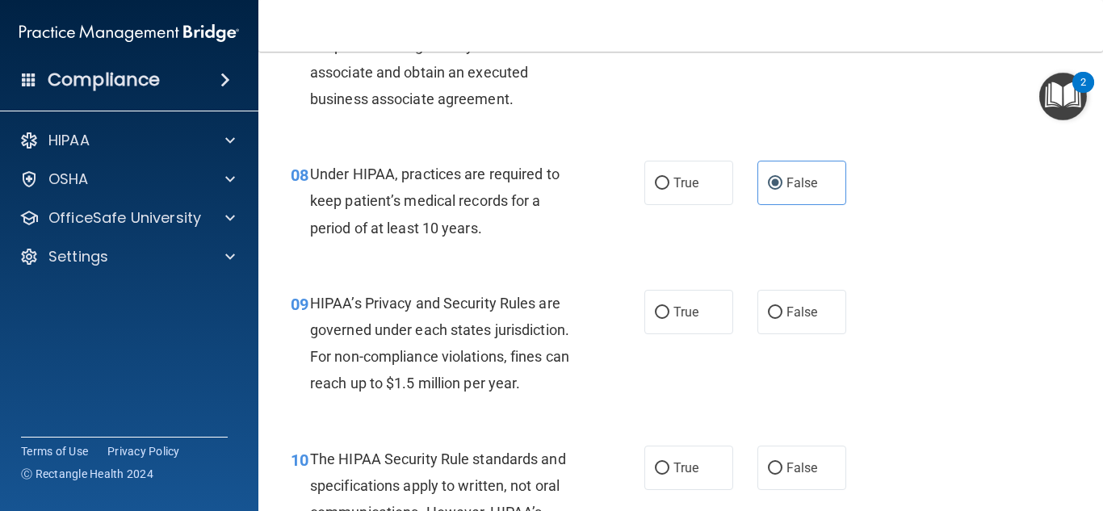
click at [569, 245] on div "08 Under HIPAA, practices are required to keep patient’s medical records for a …" at bounding box center [468, 205] width 402 height 89
click at [683, 307] on span "True" at bounding box center [686, 312] width 25 height 15
click at [670, 307] on input "True" at bounding box center [662, 313] width 15 height 12
radio input "true"
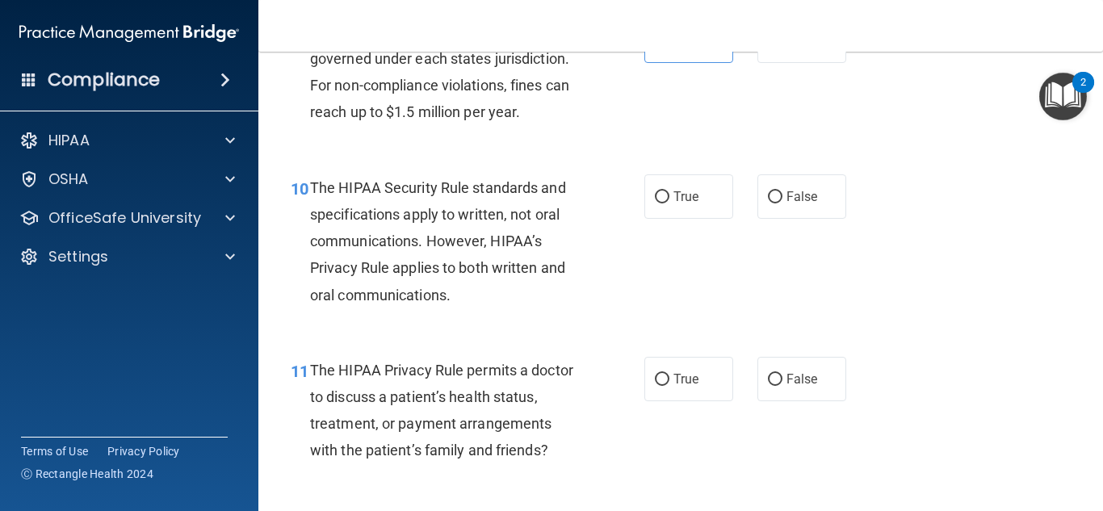
scroll to position [1461, 0]
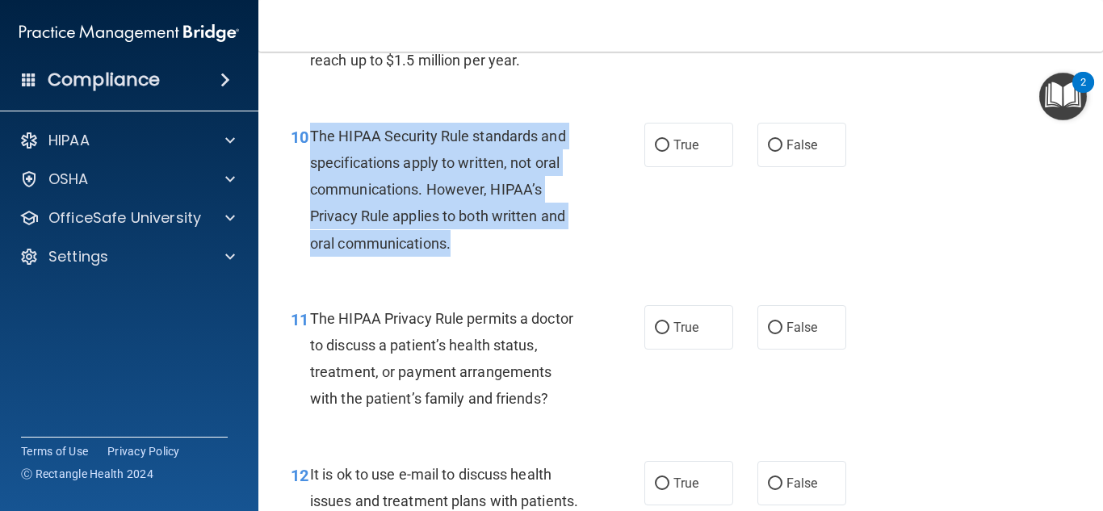
drag, startPoint x: 457, startPoint y: 240, endPoint x: 313, endPoint y: 125, distance: 183.9
click at [313, 125] on div "The HIPAA Security Rule standards and specifications apply to written, not oral…" at bounding box center [452, 190] width 284 height 134
copy span "The HIPAA Security Rule standards and specifications apply to written, not oral…"
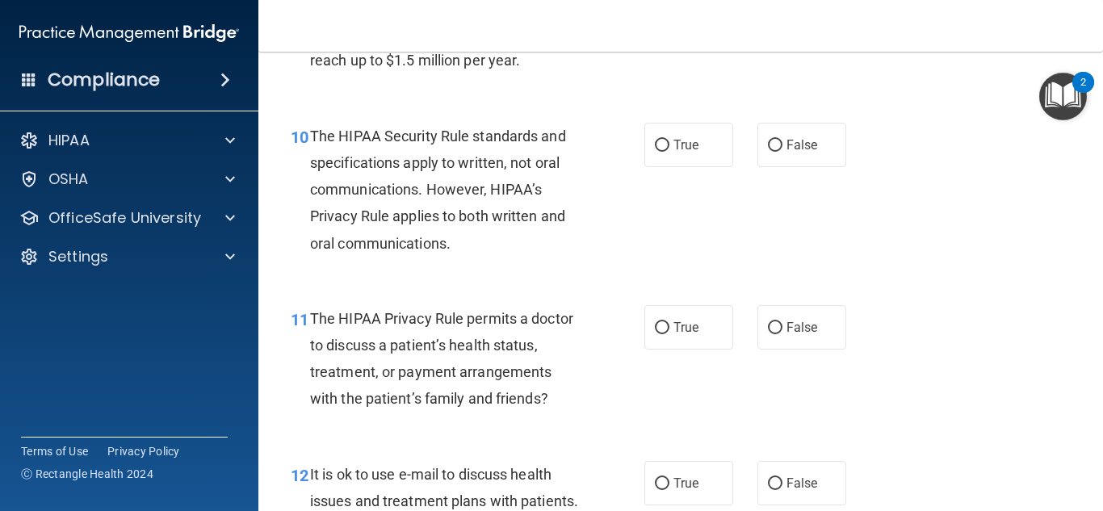
click at [665, 202] on div "10 The HIPAA Security Rule standards and specifications apply to written, not o…" at bounding box center [681, 194] width 804 height 183
click at [768, 140] on input "False" at bounding box center [775, 146] width 15 height 12
radio input "true"
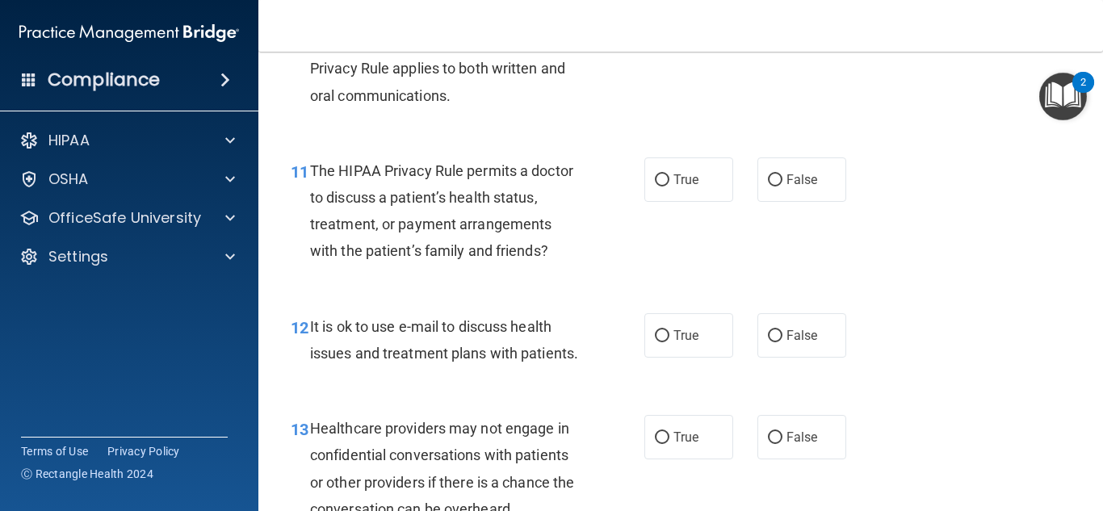
scroll to position [1623, 0]
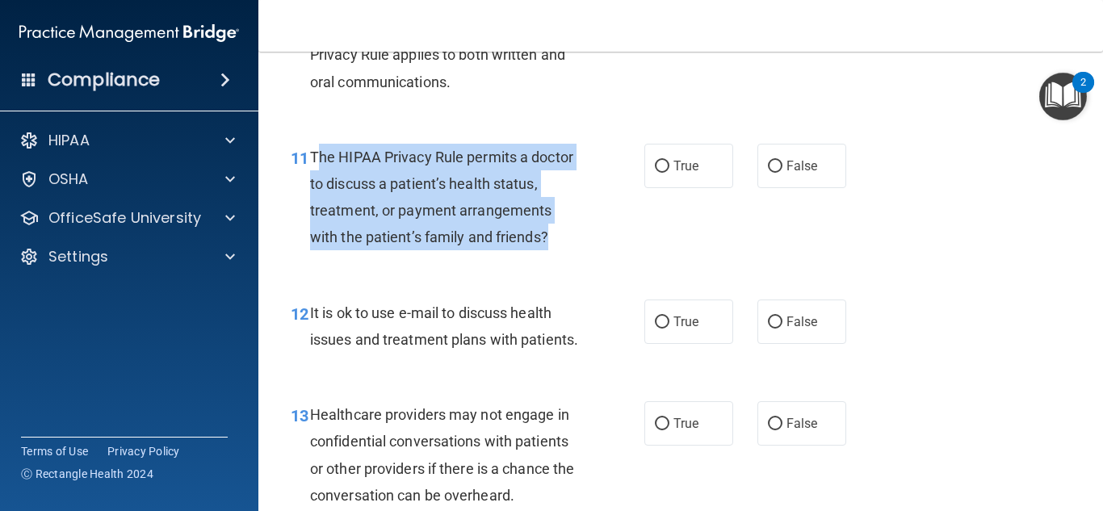
drag, startPoint x: 551, startPoint y: 239, endPoint x: 314, endPoint y: 159, distance: 249.8
click at [314, 159] on div "The HIPAA Privacy Rule permits a doctor to discuss a patient’s health status, t…" at bounding box center [452, 197] width 284 height 107
drag, startPoint x: 306, startPoint y: 156, endPoint x: 574, endPoint y: 245, distance: 282.5
click at [574, 245] on div "11 The HIPAA Privacy Rule permits a doctor to discuss a patient’s health status…" at bounding box center [468, 202] width 402 height 116
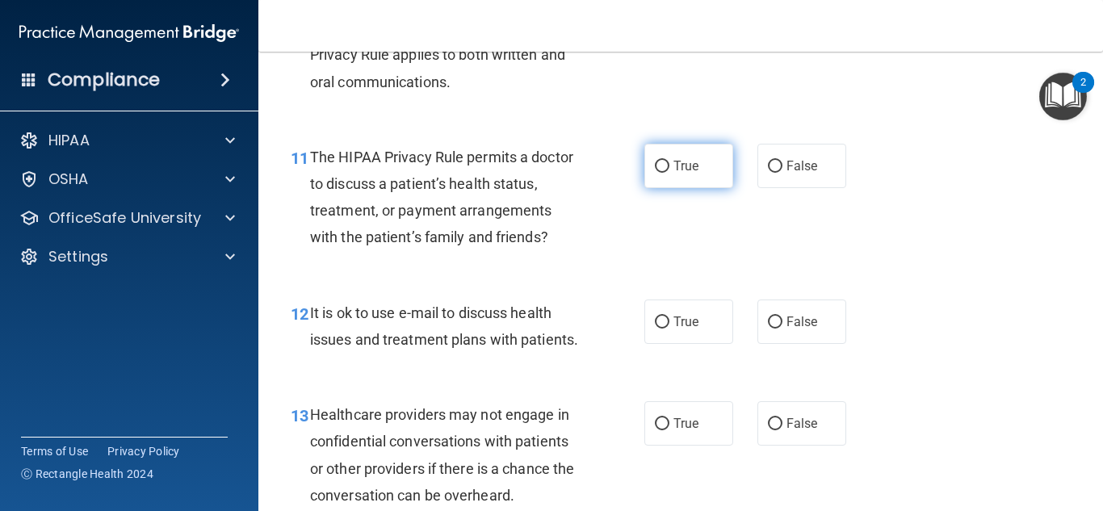
click at [701, 162] on label "True" at bounding box center [689, 166] width 89 height 44
click at [670, 162] on input "True" at bounding box center [662, 167] width 15 height 12
radio input "true"
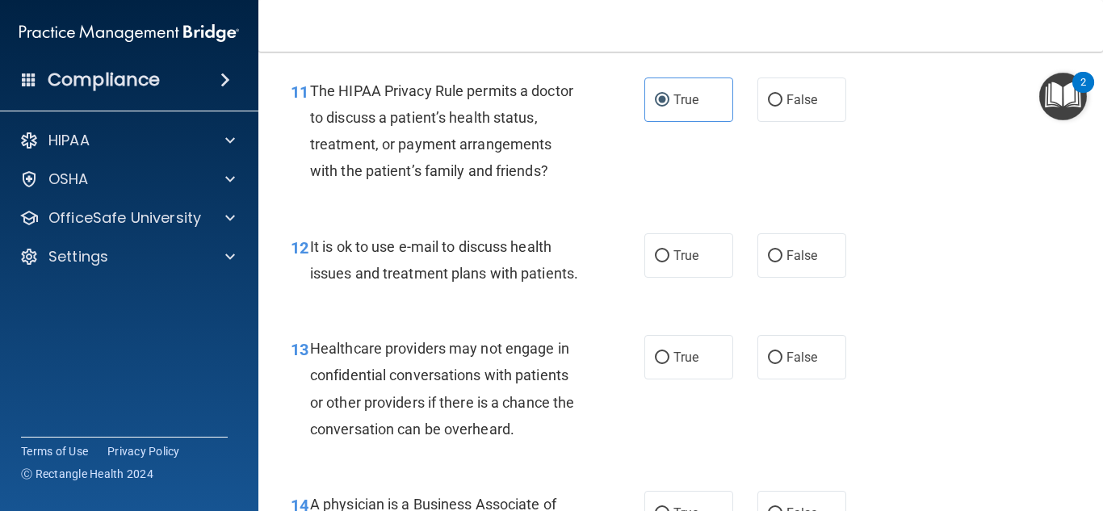
scroll to position [1784, 0]
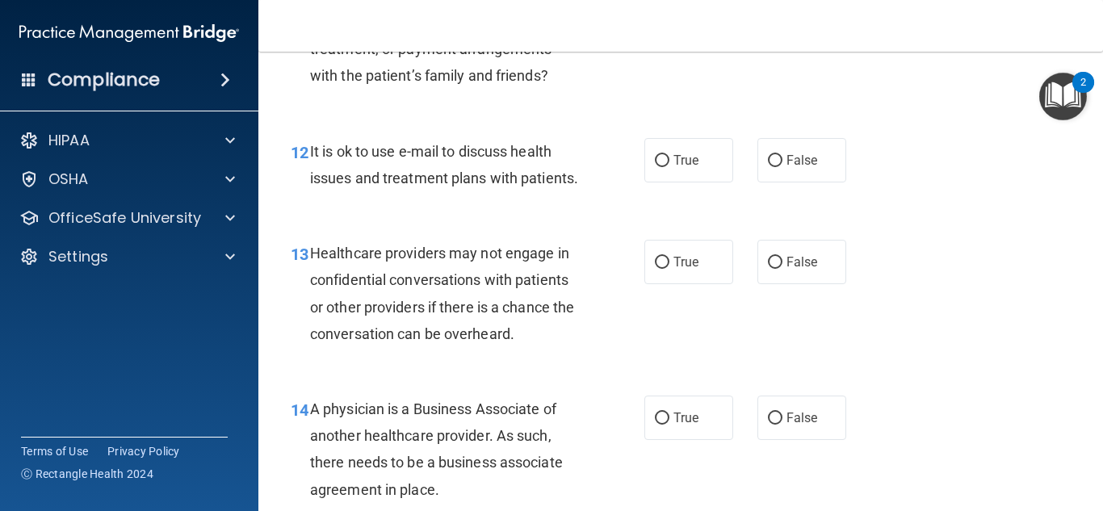
click at [524, 254] on div "13 Healthcare providers may not engage in confidential conversations with patie…" at bounding box center [681, 298] width 804 height 156
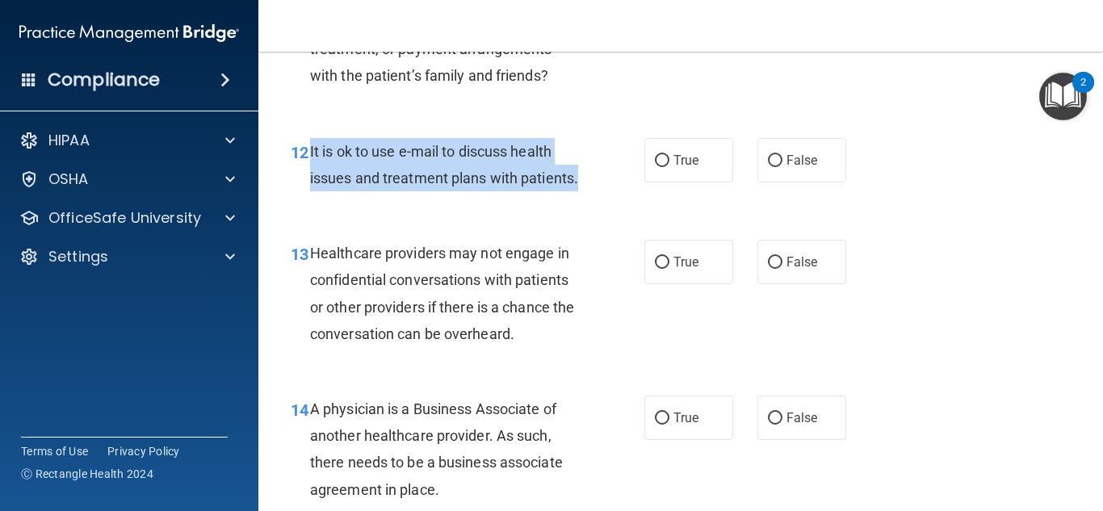
drag, startPoint x: 371, startPoint y: 205, endPoint x: 310, endPoint y: 146, distance: 84.5
click at [310, 146] on div "It is ok to use e-mail to discuss health issues and treatment plans with patien…" at bounding box center [452, 164] width 284 height 53
click at [655, 160] on input "True" at bounding box center [662, 161] width 15 height 12
radio input "true"
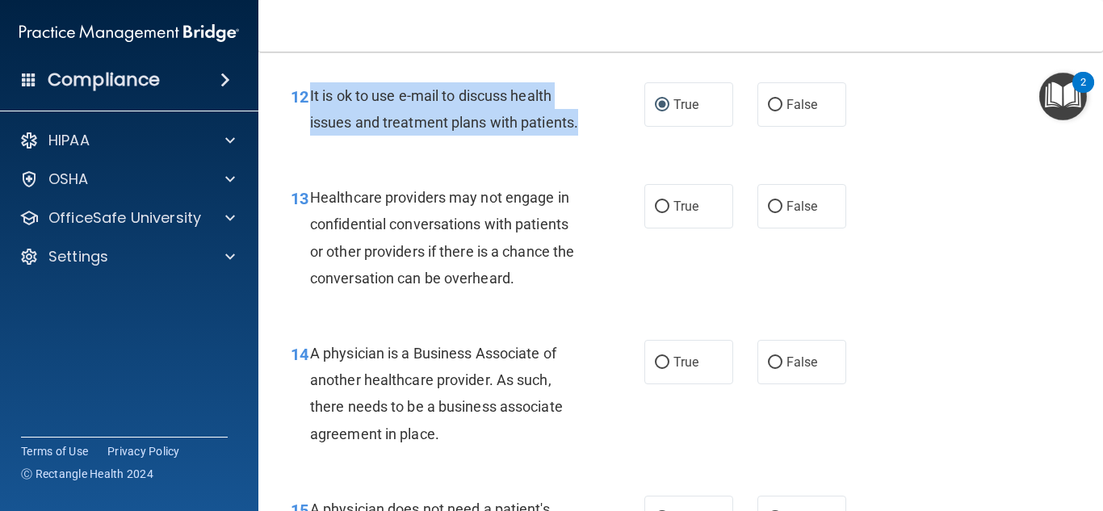
scroll to position [1946, 0]
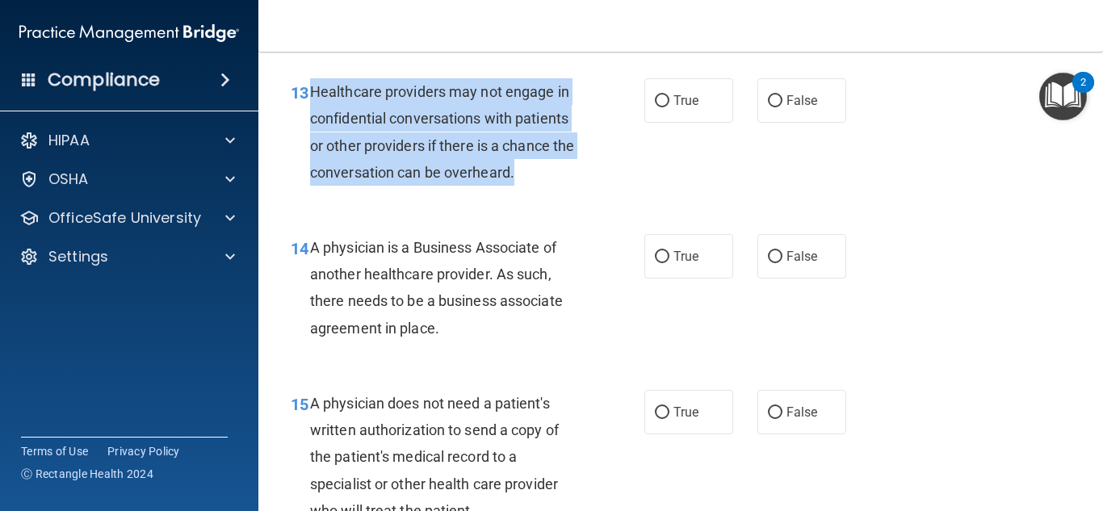
drag, startPoint x: 542, startPoint y: 204, endPoint x: 312, endPoint y: 111, distance: 248.2
click at [312, 111] on div "Healthcare providers may not engage in confidential conversations with patients…" at bounding box center [452, 131] width 284 height 107
click at [569, 186] on div "Healthcare providers may not engage in confidential conversations with patients…" at bounding box center [452, 131] width 284 height 107
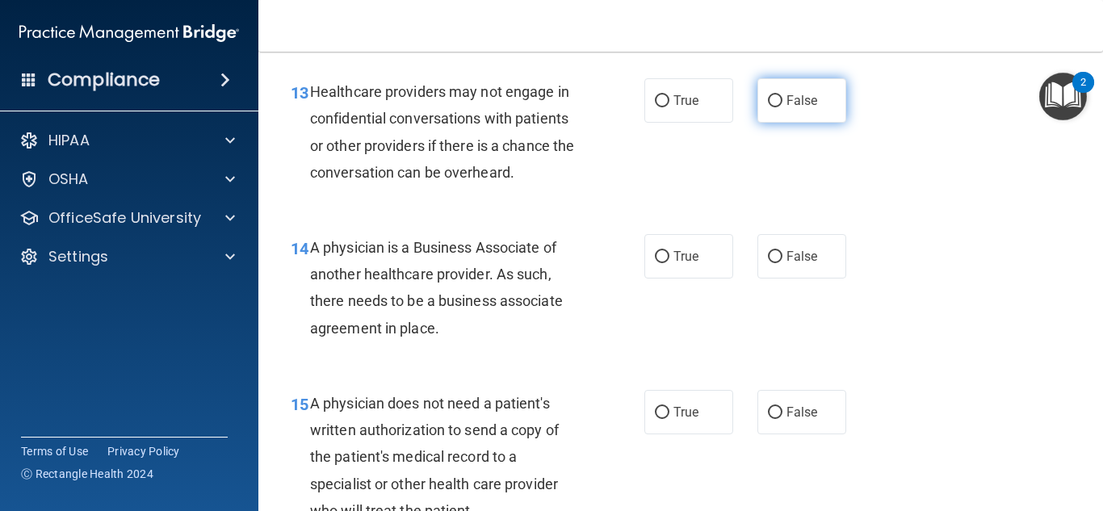
click at [787, 108] on span "False" at bounding box center [803, 100] width 32 height 15
click at [782, 107] on input "False" at bounding box center [775, 101] width 15 height 12
radio input "true"
drag, startPoint x: 456, startPoint y: 358, endPoint x: 313, endPoint y: 273, distance: 166.2
click at [313, 273] on div "A physician is a Business Associate of another healthcare provider. As such, th…" at bounding box center [452, 287] width 284 height 107
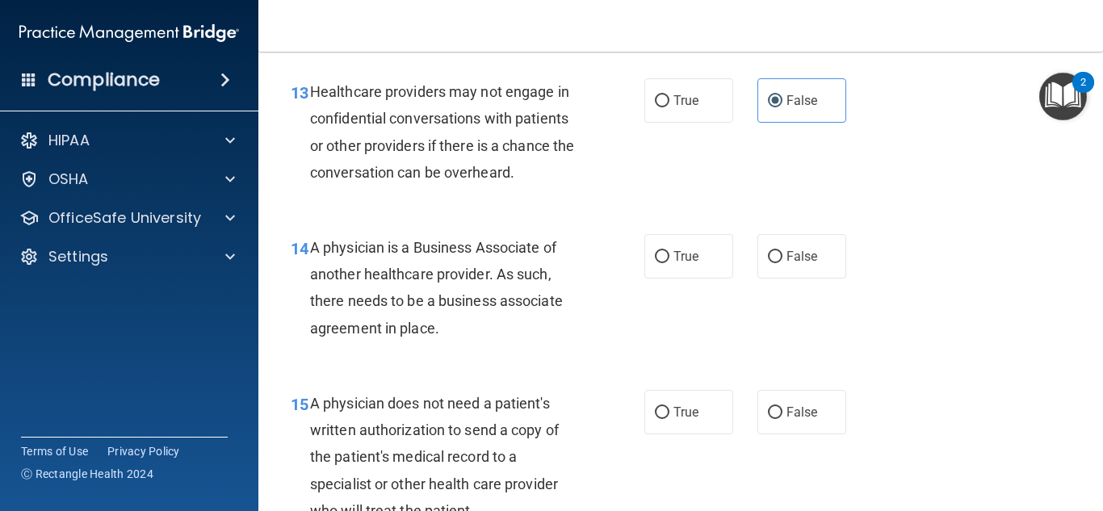
click at [539, 342] on div "A physician is a Business Associate of another healthcare provider. As such, th…" at bounding box center [452, 287] width 284 height 107
click at [681, 274] on label "True" at bounding box center [689, 256] width 89 height 44
click at [670, 263] on input "True" at bounding box center [662, 257] width 15 height 12
radio input "true"
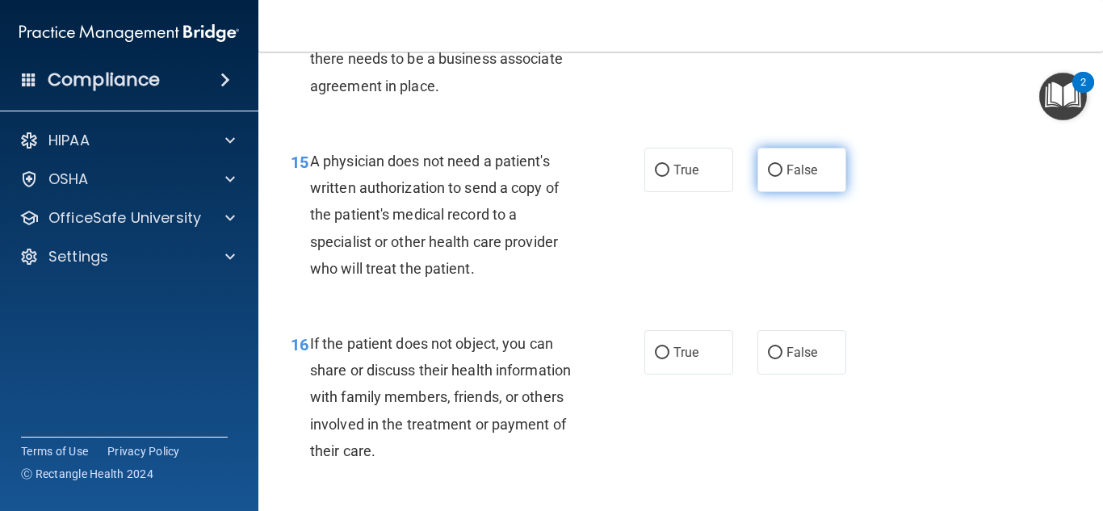
click at [780, 183] on label "False" at bounding box center [802, 170] width 89 height 44
click at [780, 177] on input "False" at bounding box center [775, 171] width 15 height 12
radio input "true"
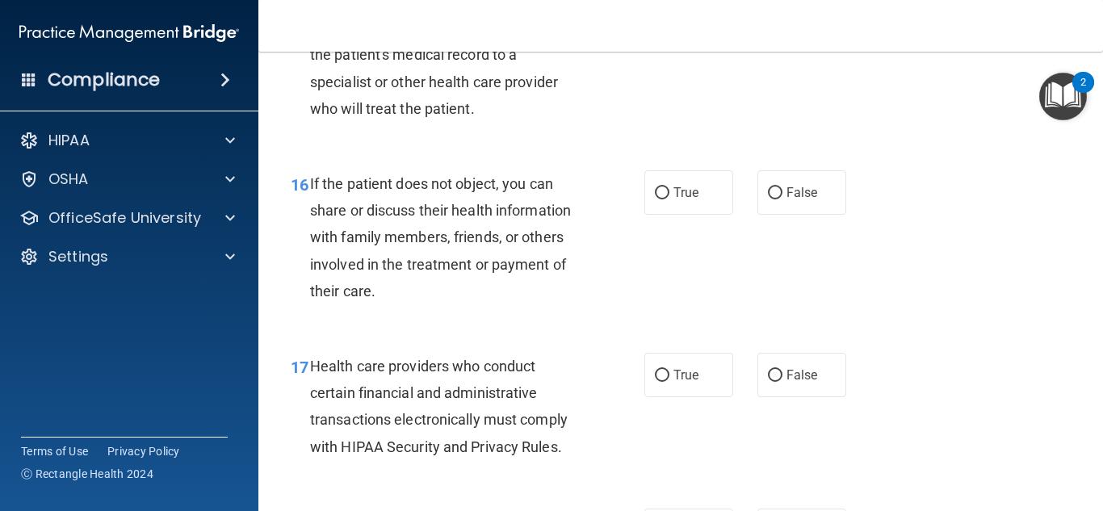
scroll to position [2350, 0]
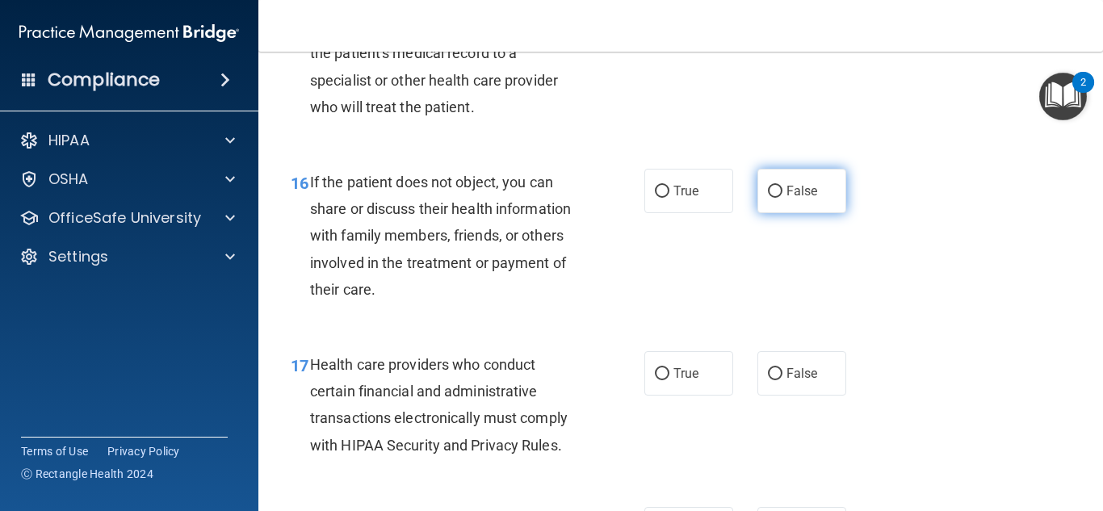
click at [810, 209] on label "False" at bounding box center [802, 191] width 89 height 44
click at [783, 198] on input "False" at bounding box center [775, 192] width 15 height 12
radio input "true"
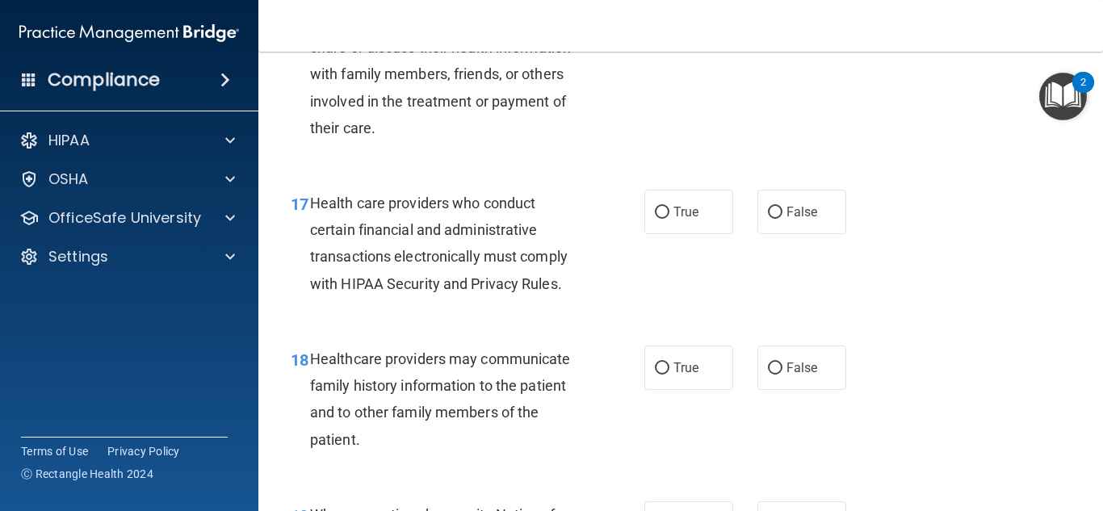
scroll to position [2592, 0]
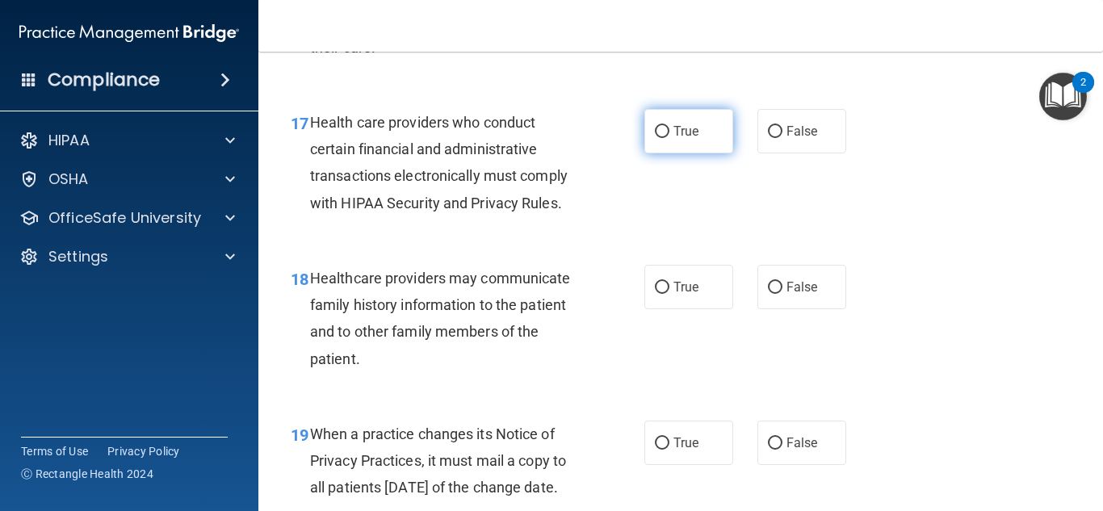
click at [689, 149] on label "True" at bounding box center [689, 131] width 89 height 44
click at [670, 138] on input "True" at bounding box center [662, 132] width 15 height 12
radio input "true"
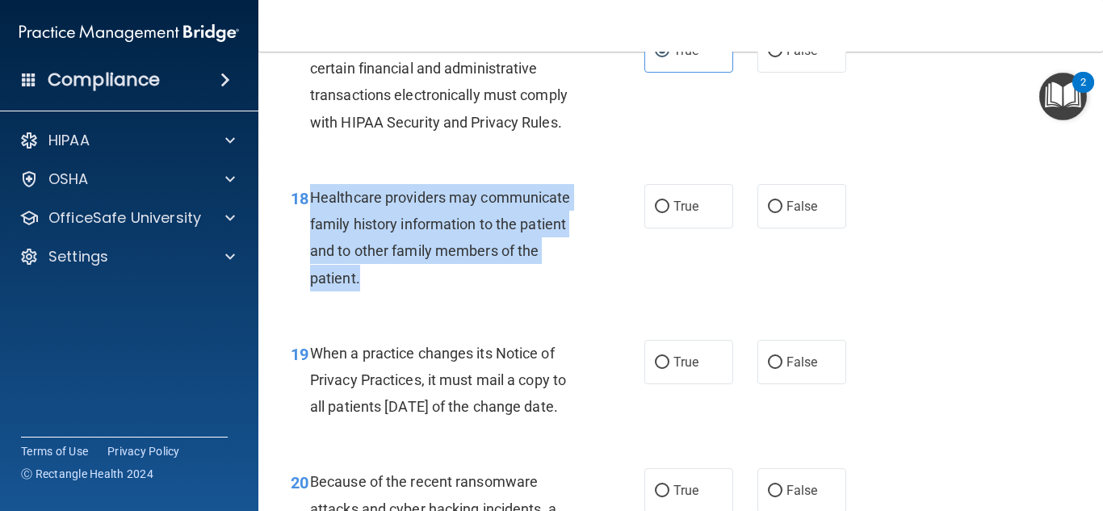
drag, startPoint x: 366, startPoint y: 301, endPoint x: 308, endPoint y: 219, distance: 100.8
click at [308, 219] on div "18 Healthcare providers may communicate family history information to the patie…" at bounding box center [468, 242] width 402 height 116
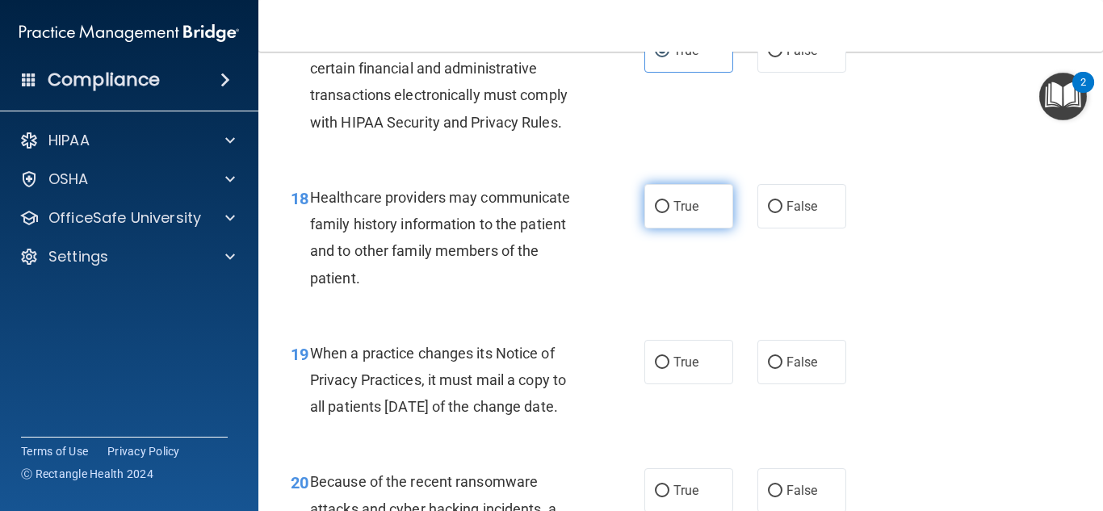
click at [687, 229] on label "True" at bounding box center [689, 206] width 89 height 44
click at [670, 213] on input "True" at bounding box center [662, 207] width 15 height 12
radio input "true"
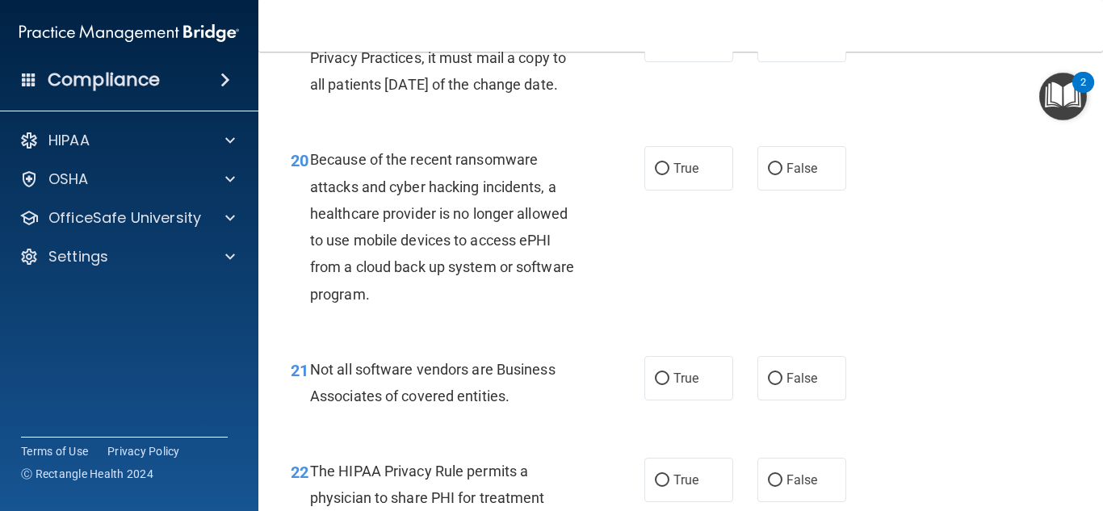
scroll to position [2996, 0]
click at [465, 98] on div "When a practice changes its Notice of Privacy Practices, it must mail a copy to…" at bounding box center [452, 57] width 284 height 81
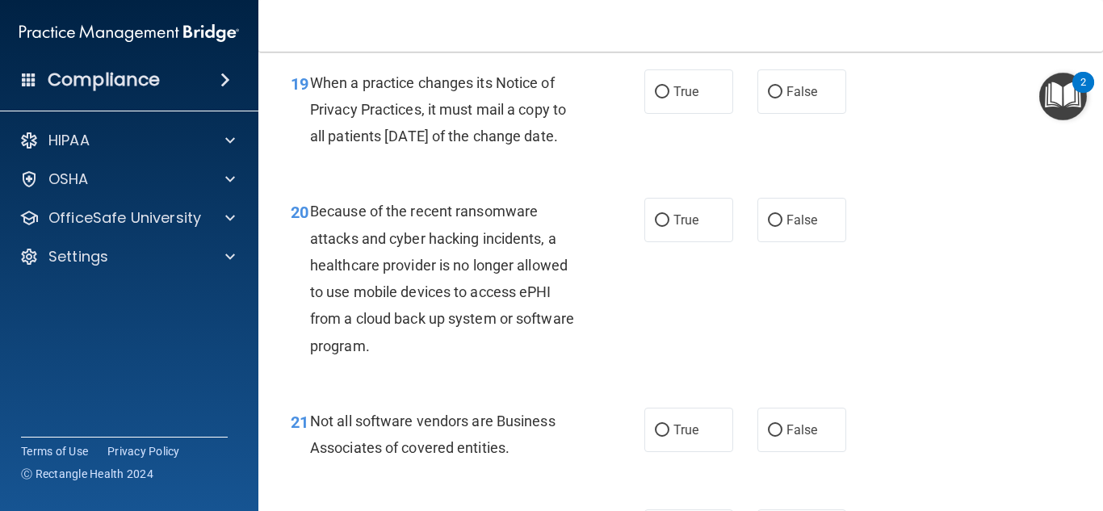
scroll to position [2915, 0]
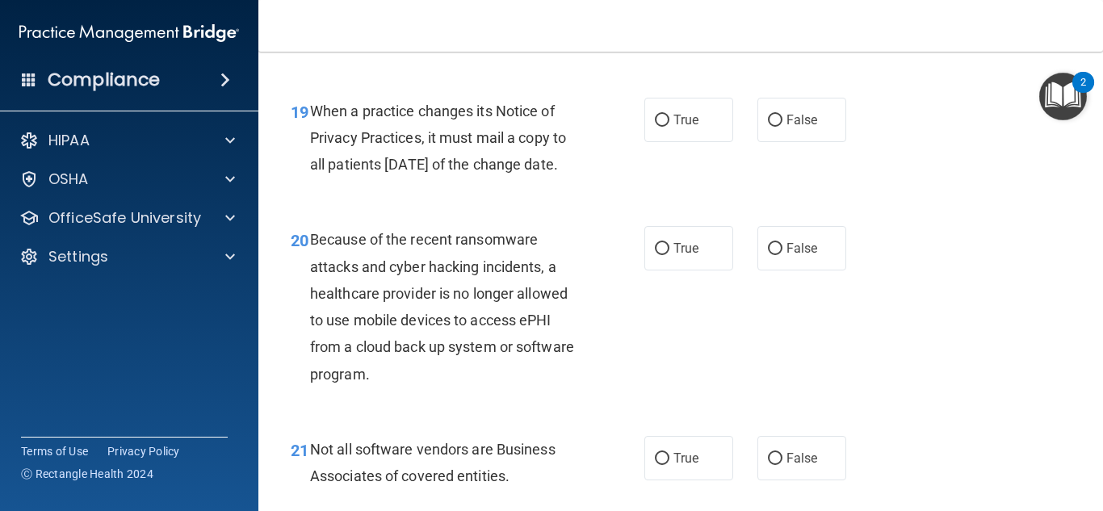
drag, startPoint x: 368, startPoint y: 221, endPoint x: 314, endPoint y: 134, distance: 102.0
click at [314, 134] on div "When a practice changes its Notice of Privacy Practices, it must mail a copy to…" at bounding box center [452, 138] width 284 height 81
drag, startPoint x: 335, startPoint y: 152, endPoint x: 380, endPoint y: 128, distance: 50.2
click at [380, 132] on span "When a practice changes its Notice of Privacy Practices, it must mail a copy to…" at bounding box center [438, 138] width 256 height 70
drag, startPoint x: 350, startPoint y: 220, endPoint x: 317, endPoint y: 128, distance: 97.6
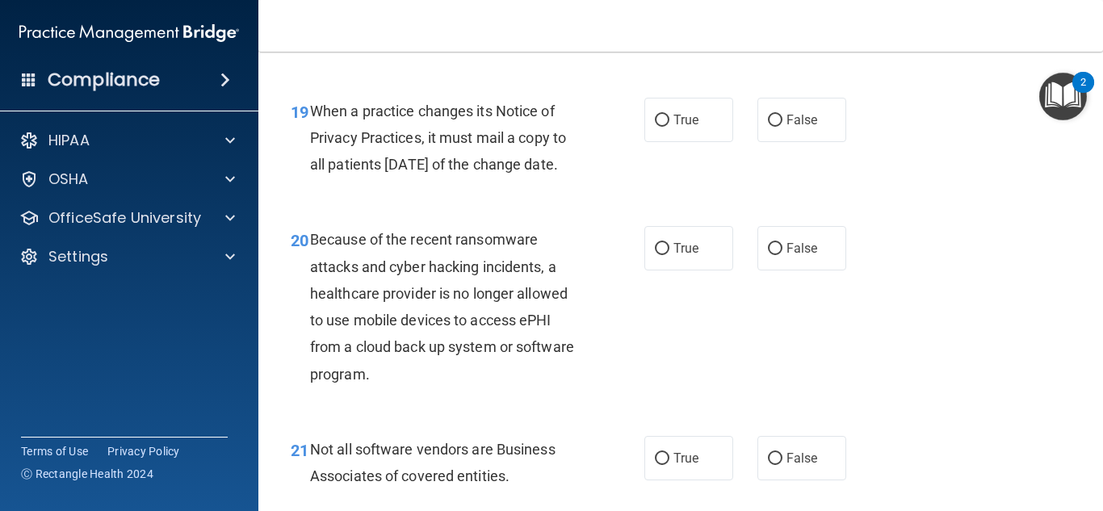
click at [317, 128] on div "When a practice changes its Notice of Privacy Practices, it must mail a copy to…" at bounding box center [452, 138] width 284 height 81
click at [561, 164] on span "When a practice changes its Notice of Privacy Practices, it must mail a copy to…" at bounding box center [438, 138] width 256 height 70
click at [777, 140] on label "False" at bounding box center [802, 120] width 89 height 44
click at [777, 127] on input "False" at bounding box center [775, 121] width 15 height 12
radio input "true"
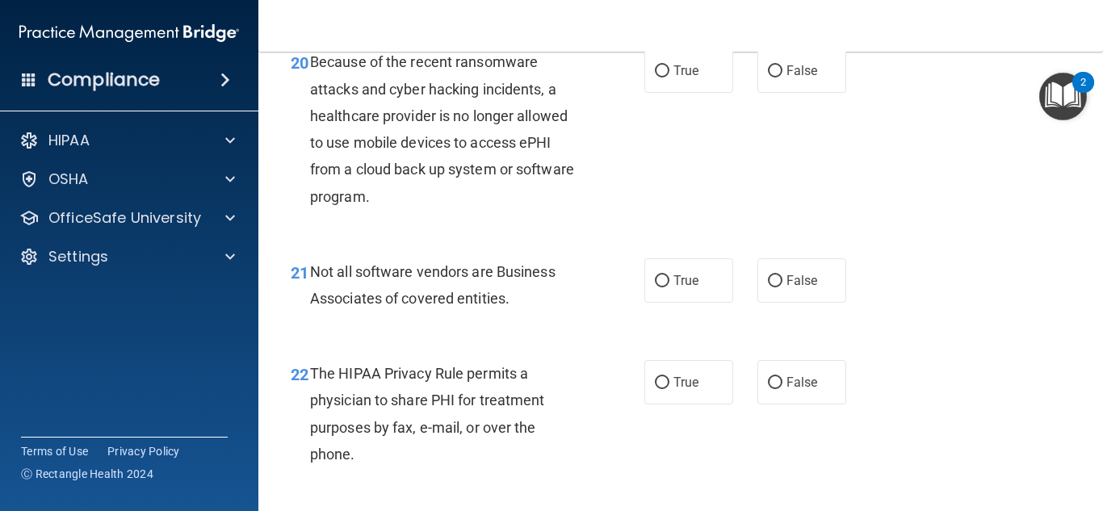
scroll to position [3157, 0]
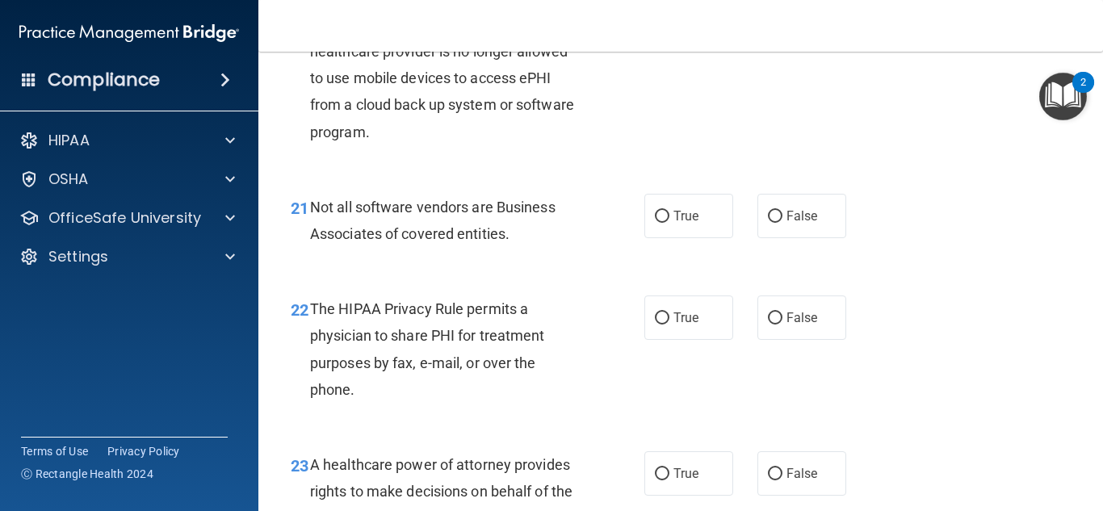
drag, startPoint x: 693, startPoint y: 61, endPoint x: 686, endPoint y: 66, distance: 9.2
click at [691, 14] on span "True" at bounding box center [686, 5] width 25 height 15
click at [670, 13] on input "True" at bounding box center [662, 7] width 15 height 12
radio input "true"
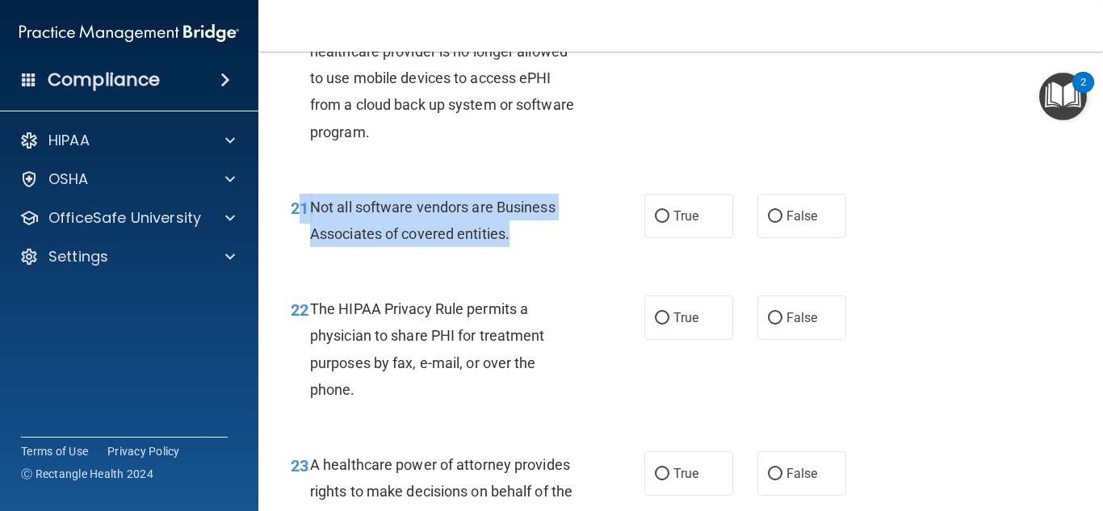
drag, startPoint x: 523, startPoint y: 291, endPoint x: 303, endPoint y: 254, distance: 222.7
click at [303, 254] on div "21 Not all software vendors are Business Associates of covered entities." at bounding box center [468, 224] width 402 height 61
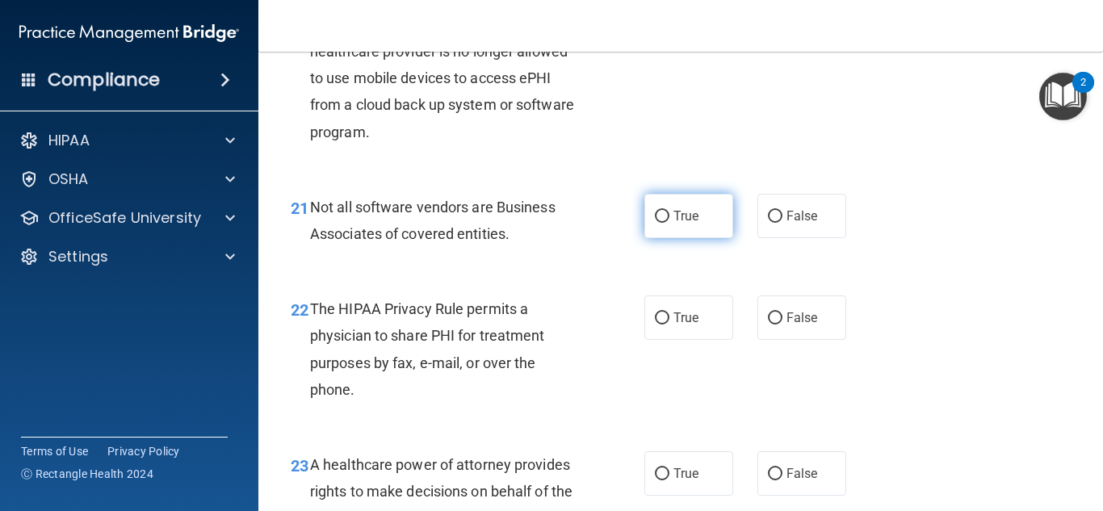
click at [657, 238] on label "True" at bounding box center [689, 216] width 89 height 44
click at [657, 223] on input "True" at bounding box center [662, 217] width 15 height 12
radio input "true"
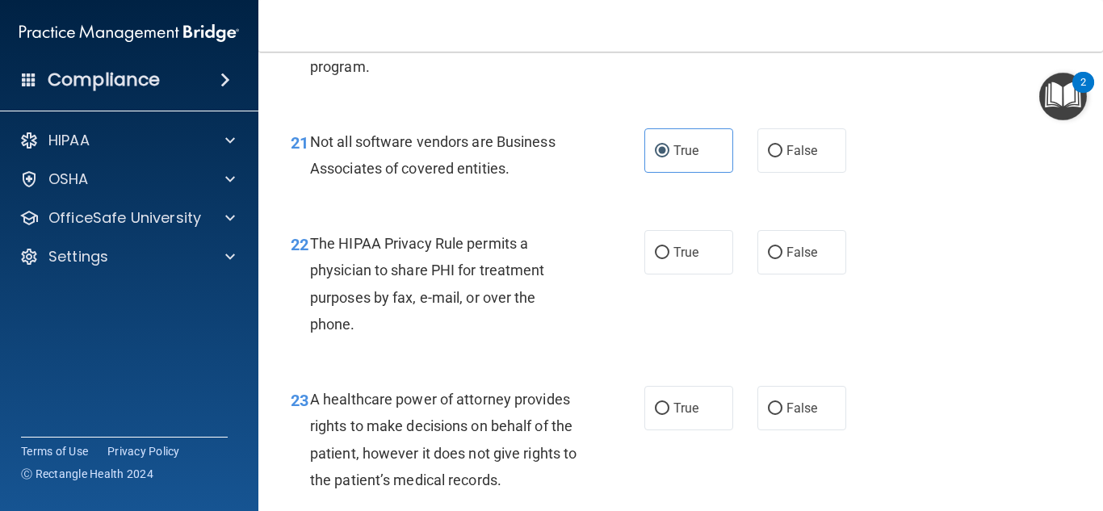
scroll to position [3319, 0]
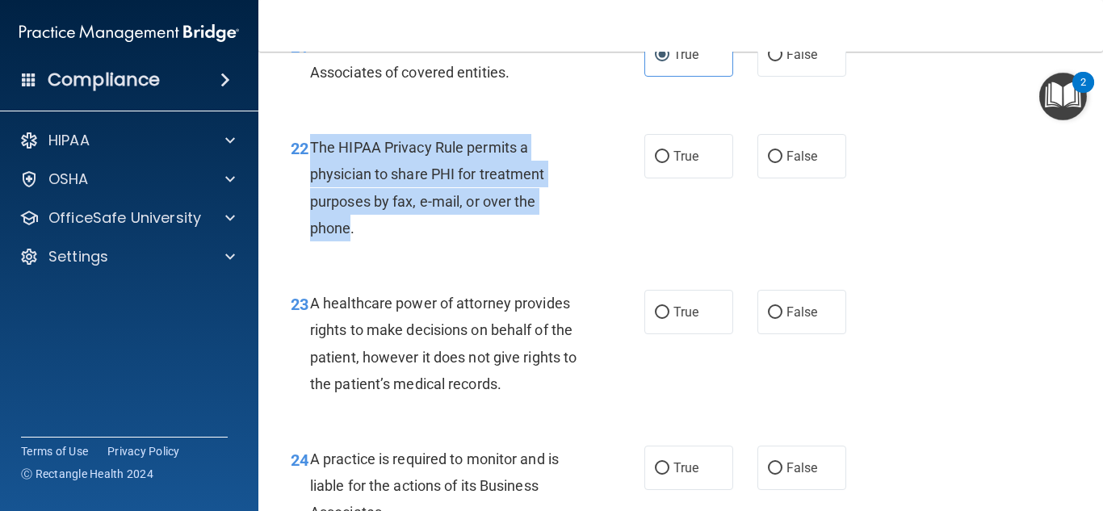
drag, startPoint x: 352, startPoint y: 281, endPoint x: 313, endPoint y: 195, distance: 94.7
click at [313, 195] on span "The HIPAA Privacy Rule permits a physician to share PHI for treatment purposes …" at bounding box center [427, 188] width 235 height 98
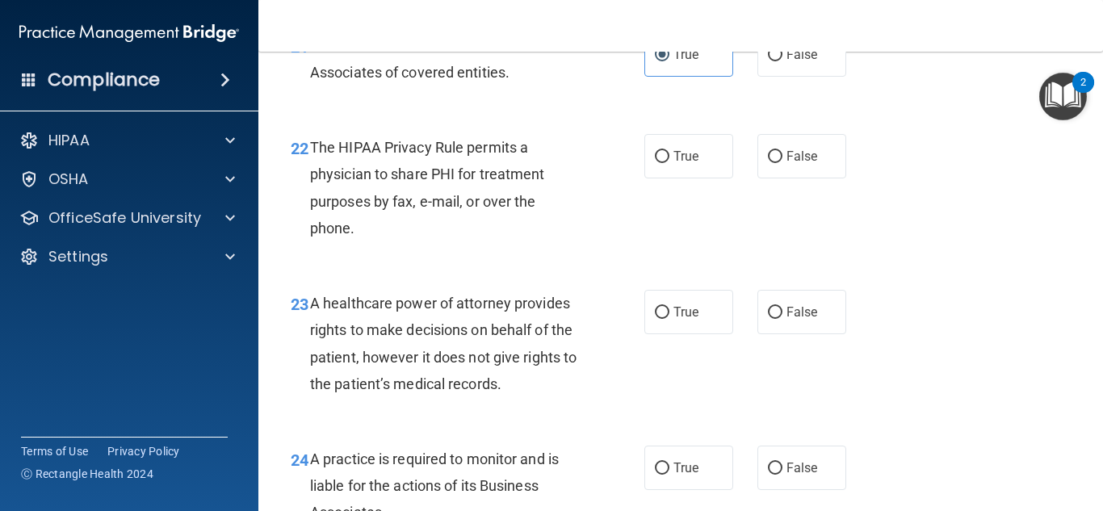
click at [729, 179] on div "True False" at bounding box center [751, 156] width 213 height 44
click at [693, 164] on span "True" at bounding box center [686, 156] width 25 height 15
click at [670, 163] on input "True" at bounding box center [662, 157] width 15 height 12
radio input "true"
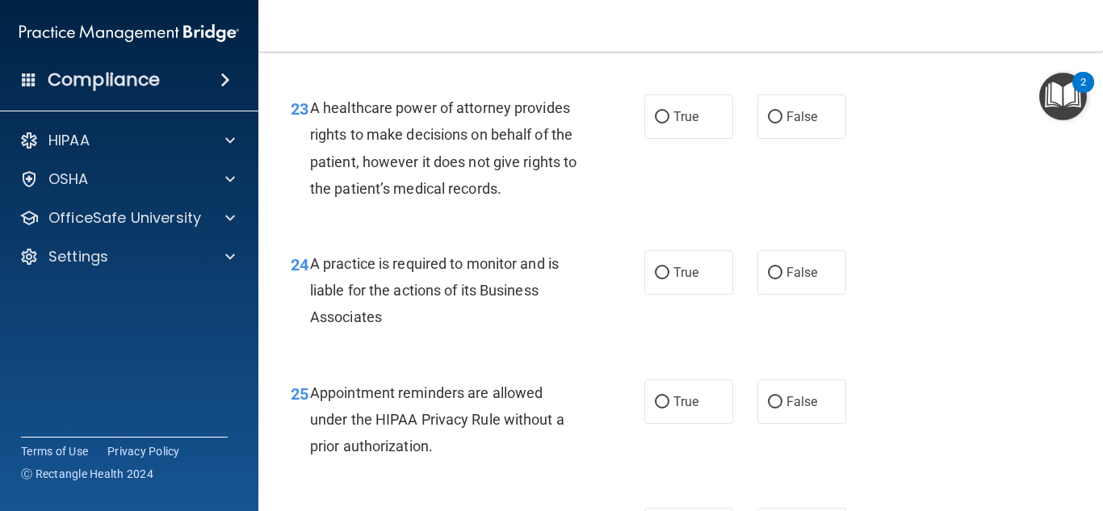
scroll to position [3561, 0]
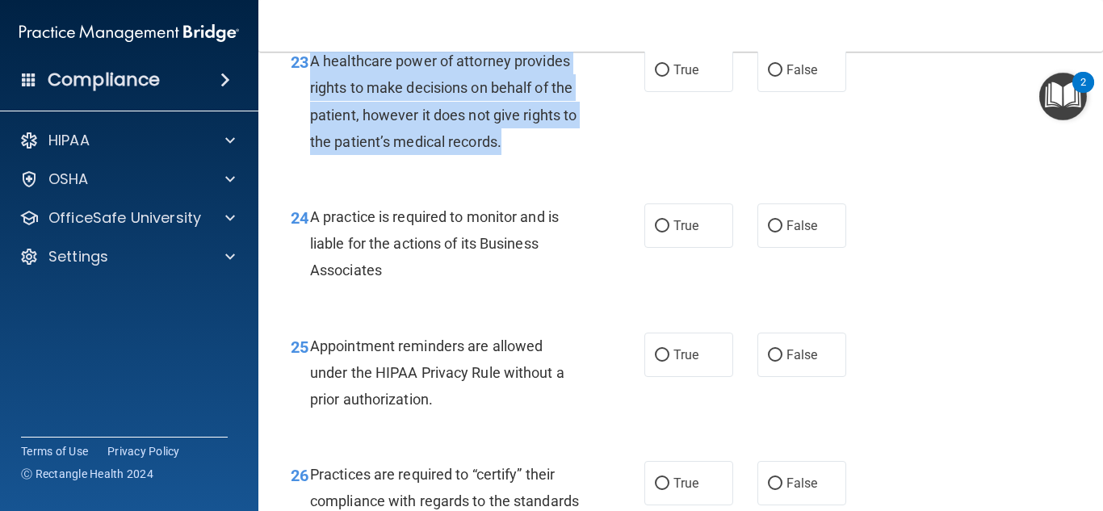
drag, startPoint x: 523, startPoint y: 196, endPoint x: 310, endPoint y: 116, distance: 227.3
click at [310, 116] on div "A healthcare power of attorney provides rights to make decisions on behalf of t…" at bounding box center [452, 101] width 284 height 107
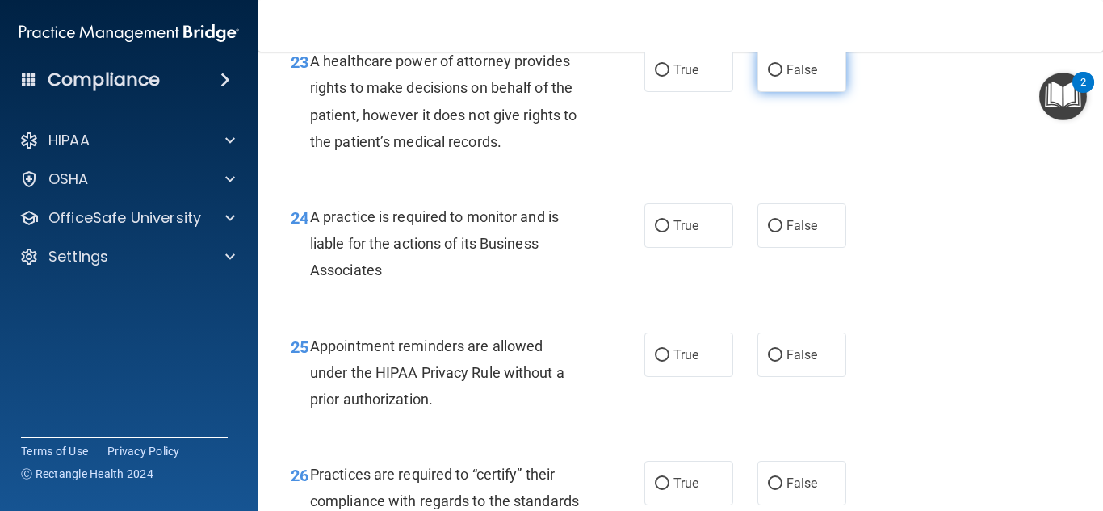
click at [800, 92] on label "False" at bounding box center [802, 70] width 89 height 44
click at [783, 77] on input "False" at bounding box center [775, 71] width 15 height 12
radio input "true"
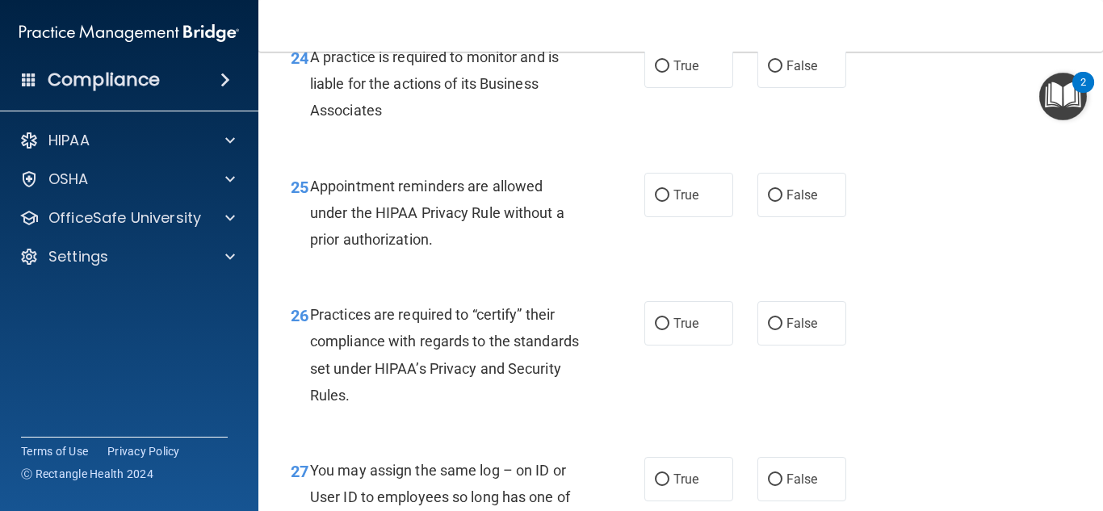
scroll to position [3723, 0]
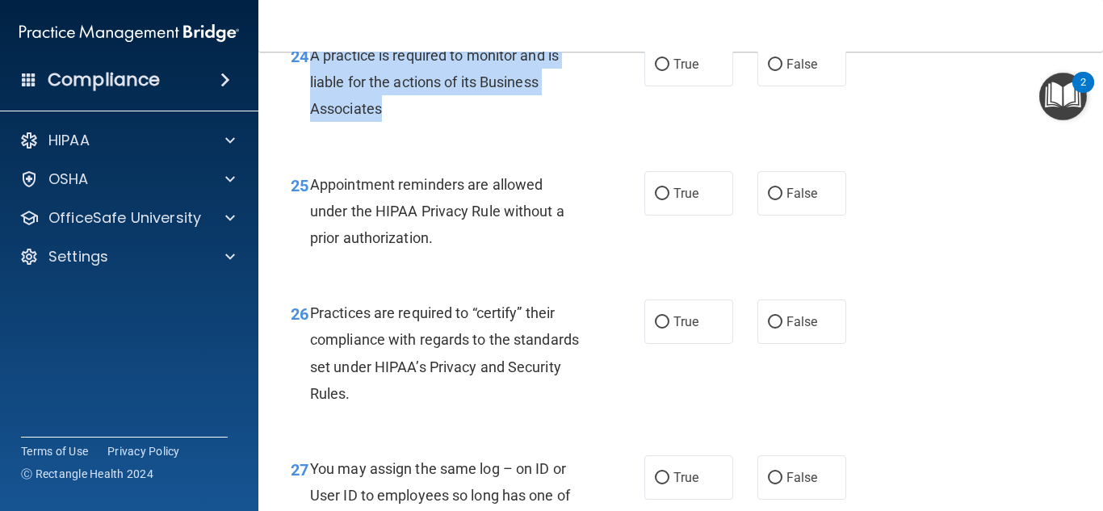
drag, startPoint x: 395, startPoint y: 163, endPoint x: 309, endPoint y: 113, distance: 99.2
click at [310, 113] on div "A practice is required to monitor and is liable for the actions of its Business…" at bounding box center [452, 82] width 284 height 81
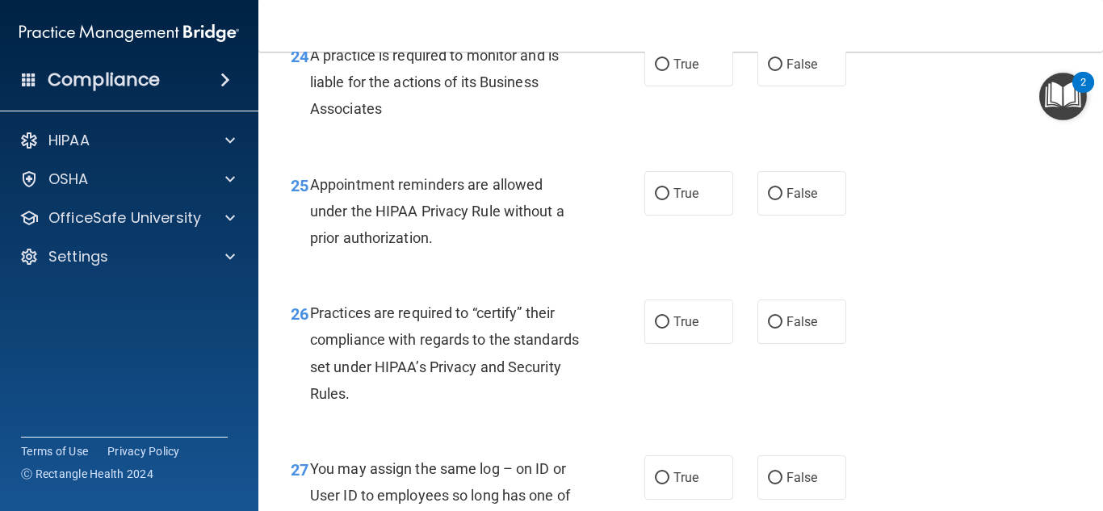
click at [693, 151] on div "24 A practice is required to monitor and is liable for the actions of its Busin…" at bounding box center [681, 86] width 804 height 129
click at [793, 72] on span "False" at bounding box center [803, 64] width 32 height 15
click at [783, 71] on input "False" at bounding box center [775, 65] width 15 height 12
radio input "true"
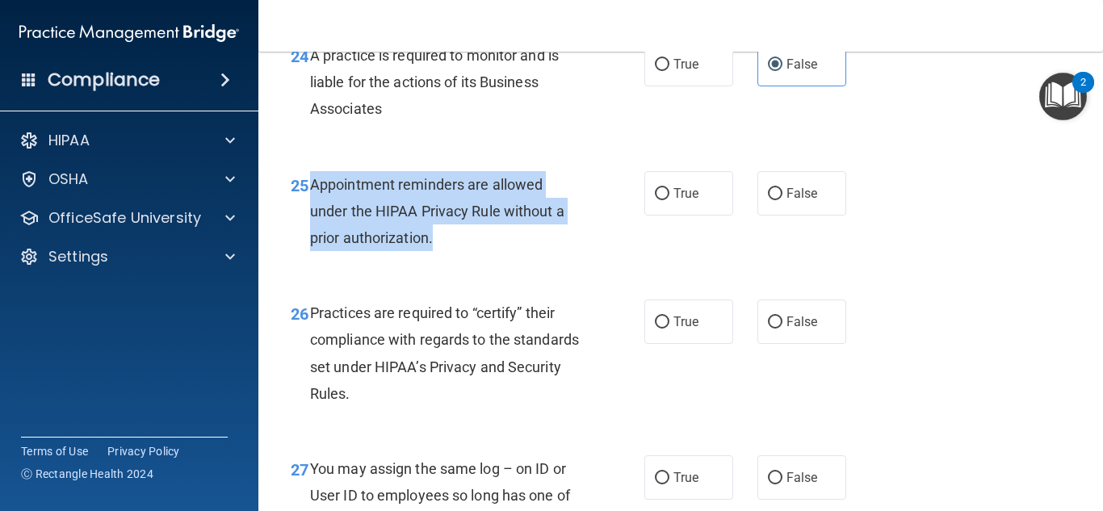
drag, startPoint x: 440, startPoint y: 288, endPoint x: 311, endPoint y: 229, distance: 142.1
click at [311, 229] on div "Appointment reminders are allowed under the HIPAA Privacy Rule without a prior …" at bounding box center [452, 211] width 284 height 81
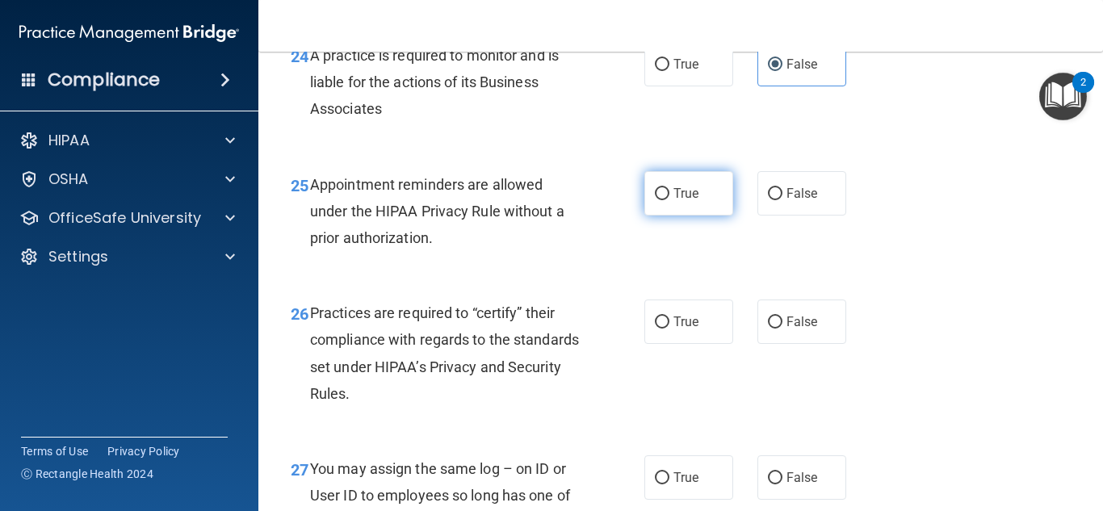
click at [683, 201] on span "True" at bounding box center [686, 193] width 25 height 15
click at [670, 200] on input "True" at bounding box center [662, 194] width 15 height 12
radio input "true"
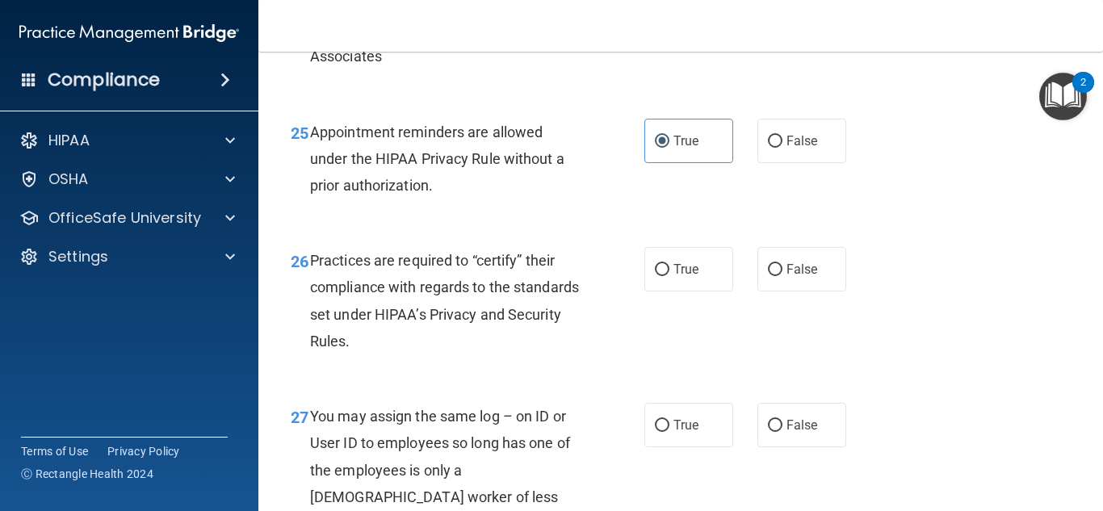
scroll to position [3965, 0]
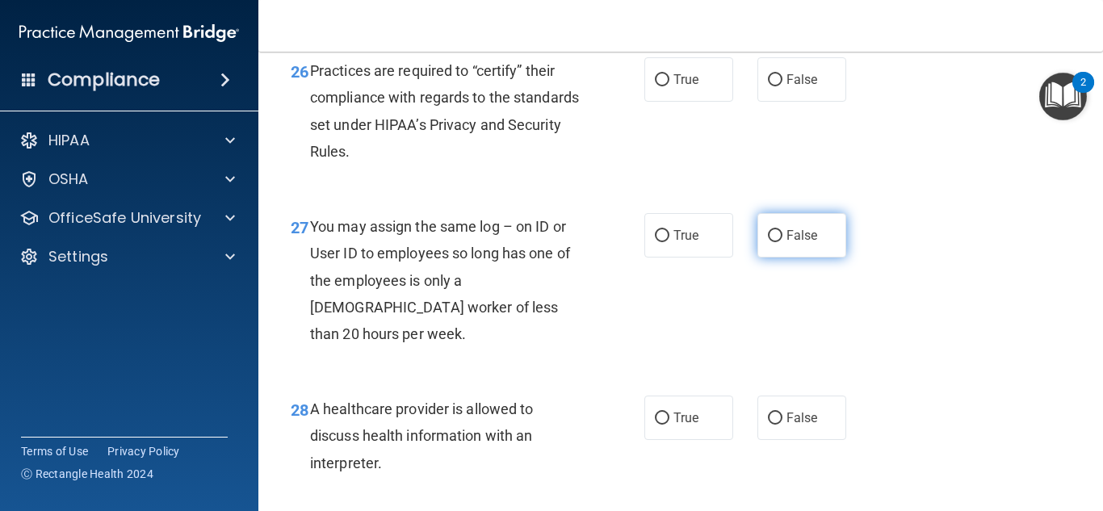
click at [800, 243] on span "False" at bounding box center [803, 235] width 32 height 15
click at [783, 242] on input "False" at bounding box center [775, 236] width 15 height 12
radio input "true"
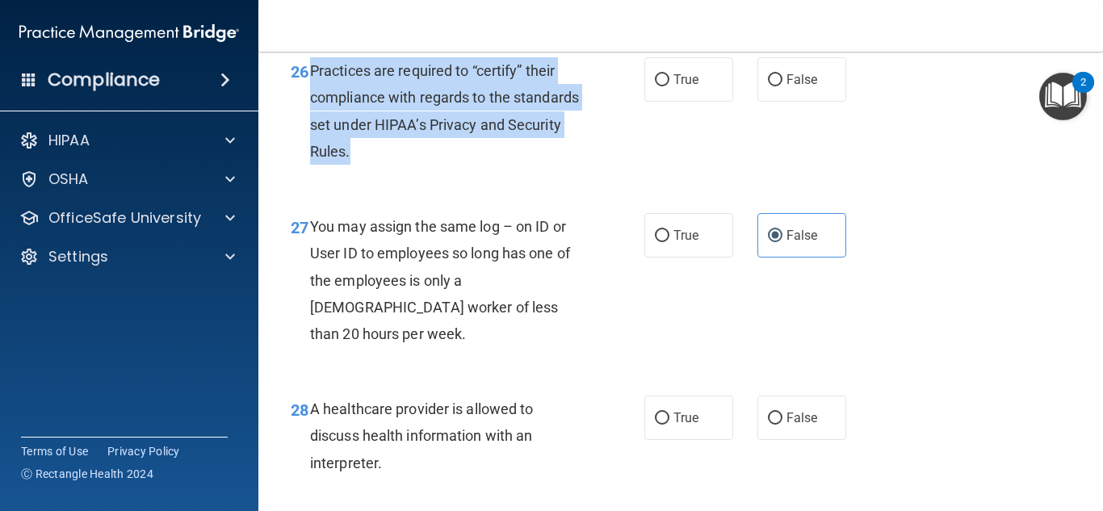
drag, startPoint x: 417, startPoint y: 200, endPoint x: 313, endPoint y: 119, distance: 132.3
click at [313, 119] on div "Practices are required to “certify” their compliance with regards to the standa…" at bounding box center [452, 110] width 284 height 107
click at [768, 86] on input "False" at bounding box center [775, 80] width 15 height 12
radio input "true"
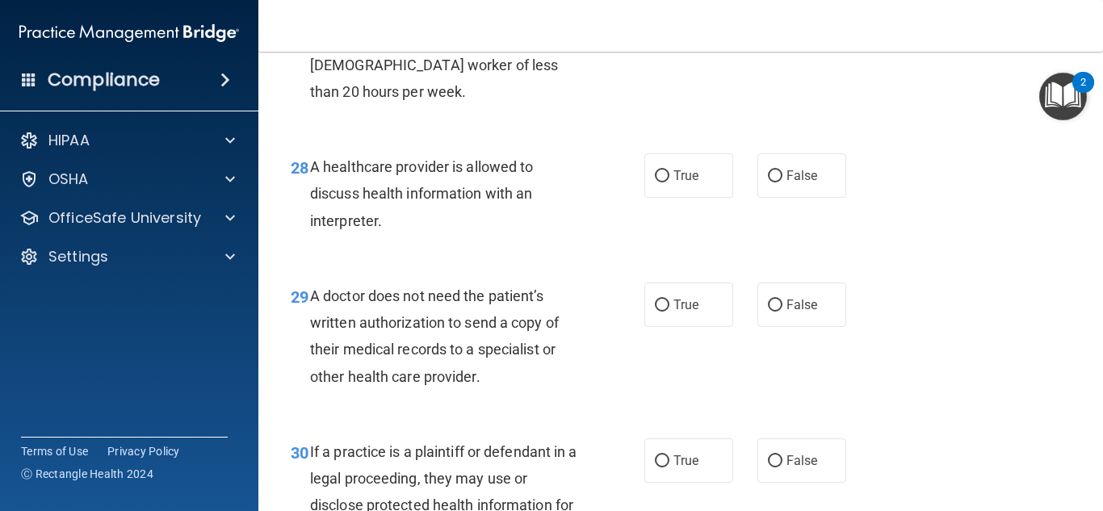
click at [641, 242] on div "28 A healthcare provider is allowed to discuss health information with an inter…" at bounding box center [468, 197] width 402 height 89
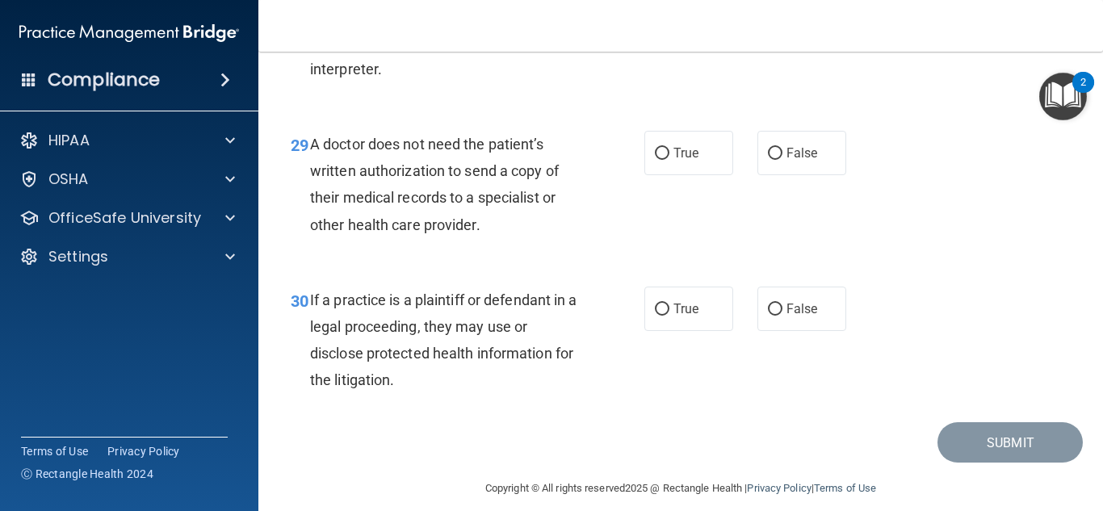
scroll to position [4321, 0]
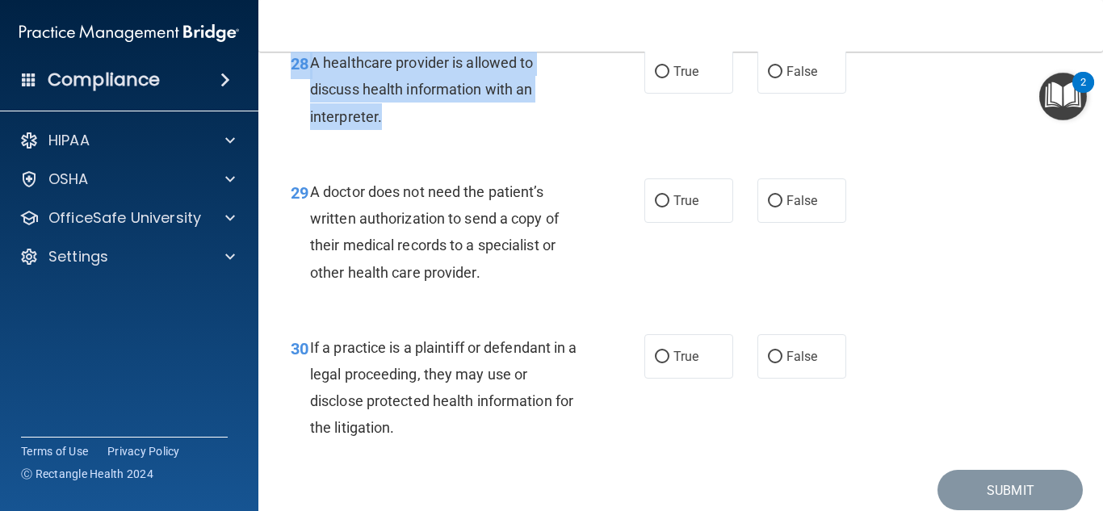
drag, startPoint x: 393, startPoint y: 129, endPoint x: 309, endPoint y: 65, distance: 105.5
click at [309, 65] on div "28 A healthcare provider is allowed to discuss health information with an inter…" at bounding box center [681, 93] width 804 height 129
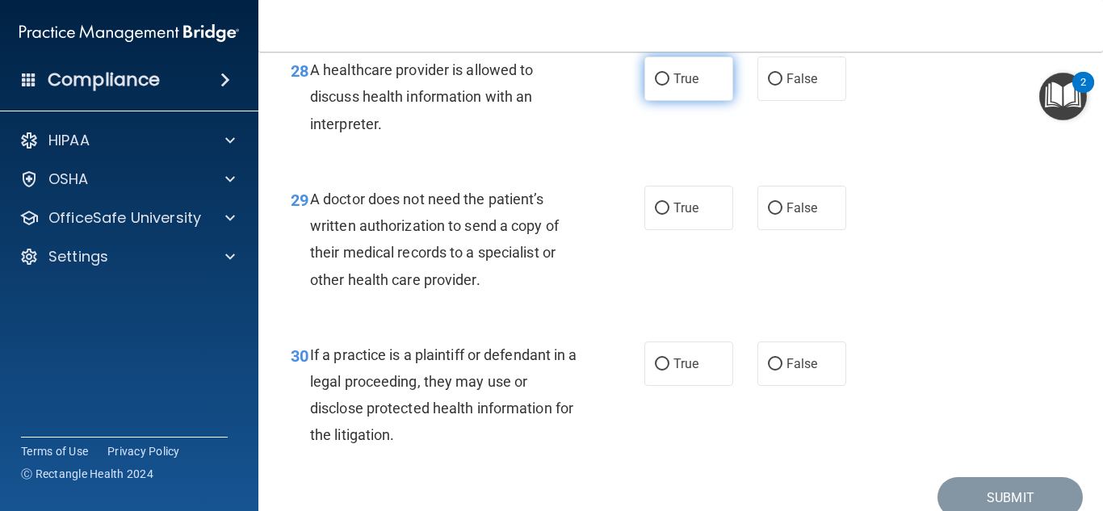
click at [658, 101] on label "True" at bounding box center [689, 79] width 89 height 44
click at [658, 86] on input "True" at bounding box center [662, 80] width 15 height 12
radio input "true"
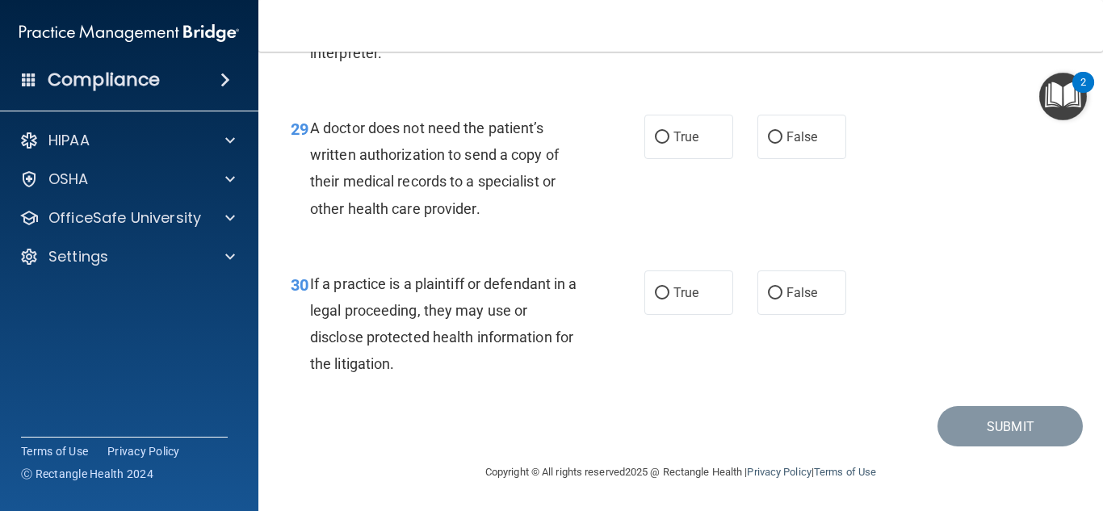
scroll to position [4402, 0]
click at [788, 130] on span "False" at bounding box center [803, 136] width 32 height 15
click at [783, 132] on input "False" at bounding box center [775, 138] width 15 height 12
radio input "true"
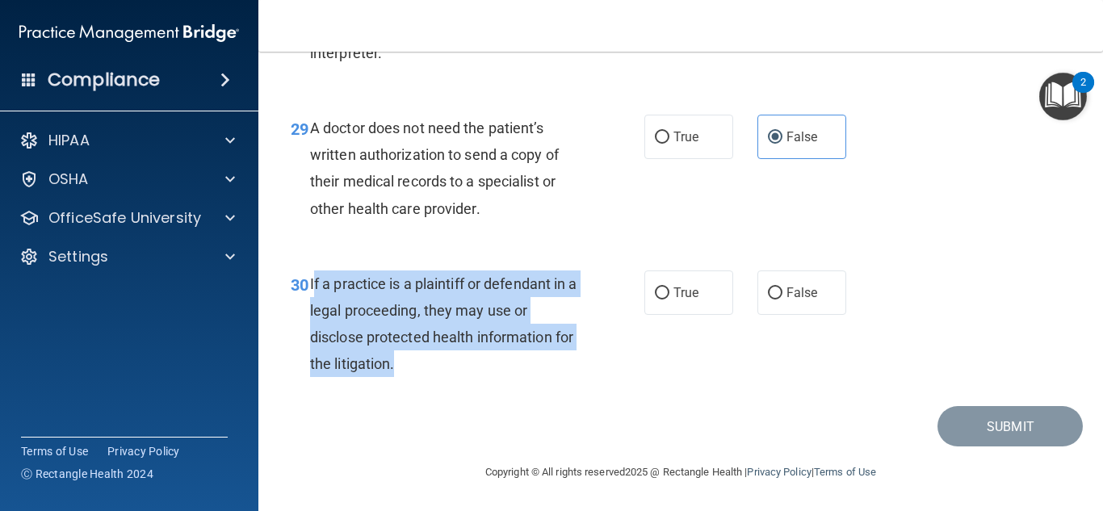
drag, startPoint x: 436, startPoint y: 364, endPoint x: 315, endPoint y: 275, distance: 150.7
click at [315, 275] on div "If a practice is a plaintiff or defendant in a legal proceeding, they may use o…" at bounding box center [452, 324] width 284 height 107
click at [315, 275] on span "If a practice is a plaintiff or defendant in a legal proceeding, they may use o…" at bounding box center [443, 324] width 267 height 98
drag, startPoint x: 343, startPoint y: 298, endPoint x: 450, endPoint y: 368, distance: 127.7
click at [450, 368] on div "If a practice is a plaintiff or defendant in a legal proceeding, they may use o…" at bounding box center [452, 324] width 284 height 107
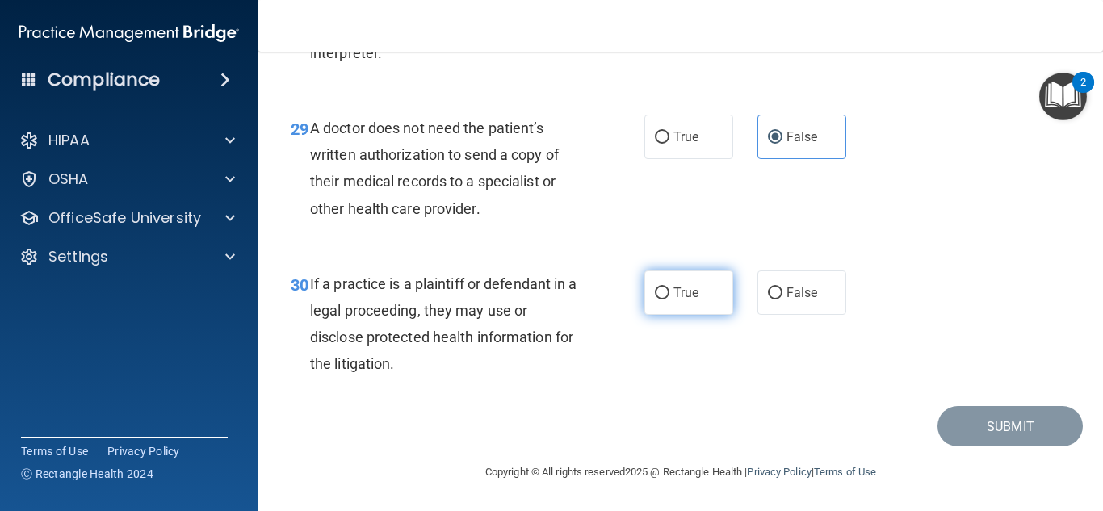
click at [721, 301] on label "True" at bounding box center [689, 293] width 89 height 44
click at [670, 300] on input "True" at bounding box center [662, 294] width 15 height 12
radio input "true"
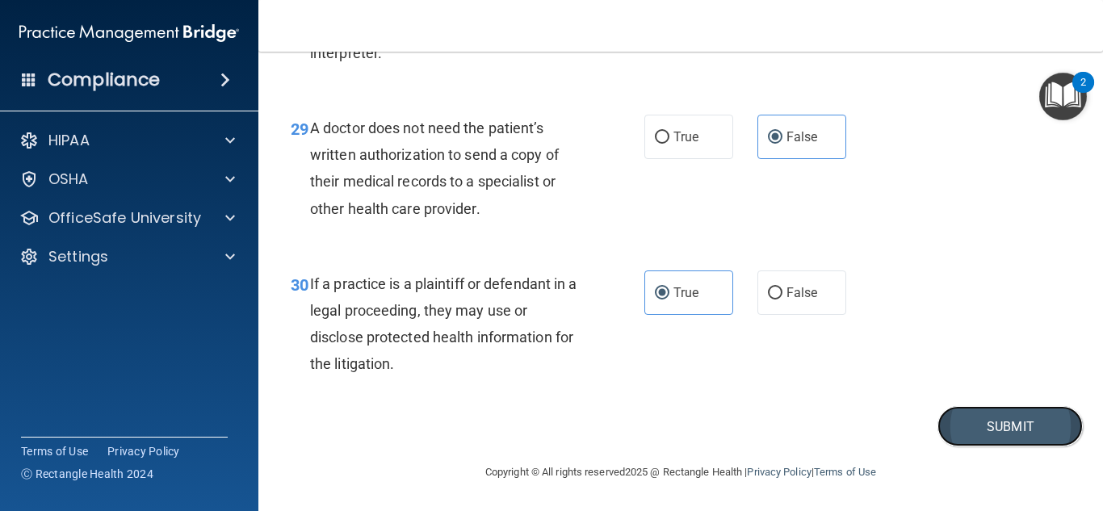
click at [993, 439] on button "Submit" at bounding box center [1010, 426] width 145 height 41
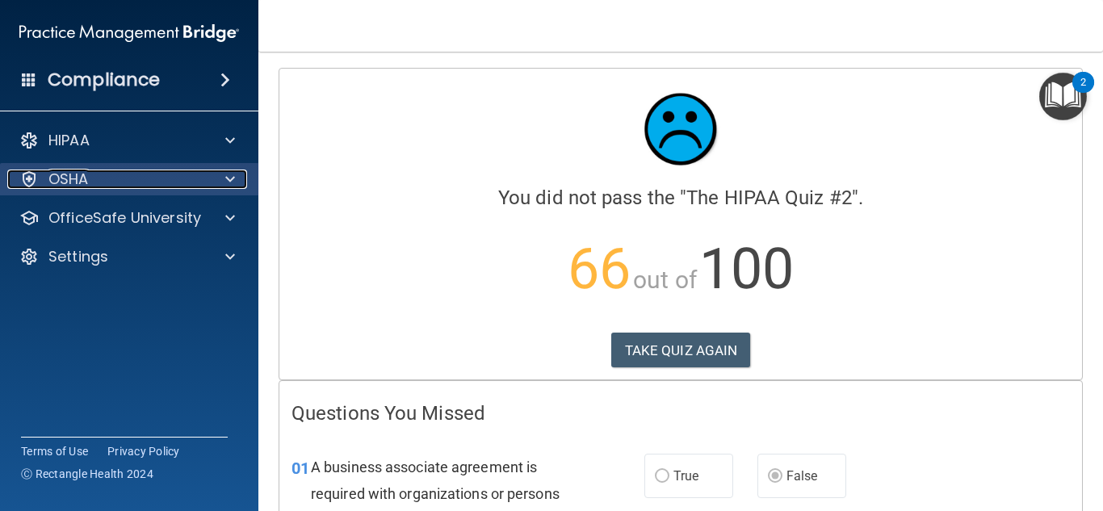
click at [91, 176] on div "OSHA" at bounding box center [107, 179] width 200 height 19
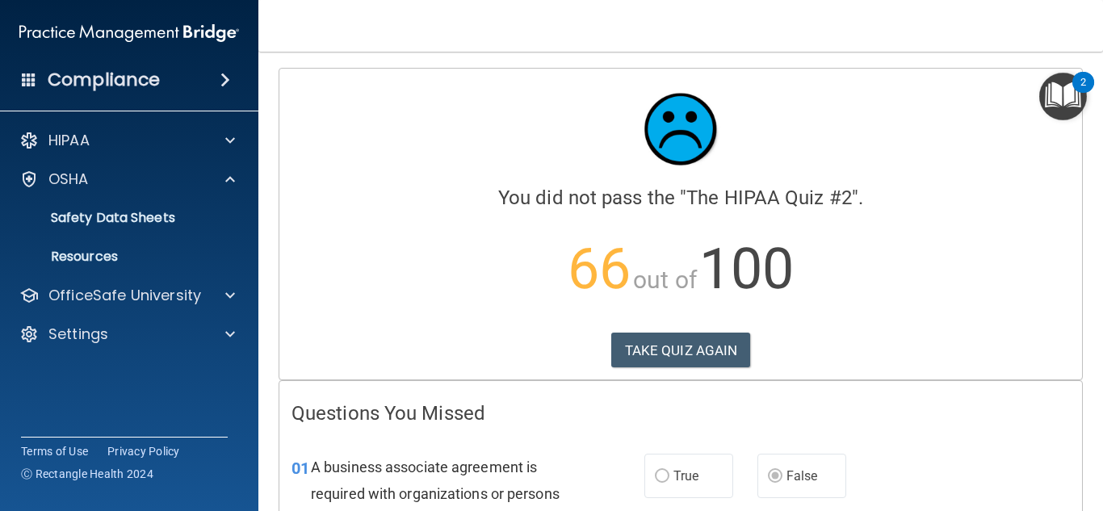
click at [363, 166] on div at bounding box center [681, 129] width 779 height 97
click at [134, 91] on h4 "Compliance" at bounding box center [104, 80] width 112 height 23
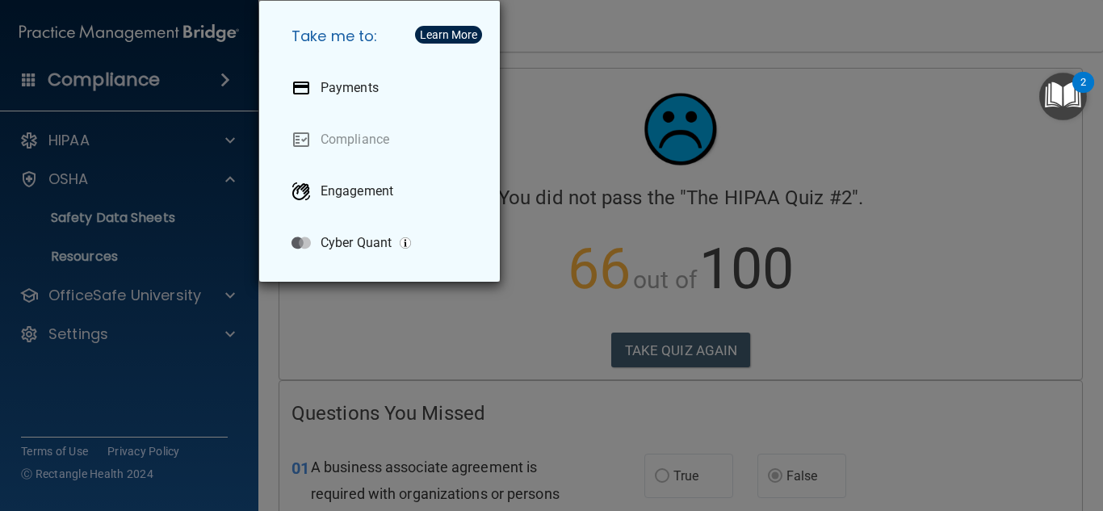
click at [80, 163] on div "Take me to: Payments Compliance Engagement Cyber Quant" at bounding box center [551, 255] width 1103 height 511
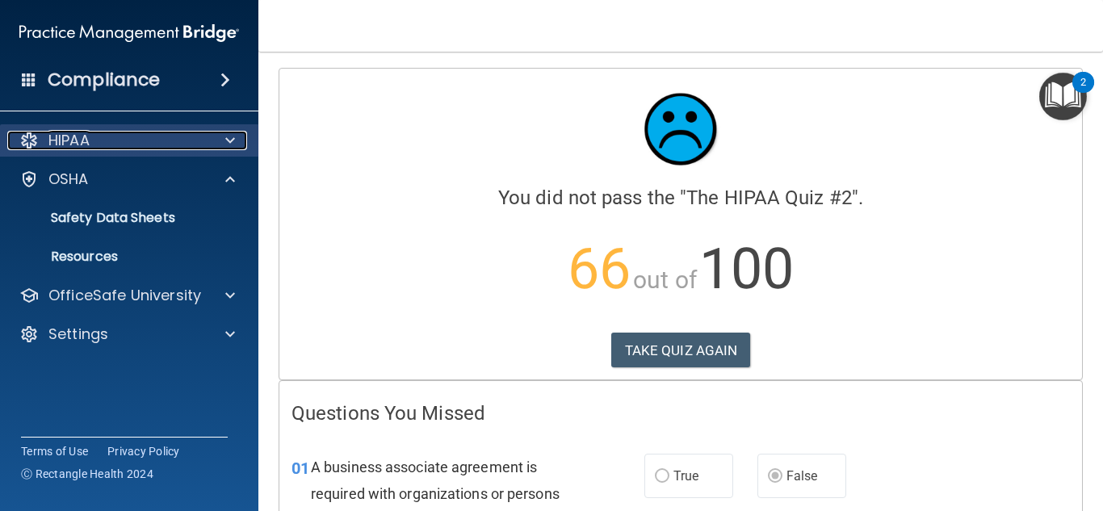
click at [132, 135] on div "HIPAA" at bounding box center [107, 140] width 200 height 19
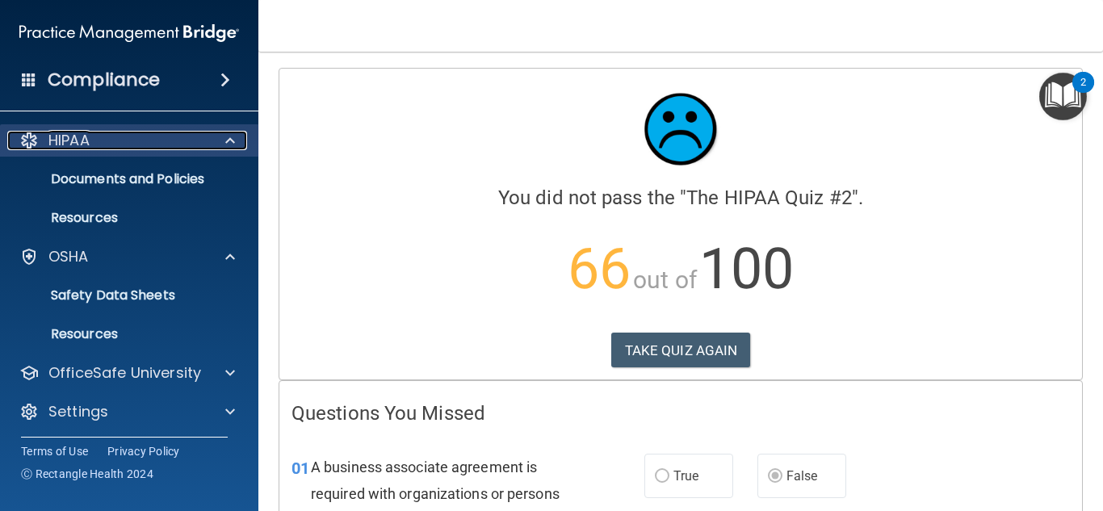
click at [42, 134] on div "HIPAA" at bounding box center [107, 140] width 200 height 19
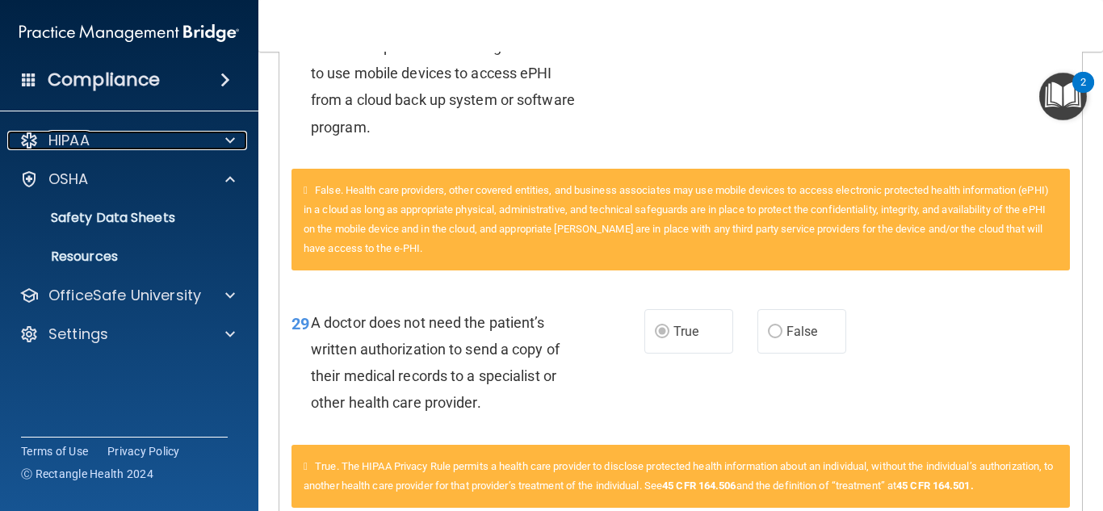
scroll to position [2697, 0]
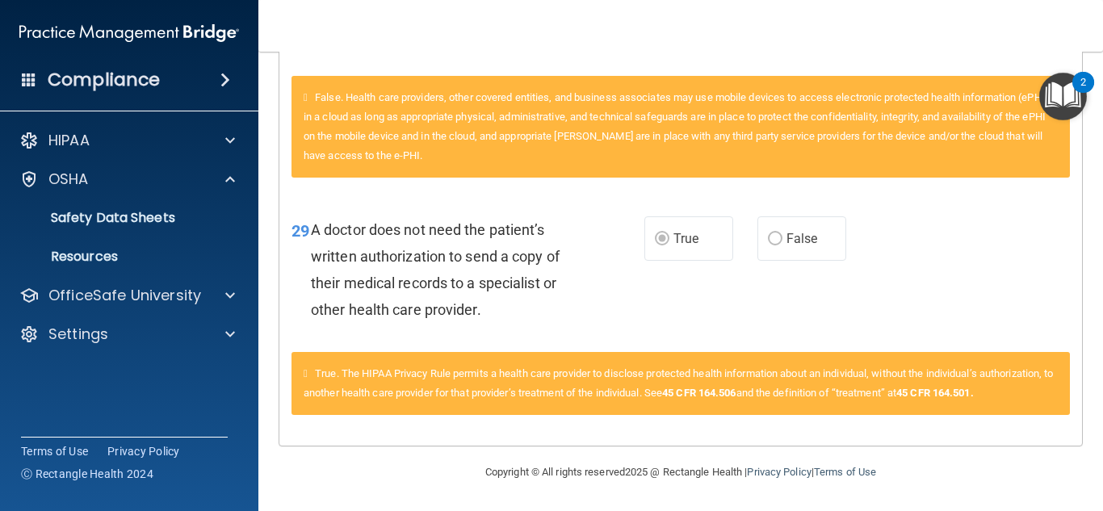
click at [1058, 85] on img "Open Resource Center, 2 new notifications" at bounding box center [1064, 97] width 48 height 48
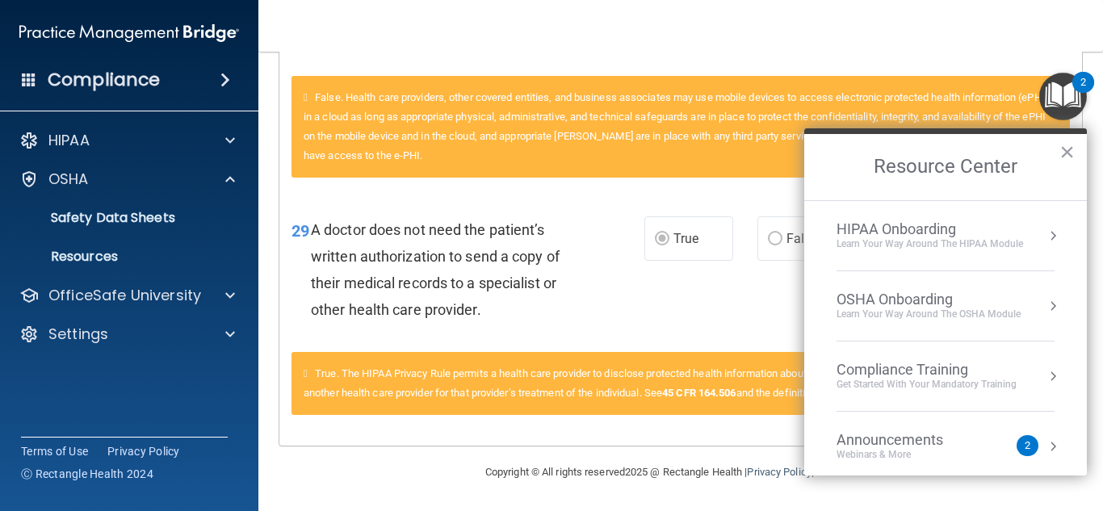
click at [942, 229] on div "HIPAA Onboarding" at bounding box center [930, 230] width 187 height 18
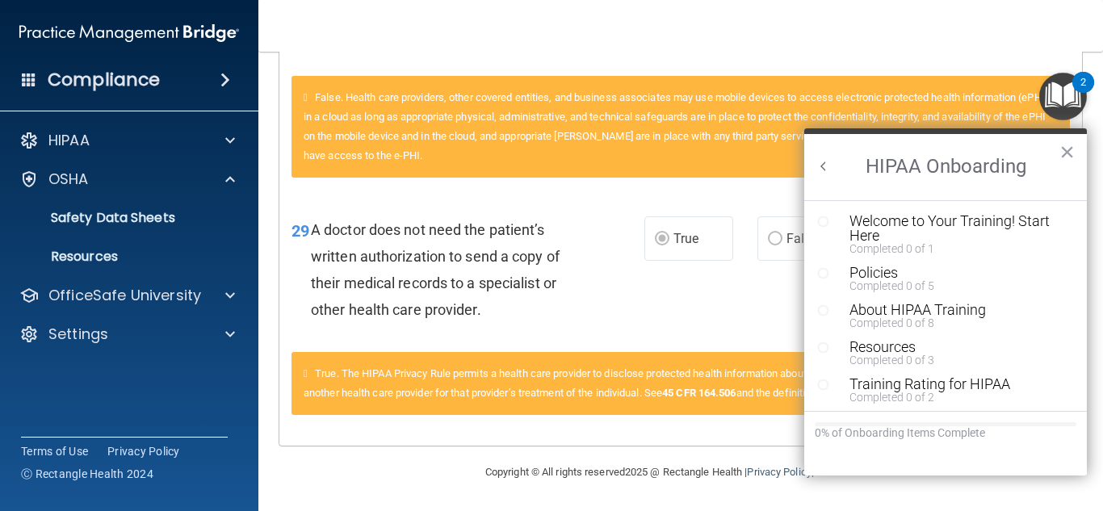
scroll to position [0, 0]
click at [999, 225] on div "Welcome to Your Training! Start Here" at bounding box center [952, 228] width 204 height 29
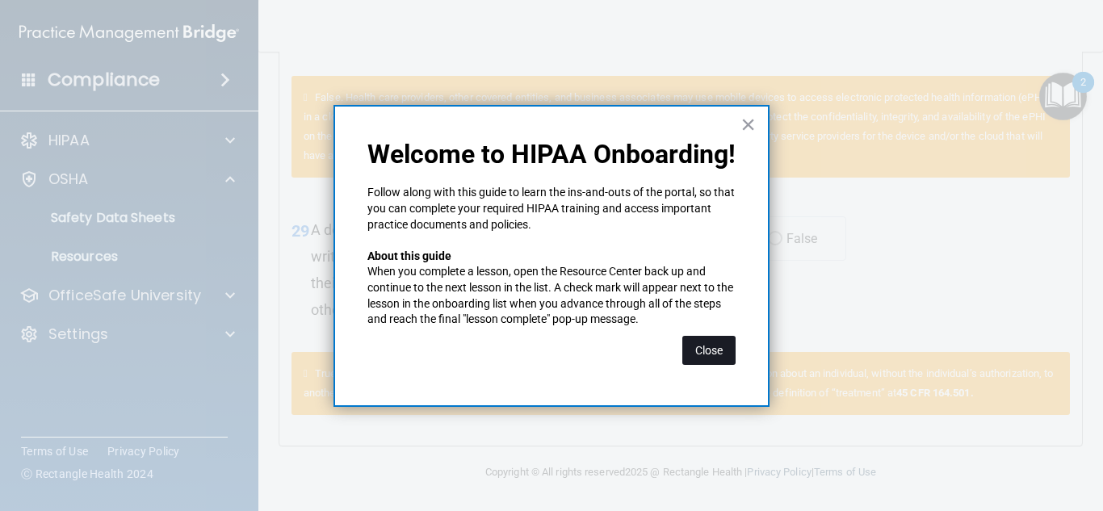
click at [683, 349] on button "Close" at bounding box center [709, 350] width 53 height 29
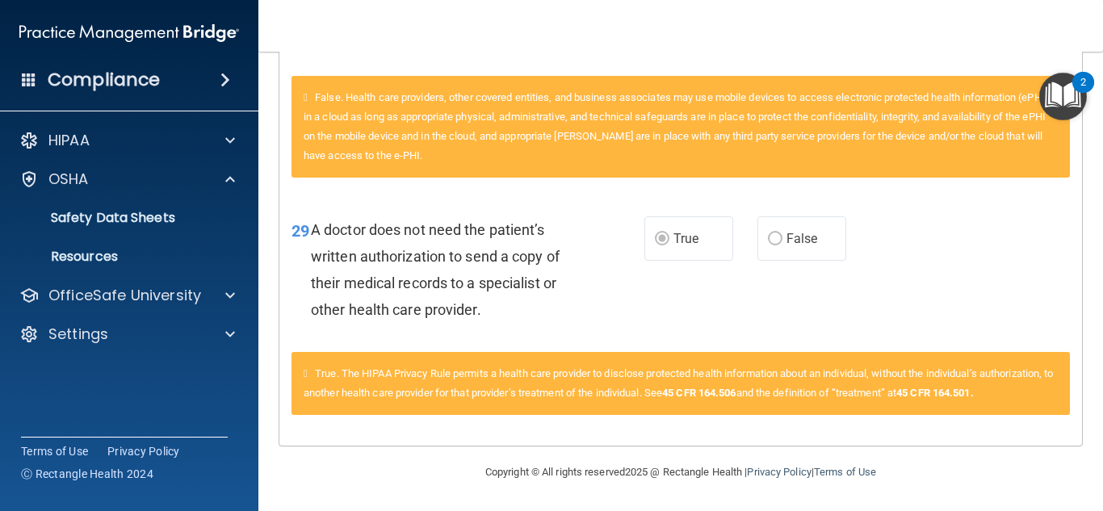
click at [1046, 94] on img "Open Resource Center, 2 new notifications" at bounding box center [1064, 97] width 48 height 48
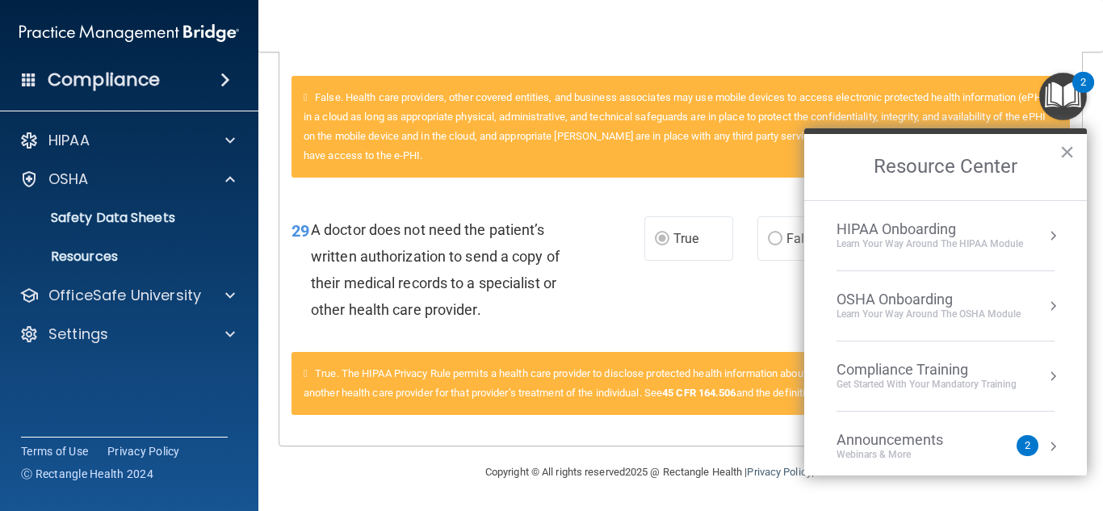
click at [904, 241] on div "Learn Your Way around the HIPAA module" at bounding box center [930, 244] width 187 height 14
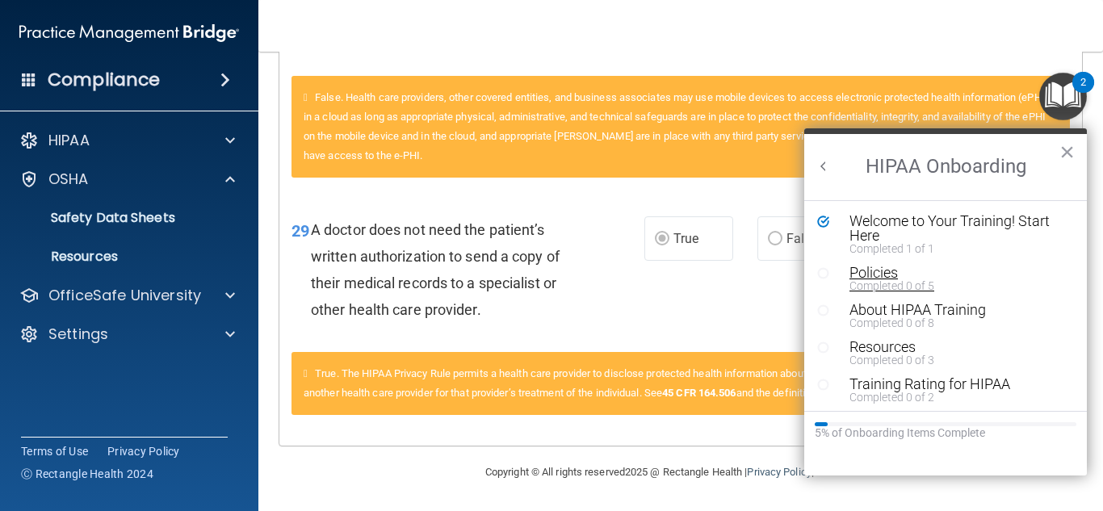
click at [903, 267] on div "Policies" at bounding box center [952, 273] width 204 height 15
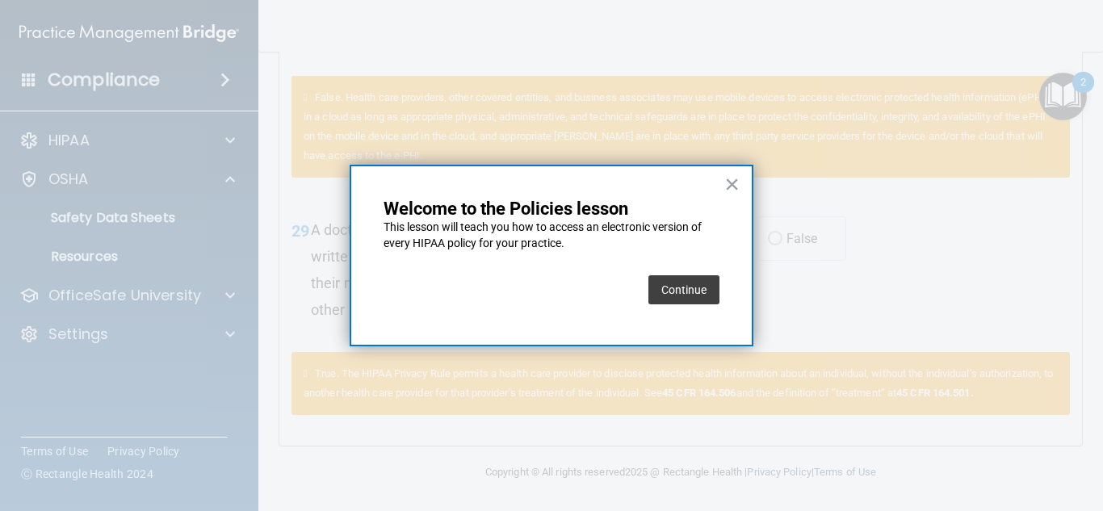
click at [671, 291] on button "Continue" at bounding box center [684, 289] width 71 height 29
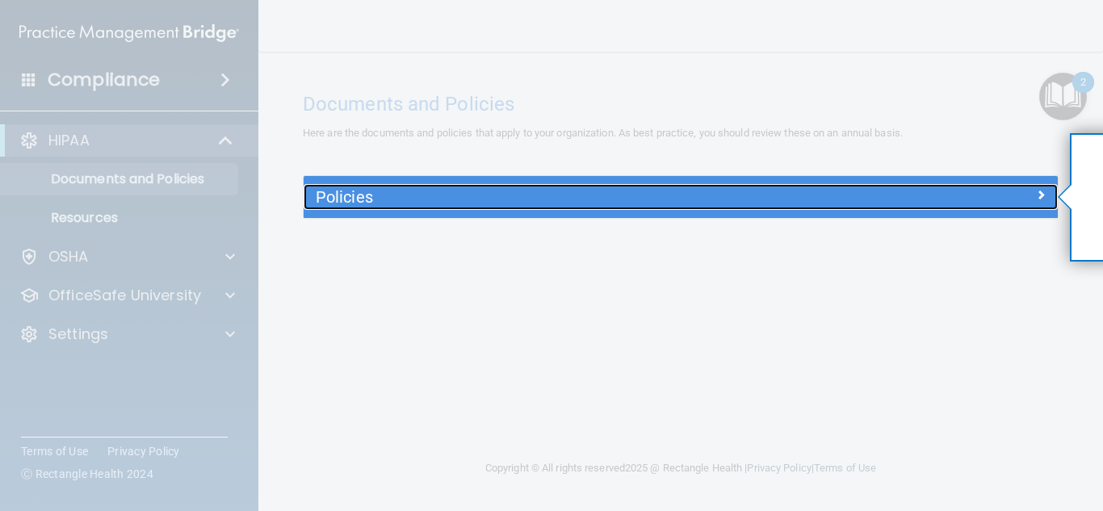
click at [534, 204] on h5 "Policies" at bounding box center [587, 197] width 542 height 18
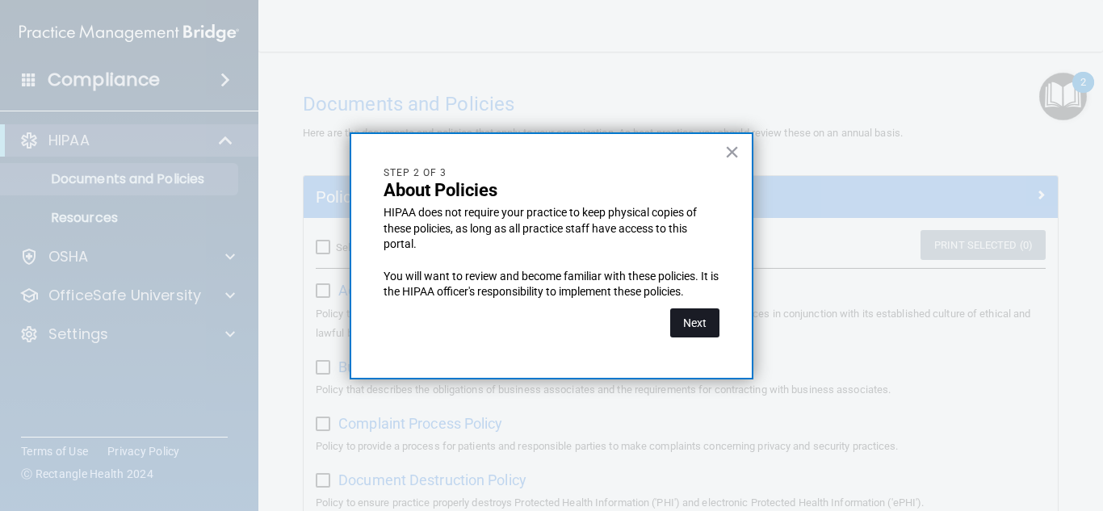
click at [708, 316] on button "Next" at bounding box center [694, 323] width 49 height 29
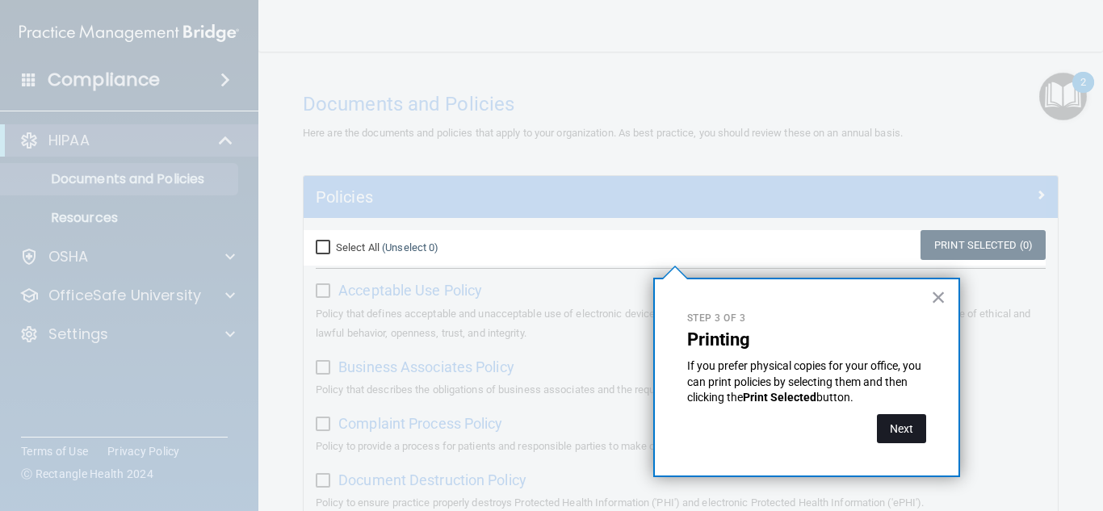
click at [922, 426] on button "Next" at bounding box center [901, 428] width 49 height 29
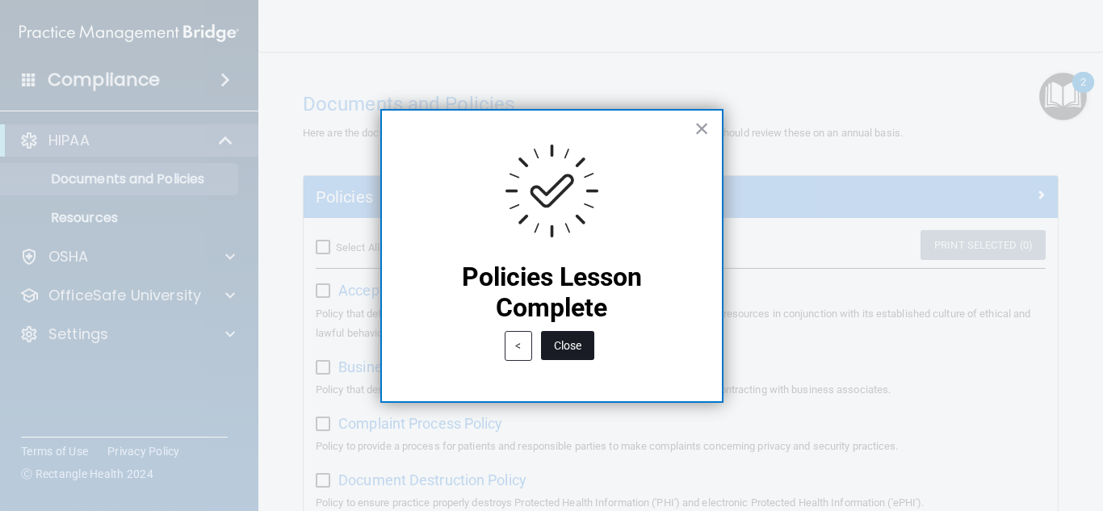
click at [565, 342] on button "Close" at bounding box center [567, 345] width 53 height 29
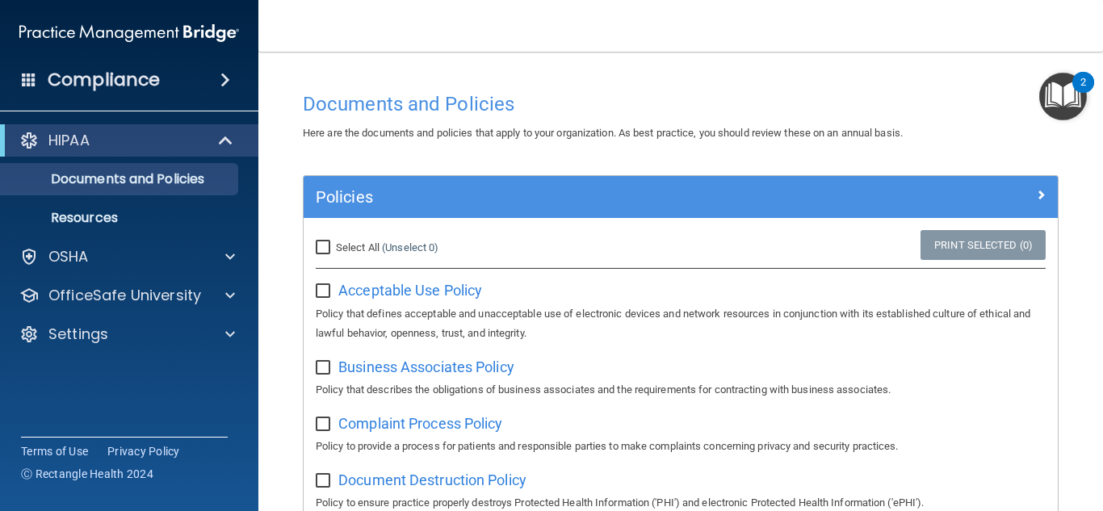
click at [1056, 101] on img "Open Resource Center, 2 new notifications" at bounding box center [1064, 97] width 48 height 48
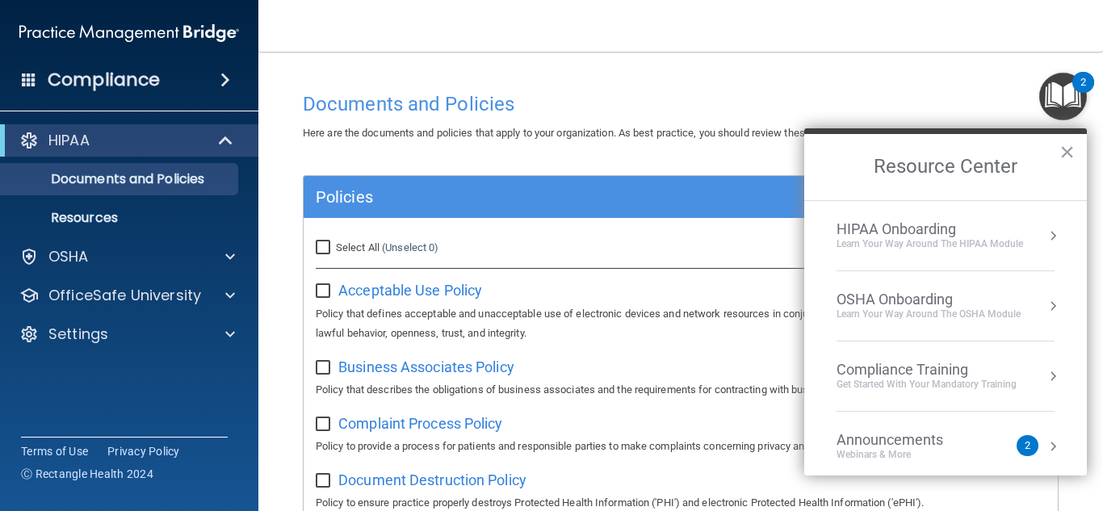
click at [937, 255] on li "HIPAA Onboarding Learn Your Way around the HIPAA module" at bounding box center [946, 236] width 218 height 70
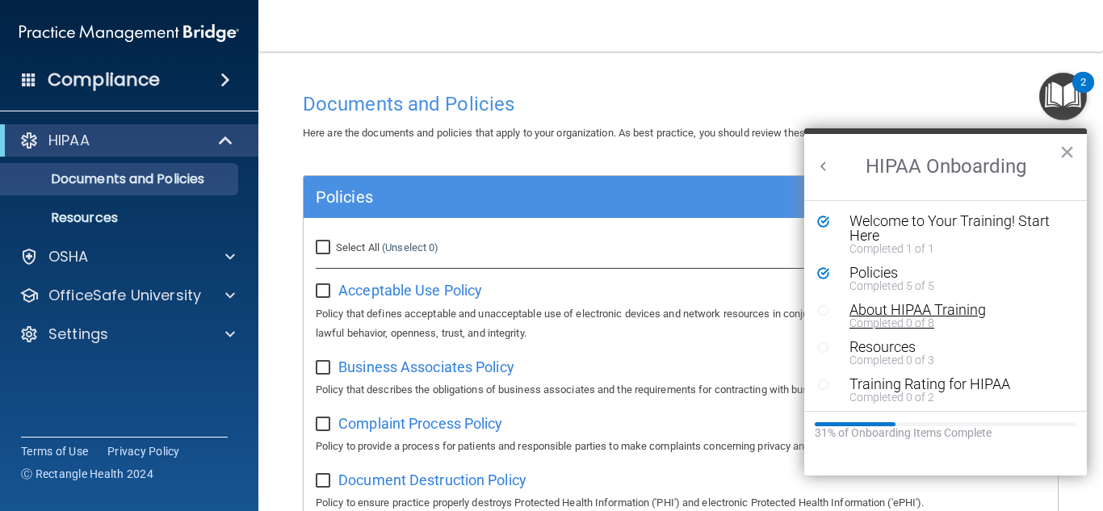
click at [919, 312] on div "About HIPAA Training" at bounding box center [952, 310] width 204 height 15
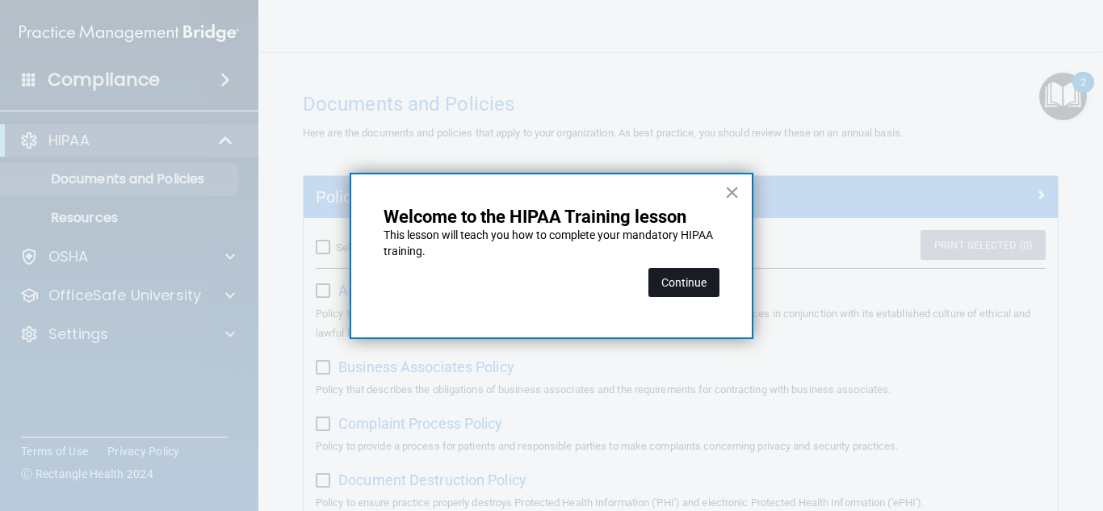
click at [669, 288] on button "Continue" at bounding box center [684, 282] width 71 height 29
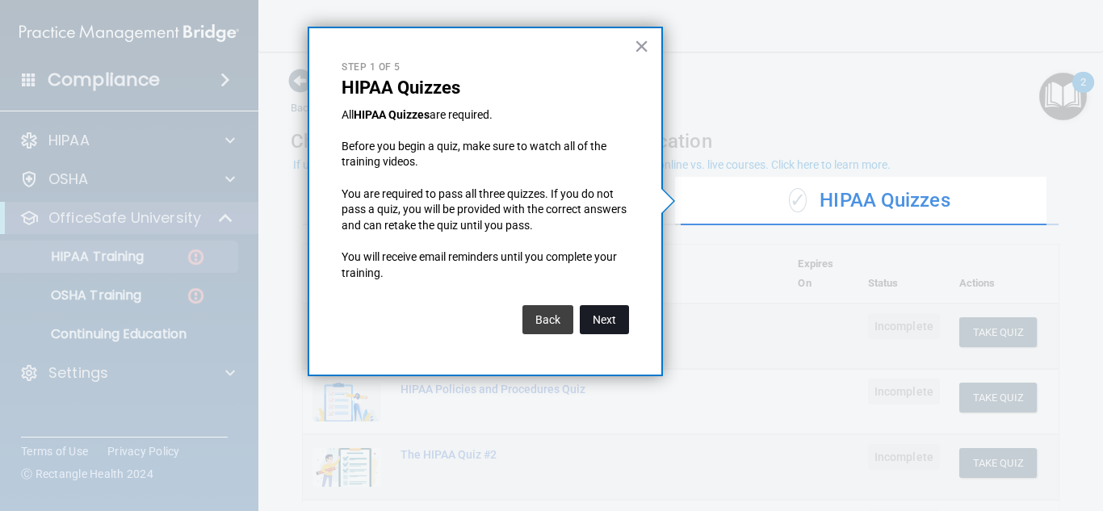
click at [607, 321] on button "Next" at bounding box center [604, 319] width 49 height 29
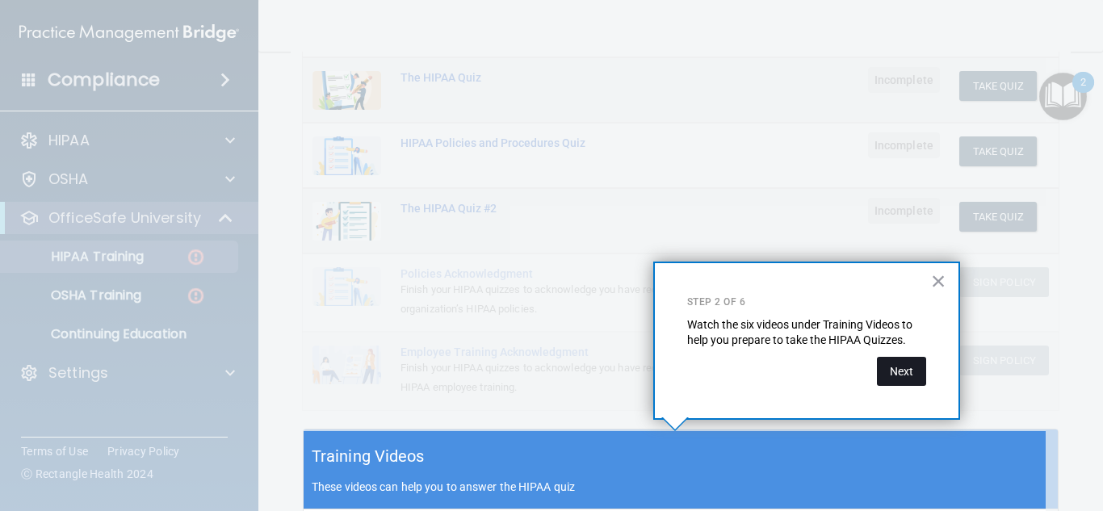
click at [892, 366] on button "Next" at bounding box center [901, 371] width 49 height 29
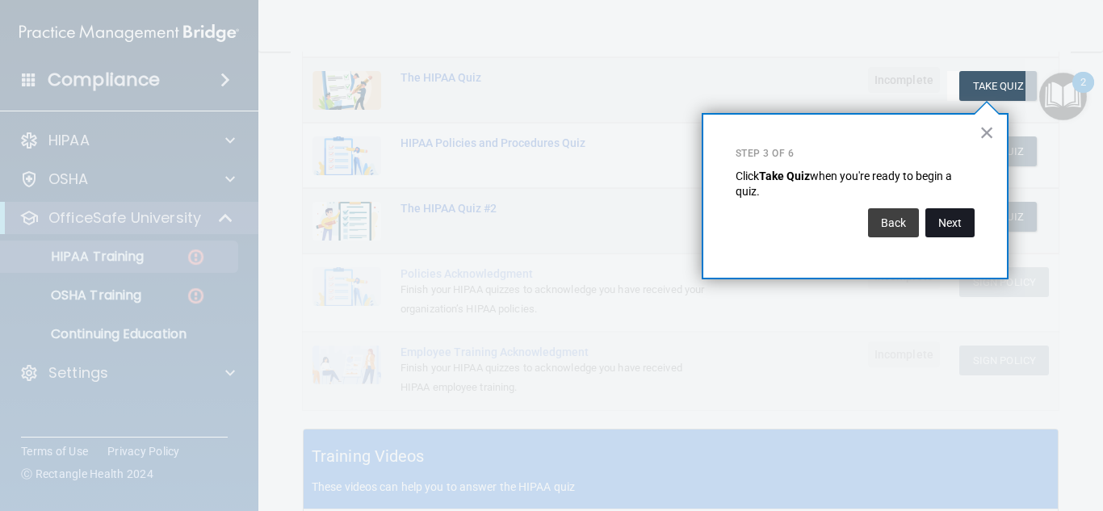
click at [938, 230] on button "Next" at bounding box center [950, 222] width 49 height 29
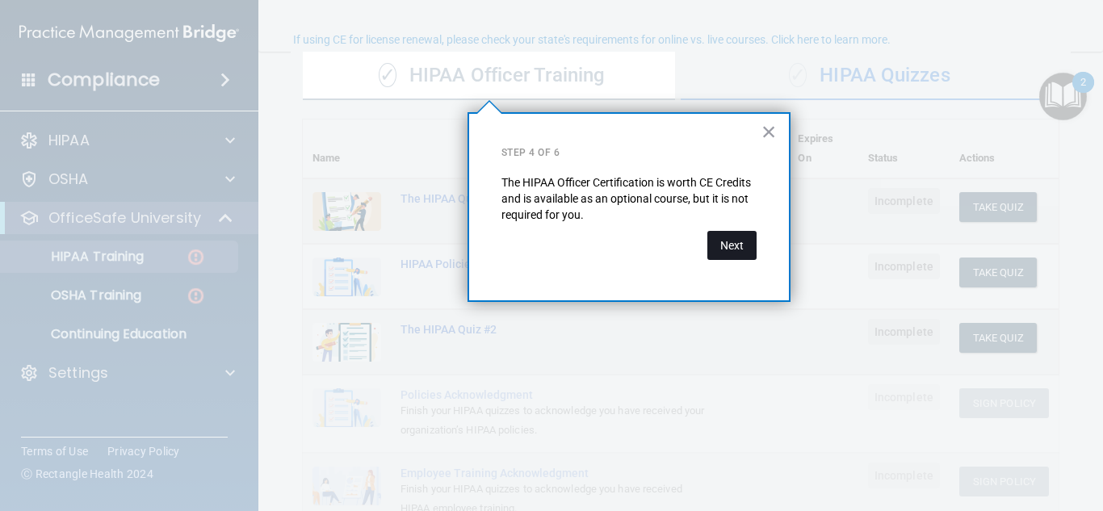
click at [721, 245] on button "Next" at bounding box center [732, 245] width 49 height 29
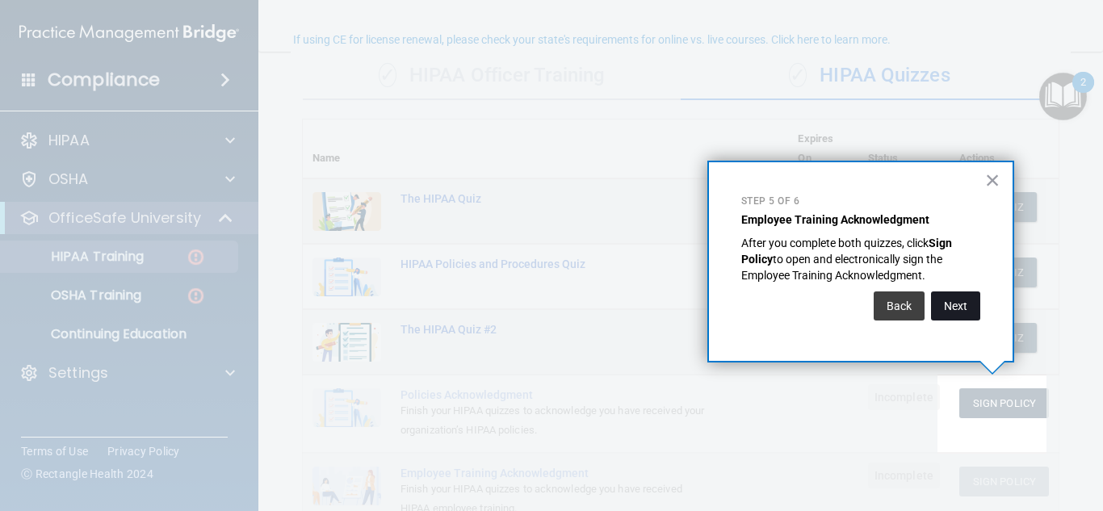
click at [955, 305] on button "Next" at bounding box center [955, 306] width 49 height 29
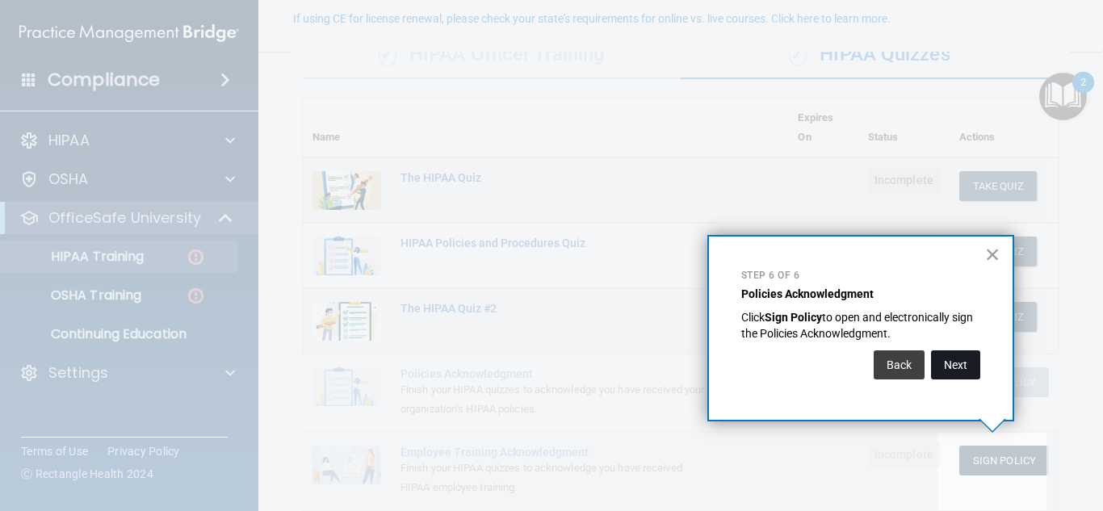
click at [956, 358] on button "Next" at bounding box center [955, 365] width 49 height 29
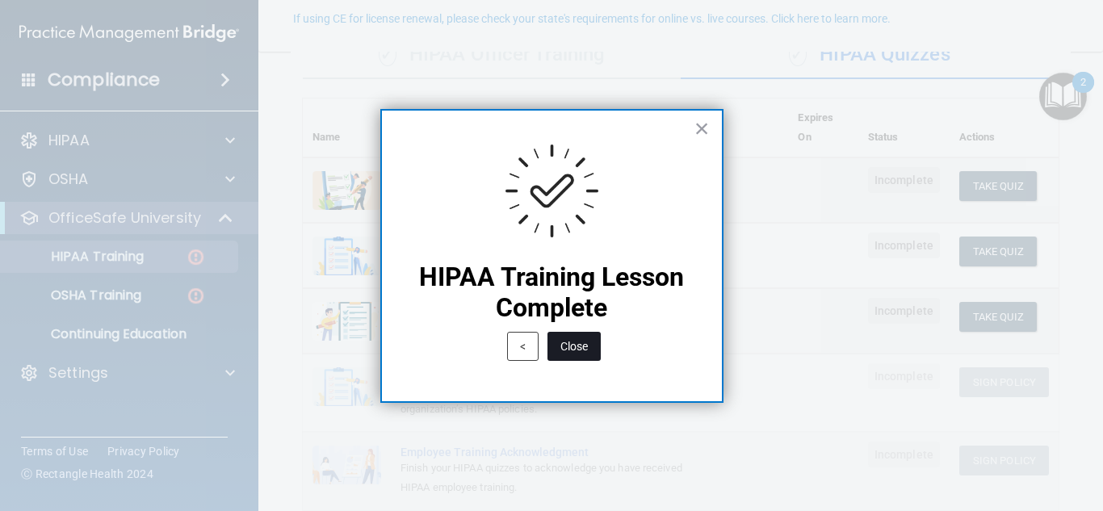
click at [572, 350] on button "Close" at bounding box center [574, 346] width 53 height 29
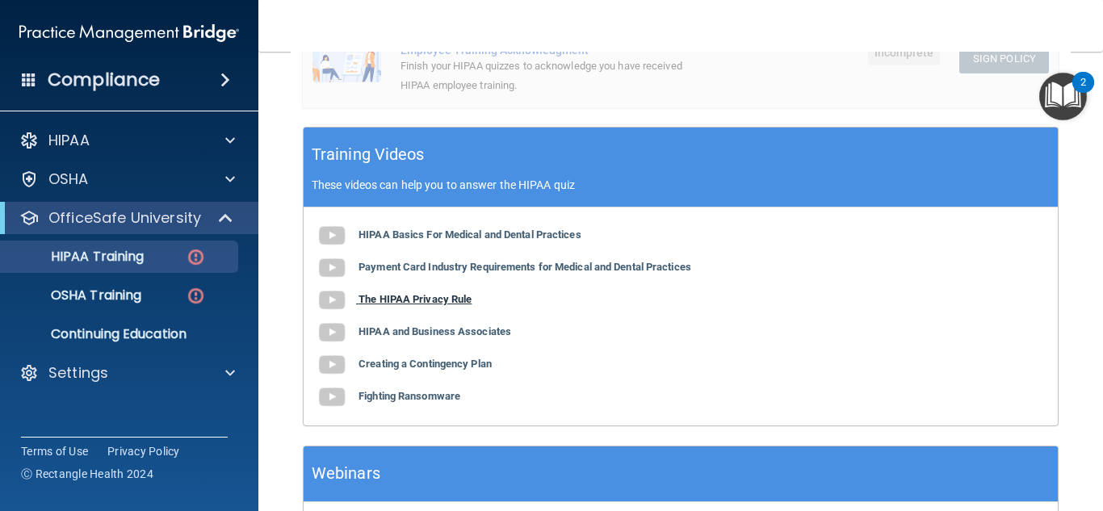
scroll to position [550, 0]
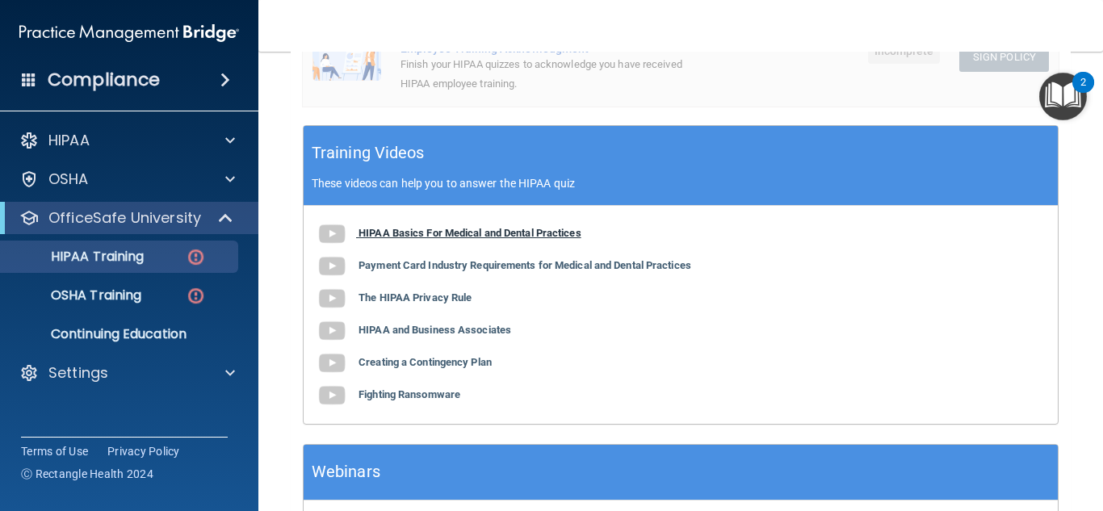
click at [450, 237] on b "HIPAA Basics For Medical and Dental Practices" at bounding box center [470, 233] width 223 height 12
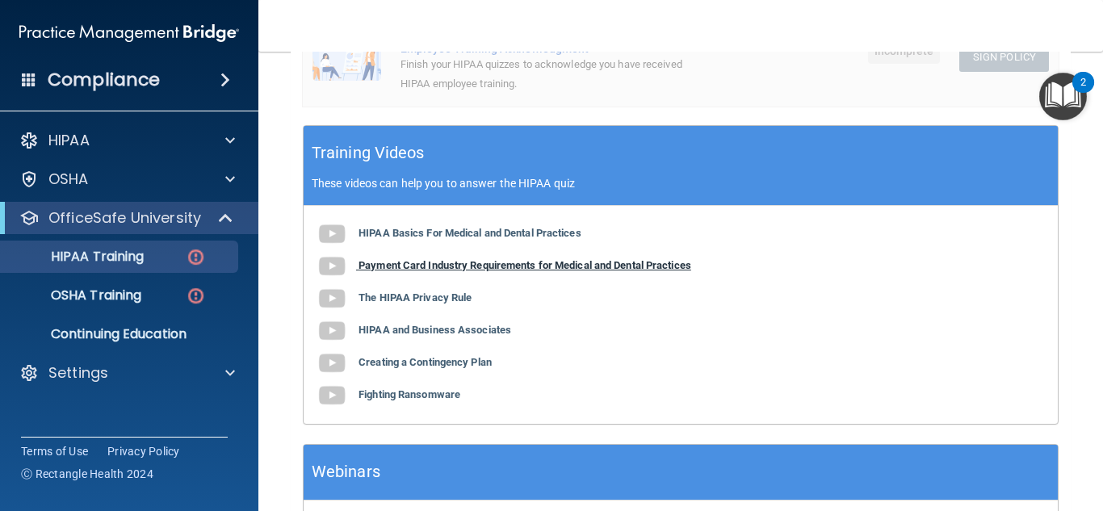
click at [453, 265] on b "Payment Card Industry Requirements for Medical and Dental Practices" at bounding box center [525, 265] width 333 height 12
click at [452, 306] on div "HIPAA Basics For Medical and Dental Practices Payment Card Industry Requirement…" at bounding box center [681, 315] width 754 height 218
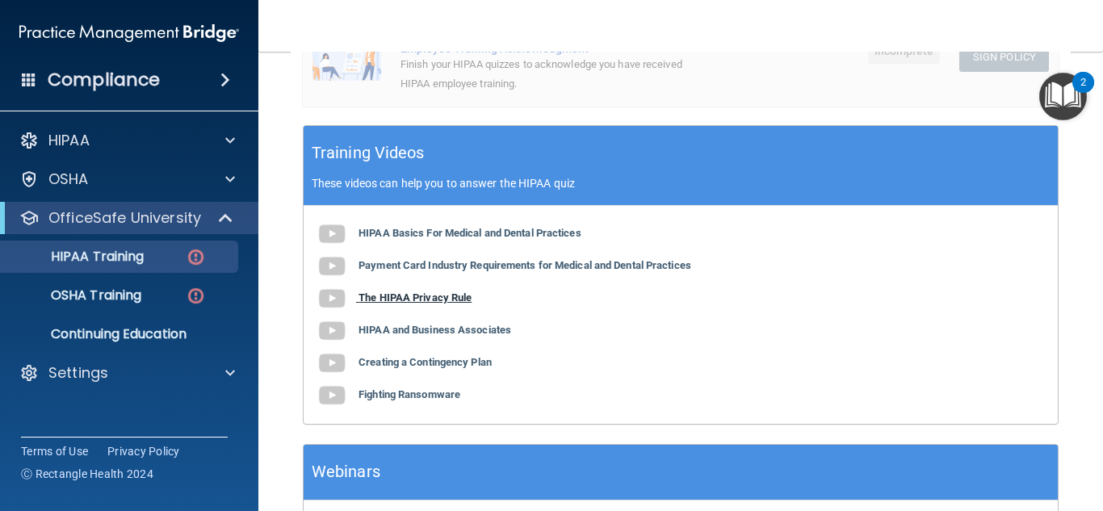
click at [452, 300] on b "The HIPAA Privacy Rule" at bounding box center [415, 298] width 113 height 12
click at [438, 327] on b "HIPAA and Business Associates" at bounding box center [435, 330] width 153 height 12
click at [437, 364] on b "Creating a Contingency Plan" at bounding box center [425, 362] width 133 height 12
click at [428, 394] on b "Fighting Ransomware" at bounding box center [410, 395] width 102 height 12
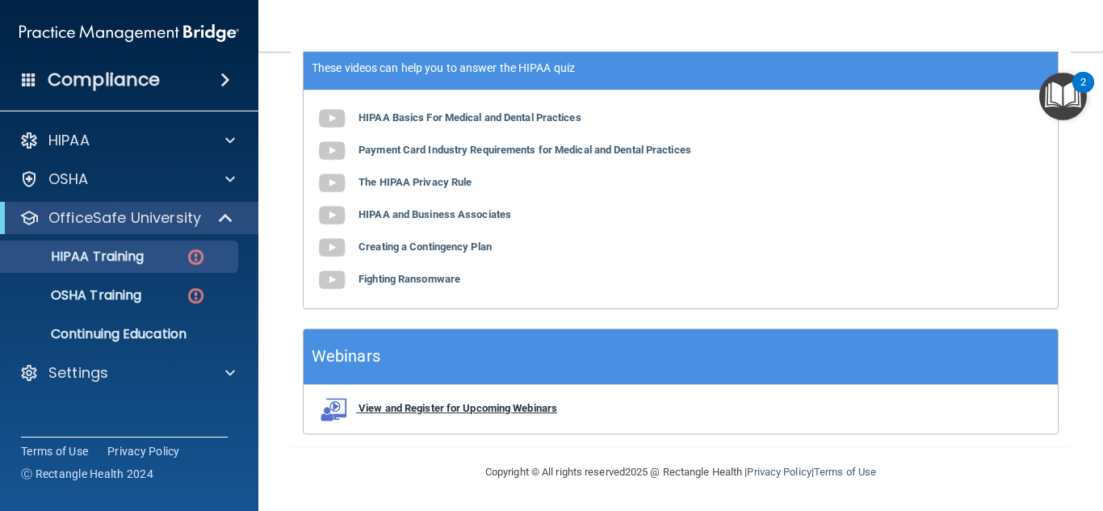
click at [477, 408] on b "View and Register for Upcoming Webinars" at bounding box center [458, 408] width 199 height 12
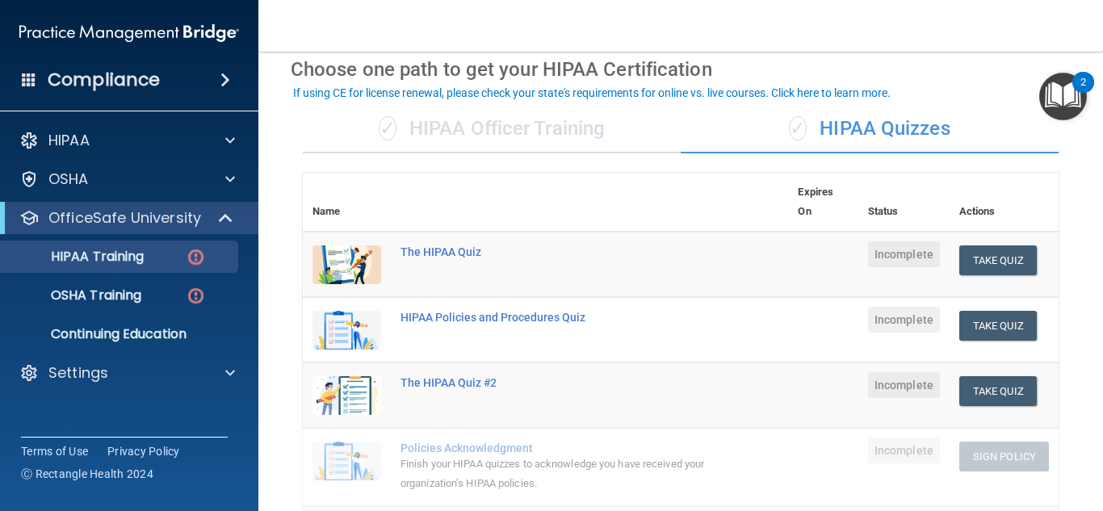
scroll to position [21, 0]
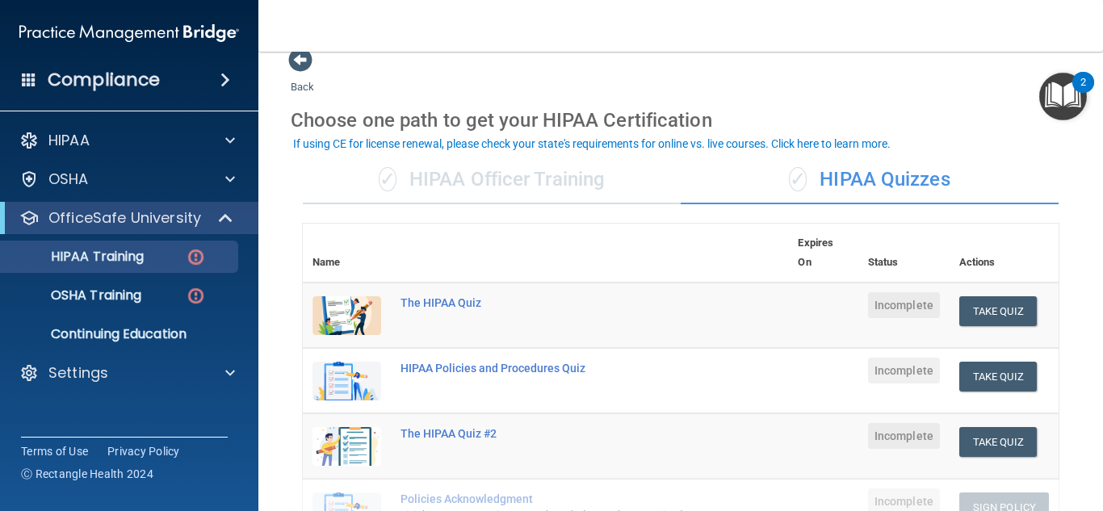
click at [518, 179] on div "✓ HIPAA Officer Training" at bounding box center [492, 180] width 378 height 48
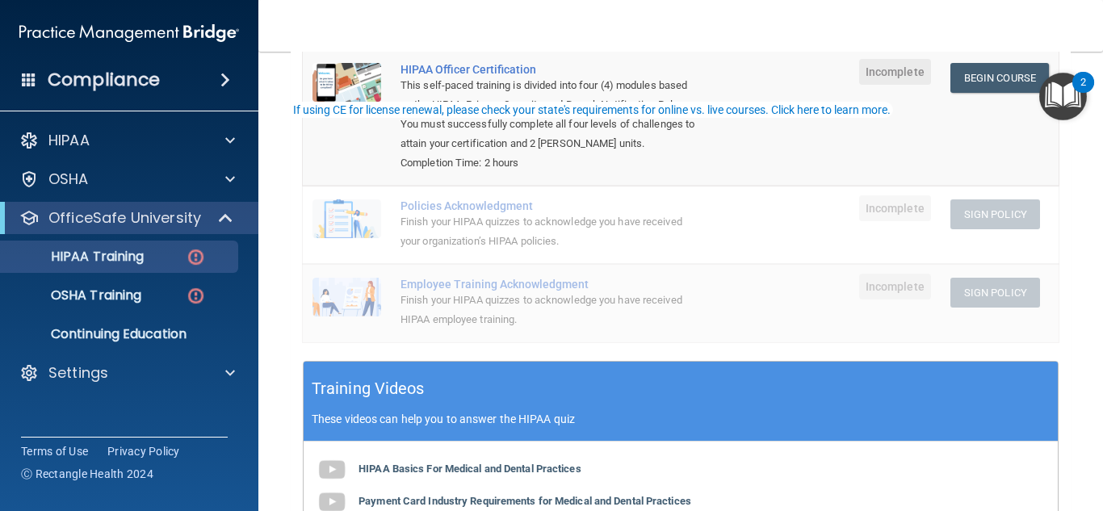
scroll to position [263, 0]
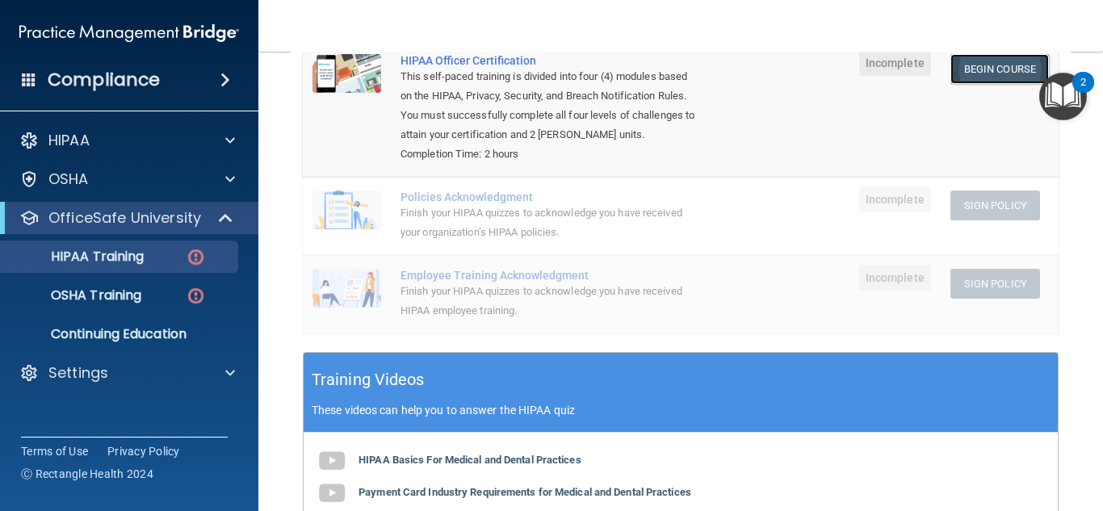
click at [968, 64] on link "Begin Course" at bounding box center [1000, 69] width 99 height 30
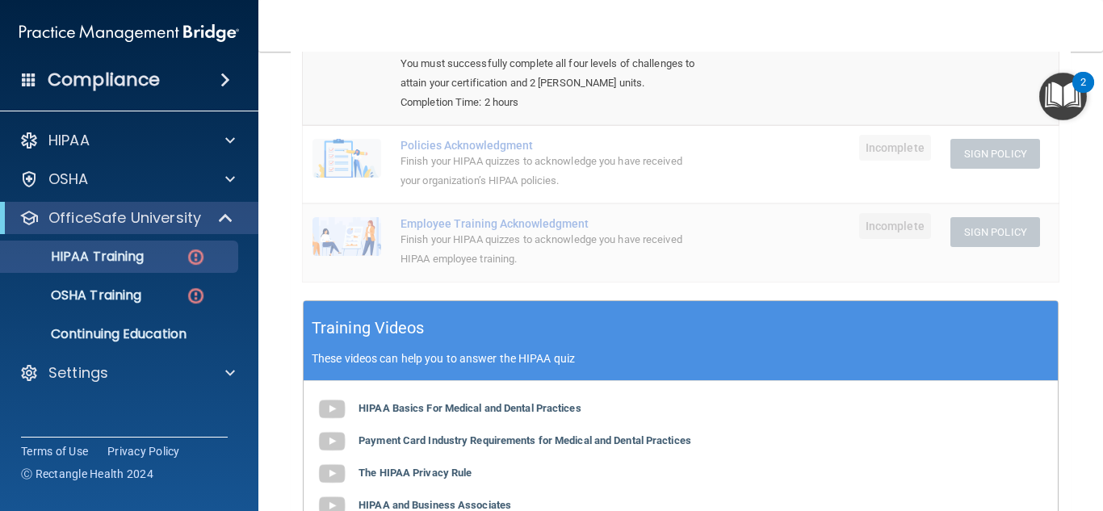
scroll to position [102, 0]
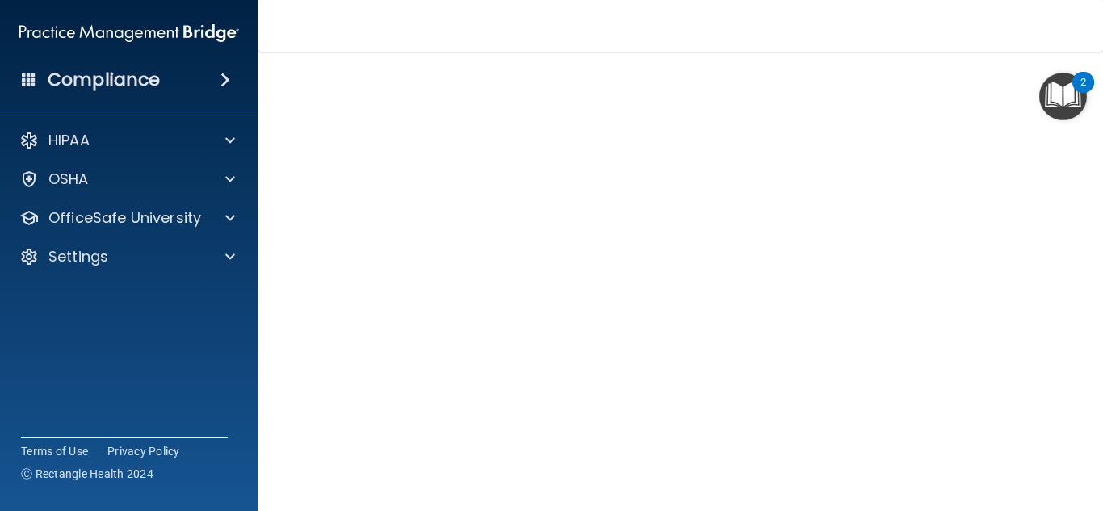
scroll to position [164, 0]
